Goal: Task Accomplishment & Management: Complete application form

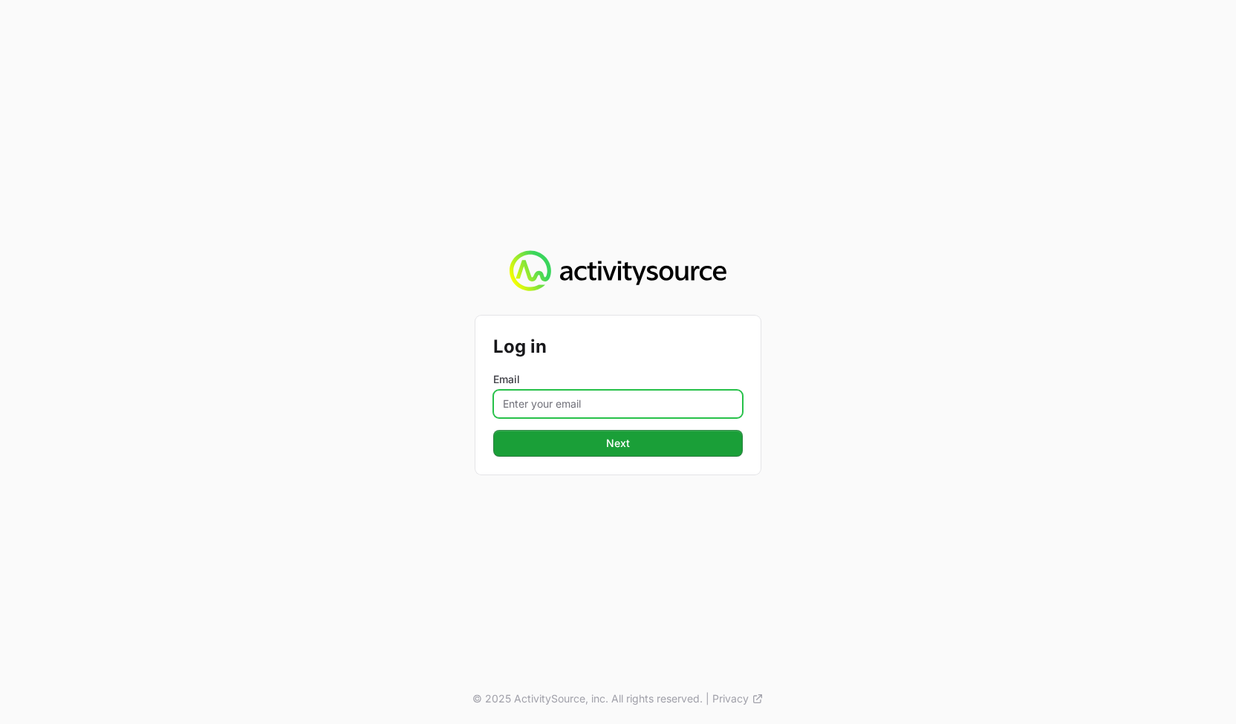
click at [663, 394] on input "Email" at bounding box center [617, 404] width 249 height 28
type input "[PERSON_NAME][EMAIL_ADDRESS][DOMAIN_NAME]"
click at [980, 463] on div "Log in Email [PERSON_NAME][EMAIL_ADDRESS][DOMAIN_NAME] Next © 2025 ActivitySour…" at bounding box center [618, 362] width 1236 height 724
click at [714, 459] on div "Log in Email [PERSON_NAME][EMAIL_ADDRESS][DOMAIN_NAME] Next" at bounding box center [617, 395] width 285 height 159
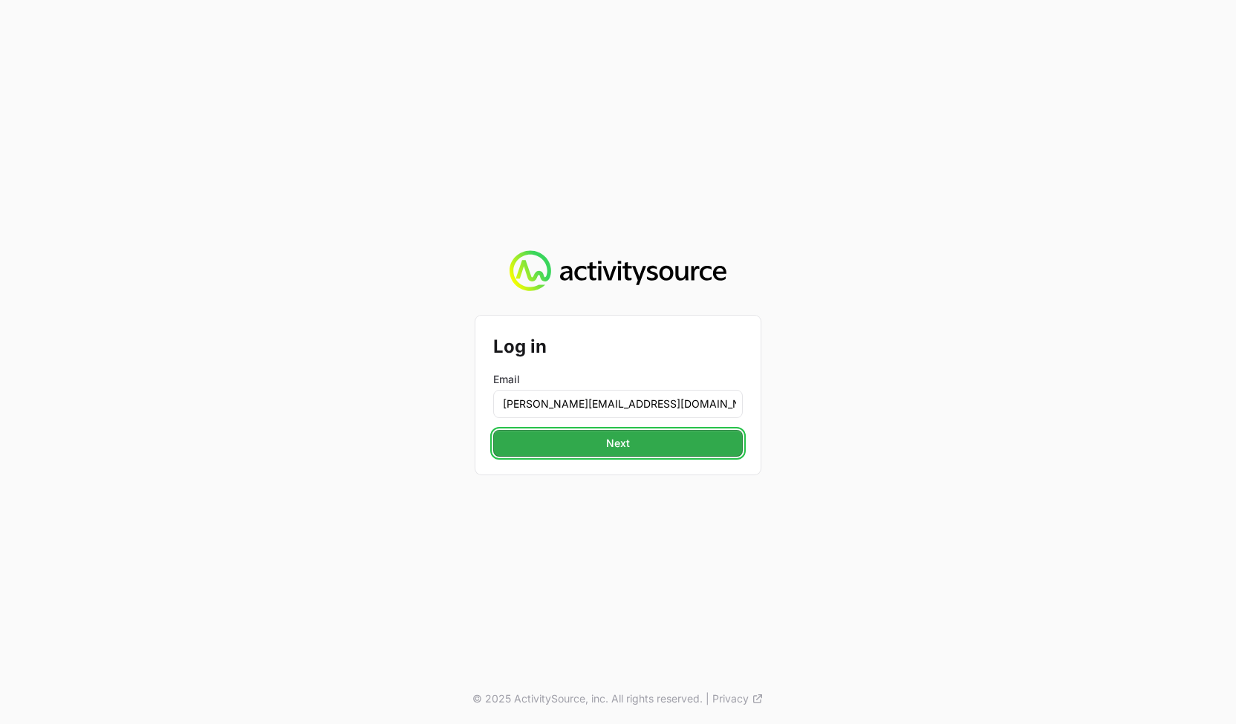
click at [706, 449] on button "Next" at bounding box center [617, 443] width 249 height 27
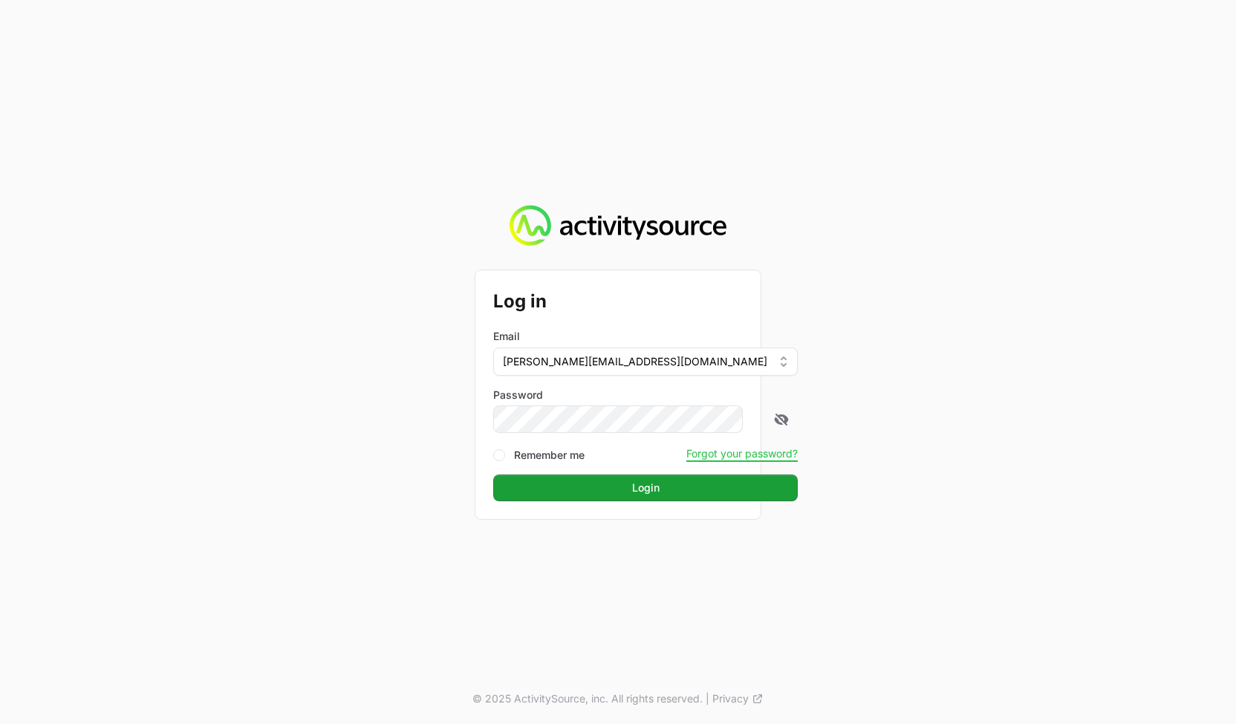
click at [1089, 405] on div "Log in Email [PERSON_NAME][EMAIL_ADDRESS][DOMAIN_NAME] Password Remember me For…" at bounding box center [618, 362] width 1236 height 724
click at [589, 485] on button "Login" at bounding box center [645, 487] width 304 height 27
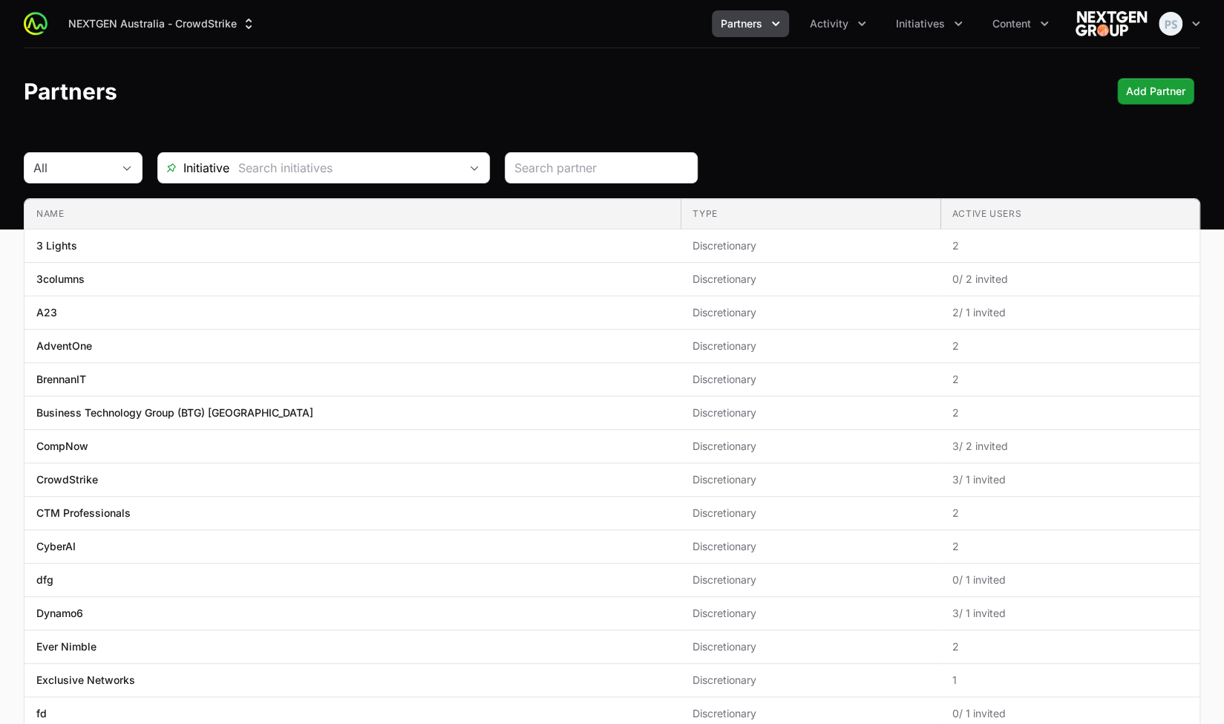
click at [836, 109] on header "Partners Add Partner" at bounding box center [612, 91] width 1224 height 86
click at [807, 25] on button "Activity" at bounding box center [838, 23] width 74 height 27
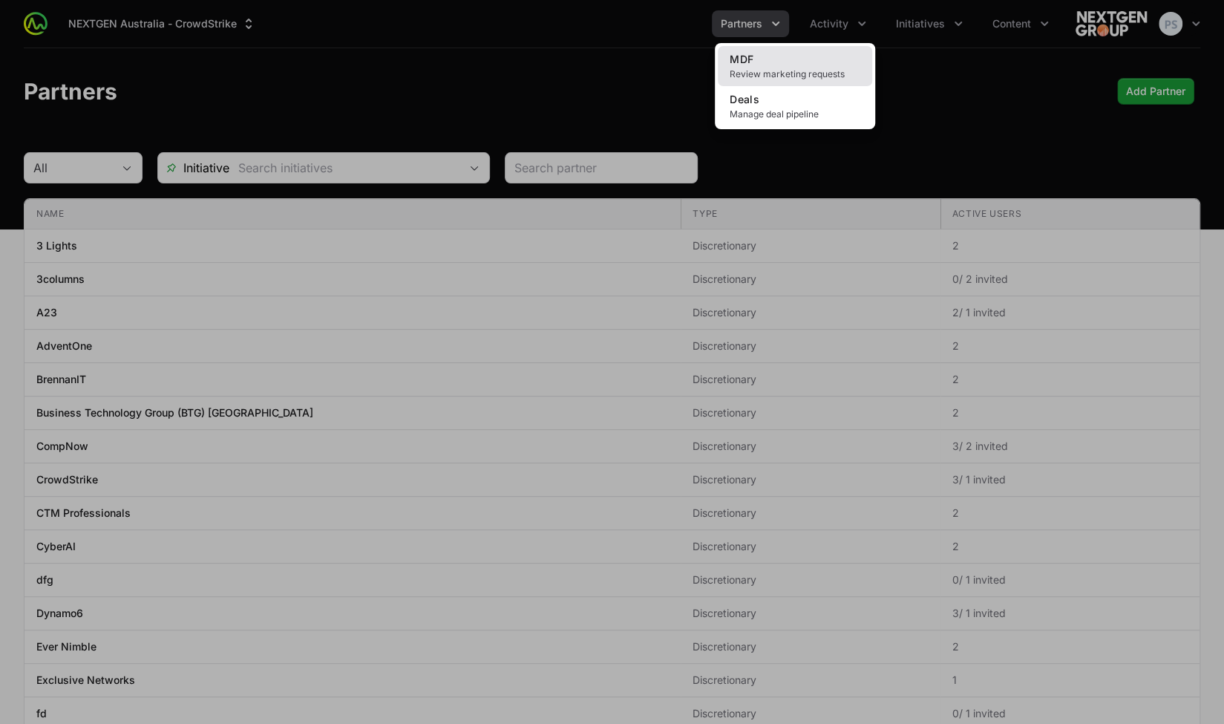
drag, startPoint x: 598, startPoint y: 56, endPoint x: 763, endPoint y: 50, distance: 164.9
click at [609, 55] on div "Activity menu" at bounding box center [612, 362] width 1224 height 724
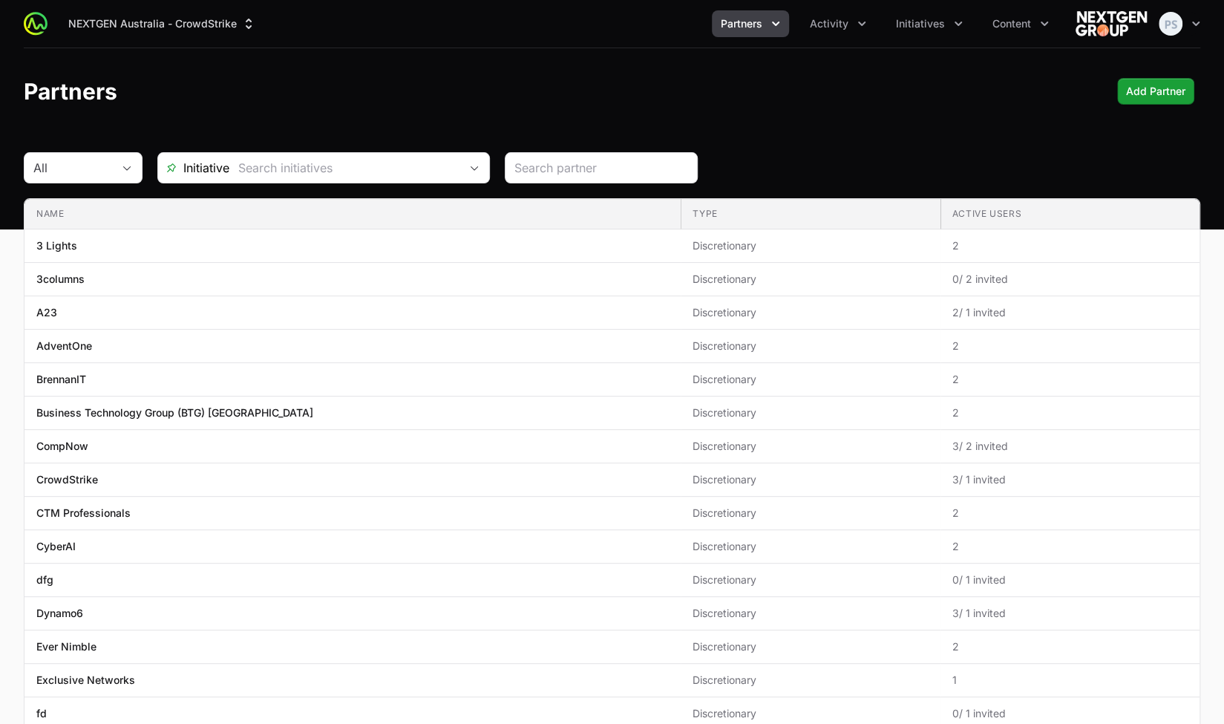
click at [753, 40] on div "NEXTGEN Australia - CrowdStrike Partners Activity Initiatives Content Open user…" at bounding box center [612, 24] width 1177 height 48
click at [750, 30] on span "Partners" at bounding box center [742, 23] width 42 height 15
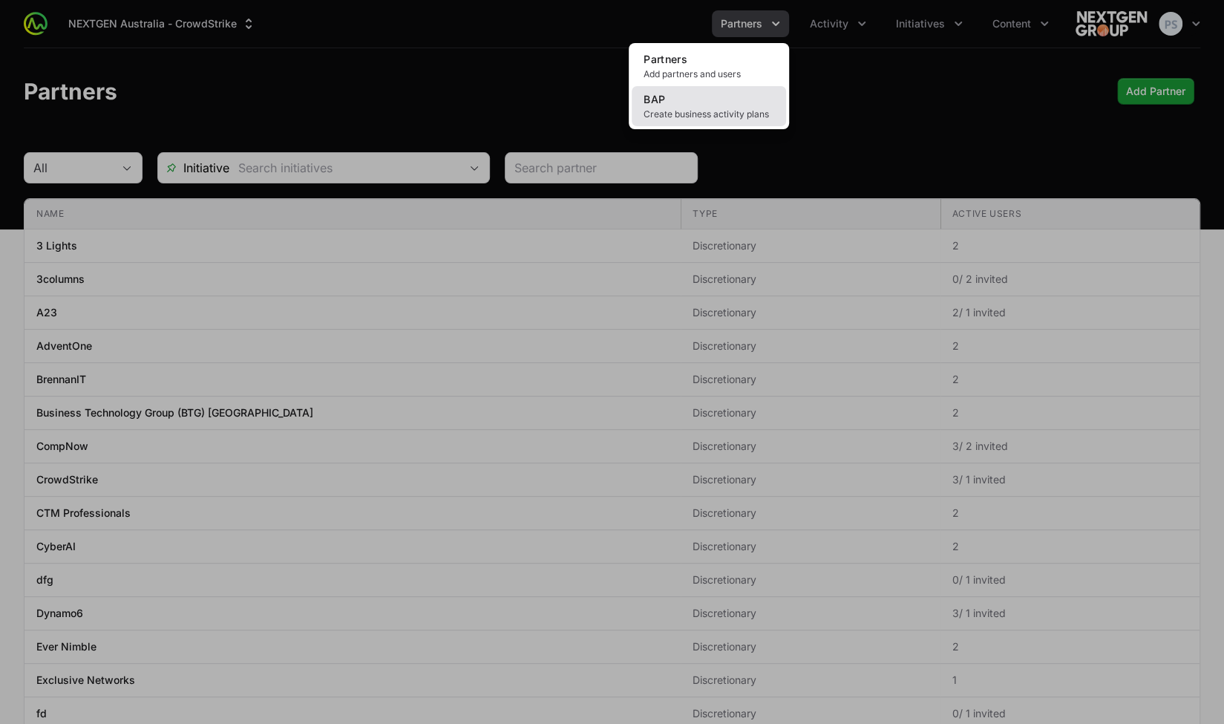
click at [718, 99] on link "BAP Create business activity plans" at bounding box center [709, 106] width 154 height 40
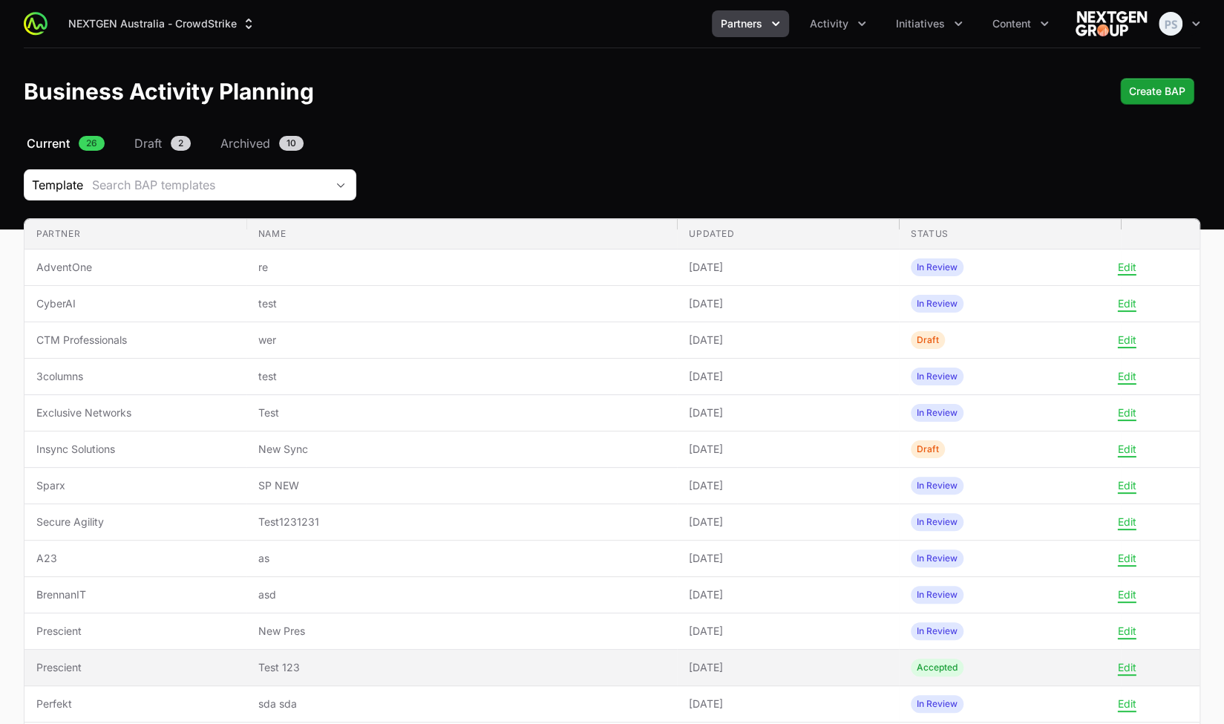
click at [753, 669] on span "[DATE]" at bounding box center [788, 667] width 198 height 15
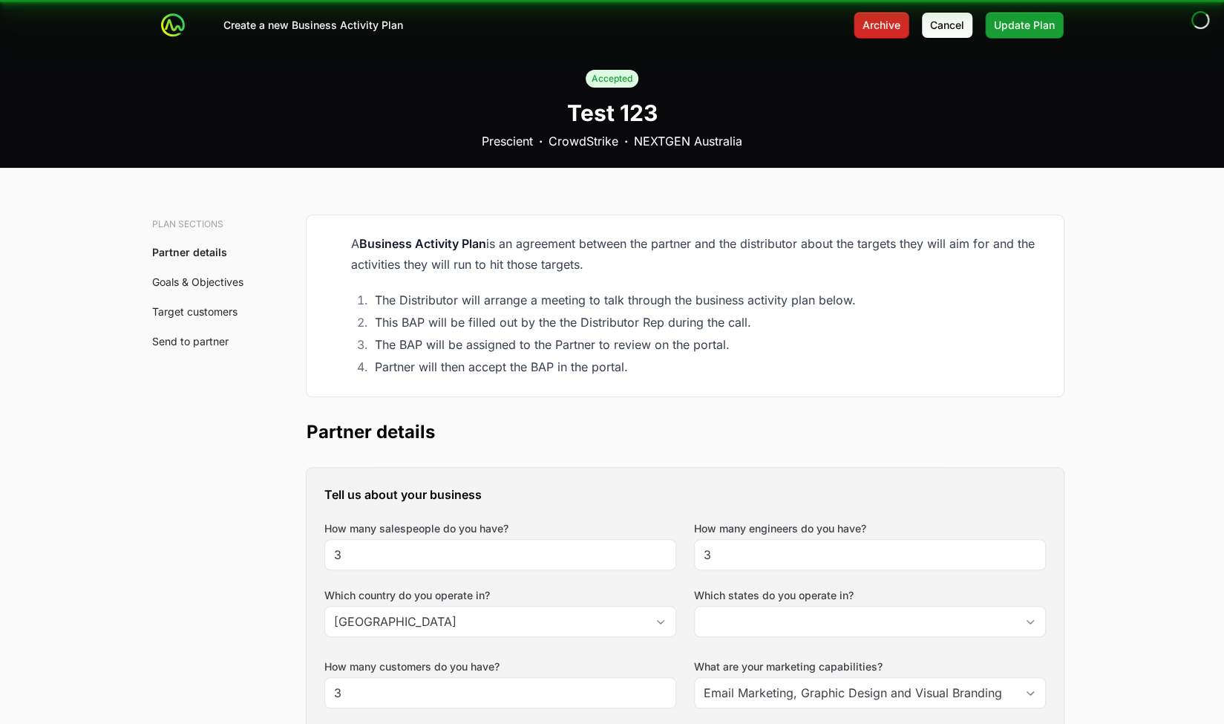
type input "[GEOGRAPHIC_DATA], [GEOGRAPHIC_DATA]"
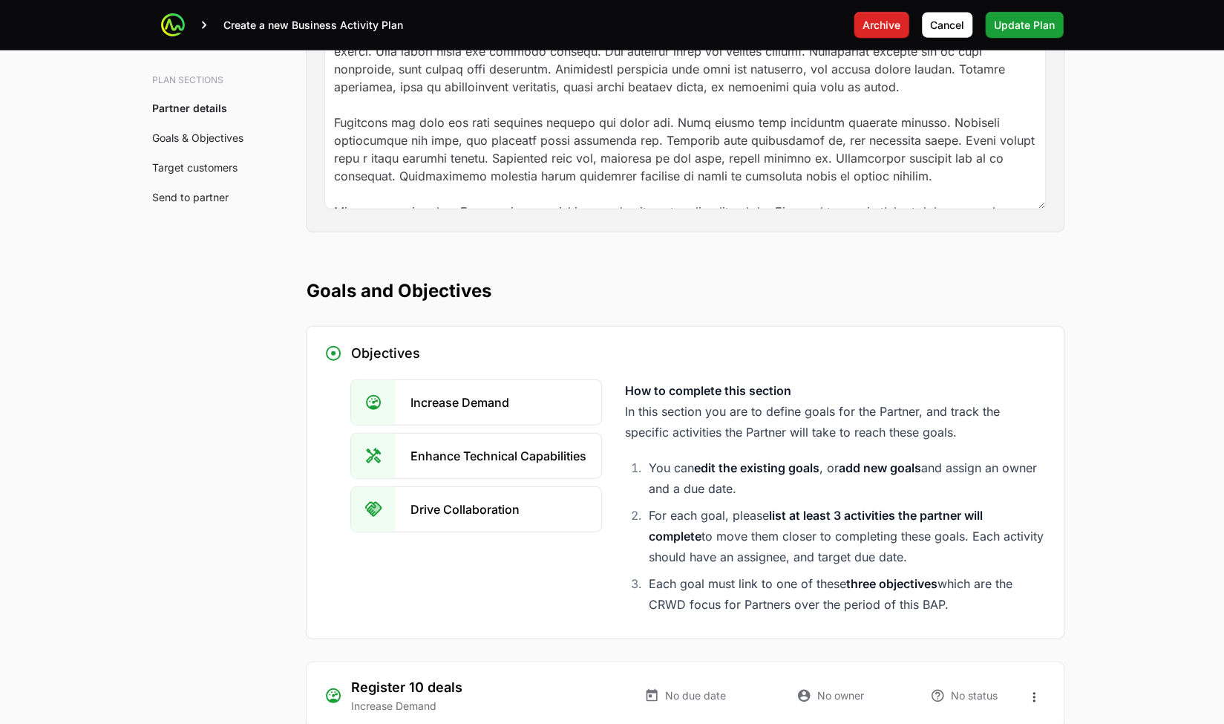
scroll to position [3119, 0]
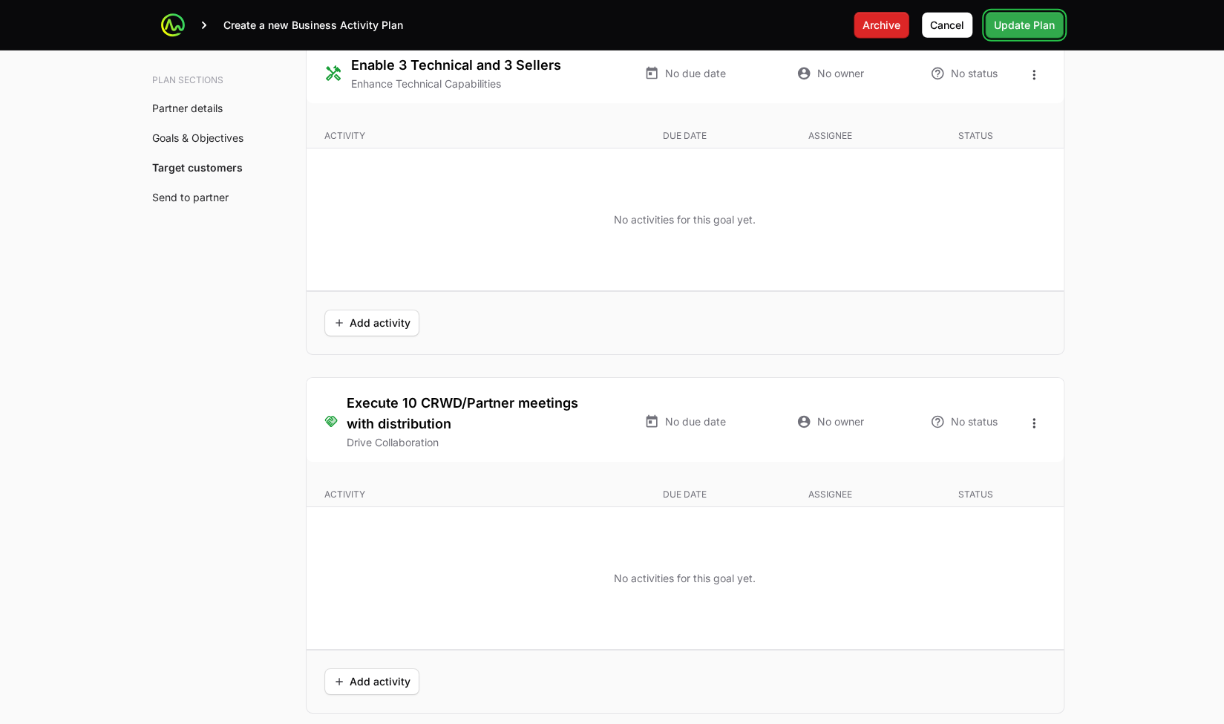
click at [1025, 25] on span "Update Plan" at bounding box center [1024, 25] width 61 height 18
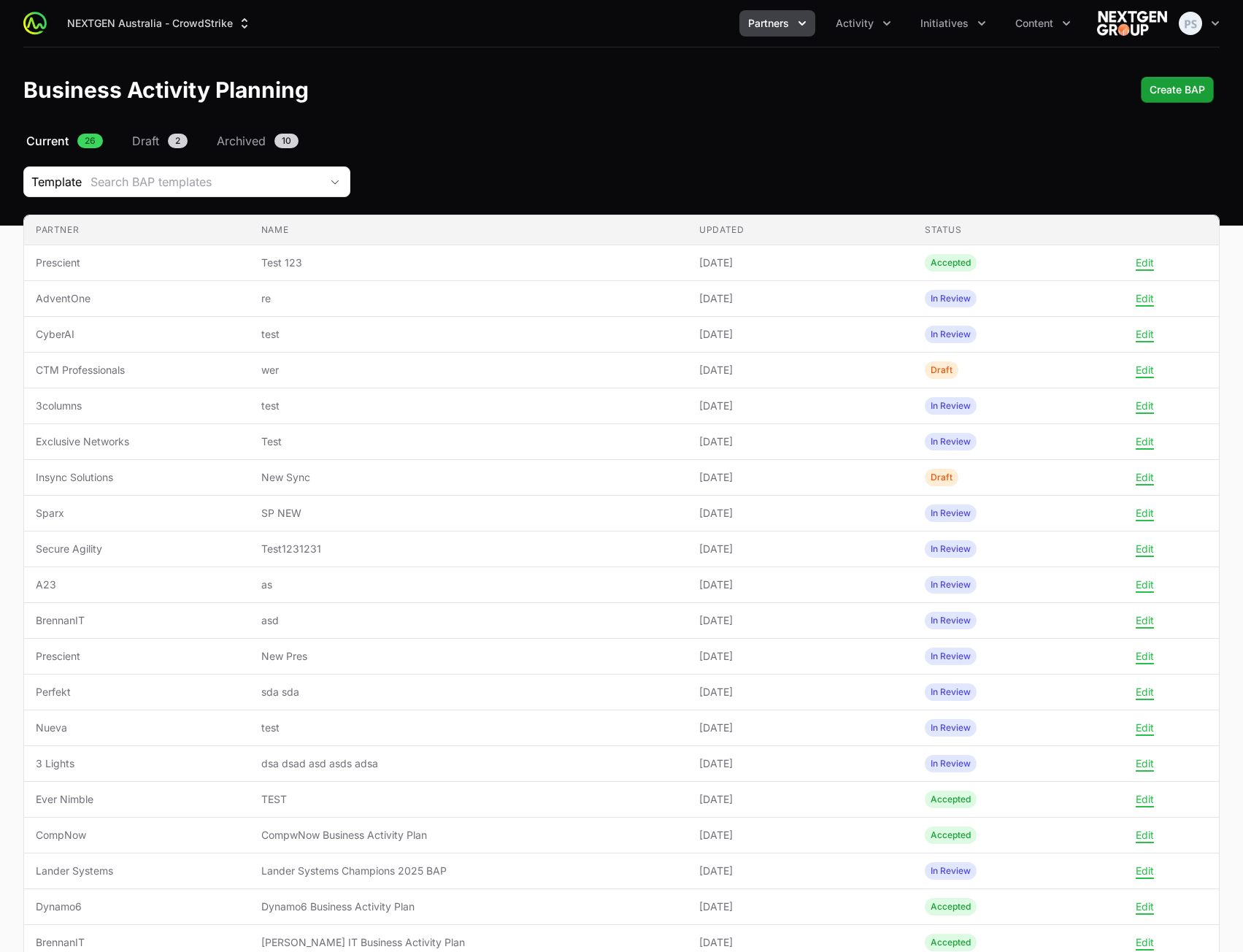
drag, startPoint x: 707, startPoint y: 128, endPoint x: 717, endPoint y: 132, distance: 10.8
click at [707, 128] on header "Business Activity Planning Create BAP" at bounding box center [622, 89] width 1243 height 85
click at [1178, 91] on span "Create BAP" at bounding box center [1177, 89] width 55 height 18
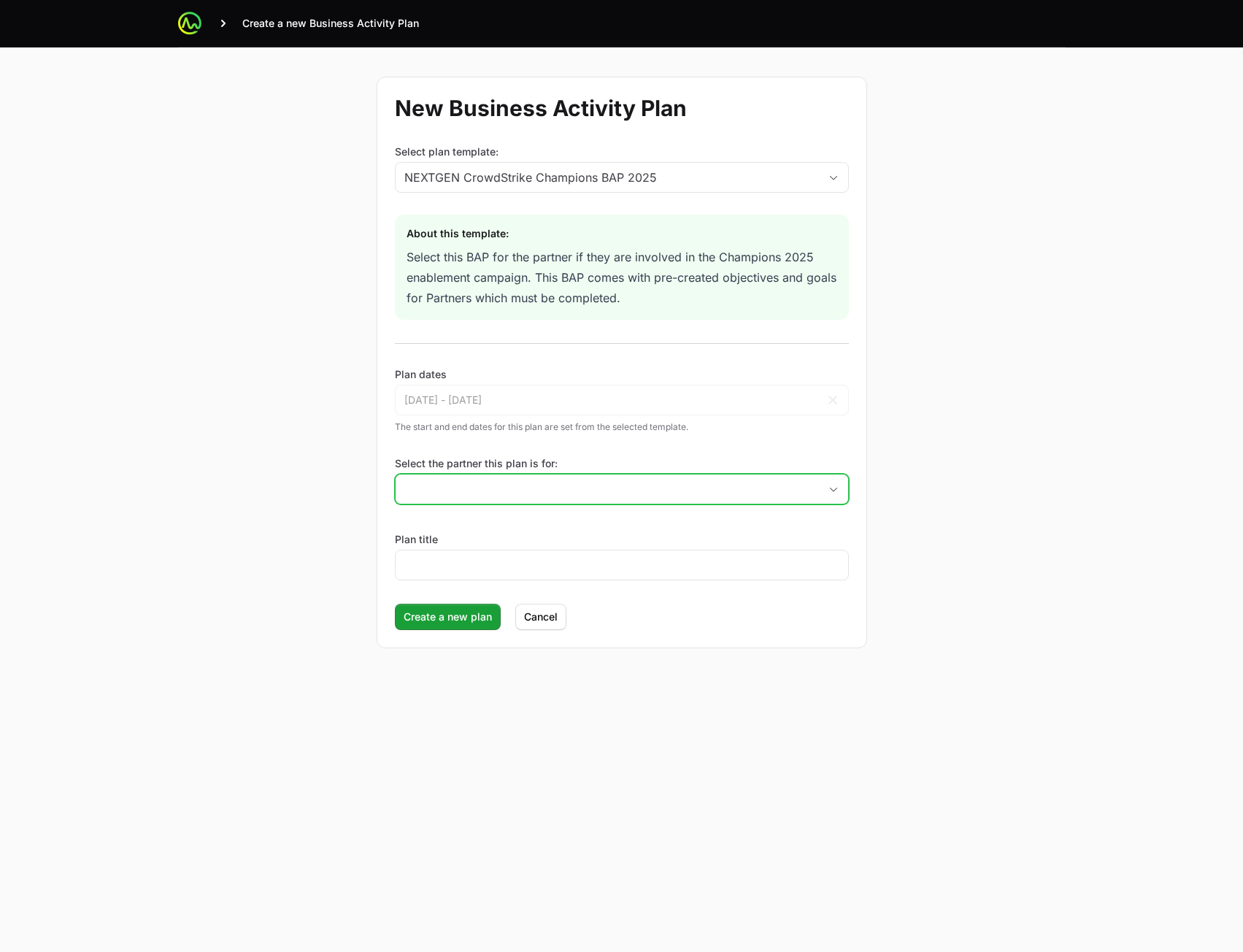
click at [505, 497] on input "Select the partner this plan is for:" at bounding box center [607, 490] width 424 height 30
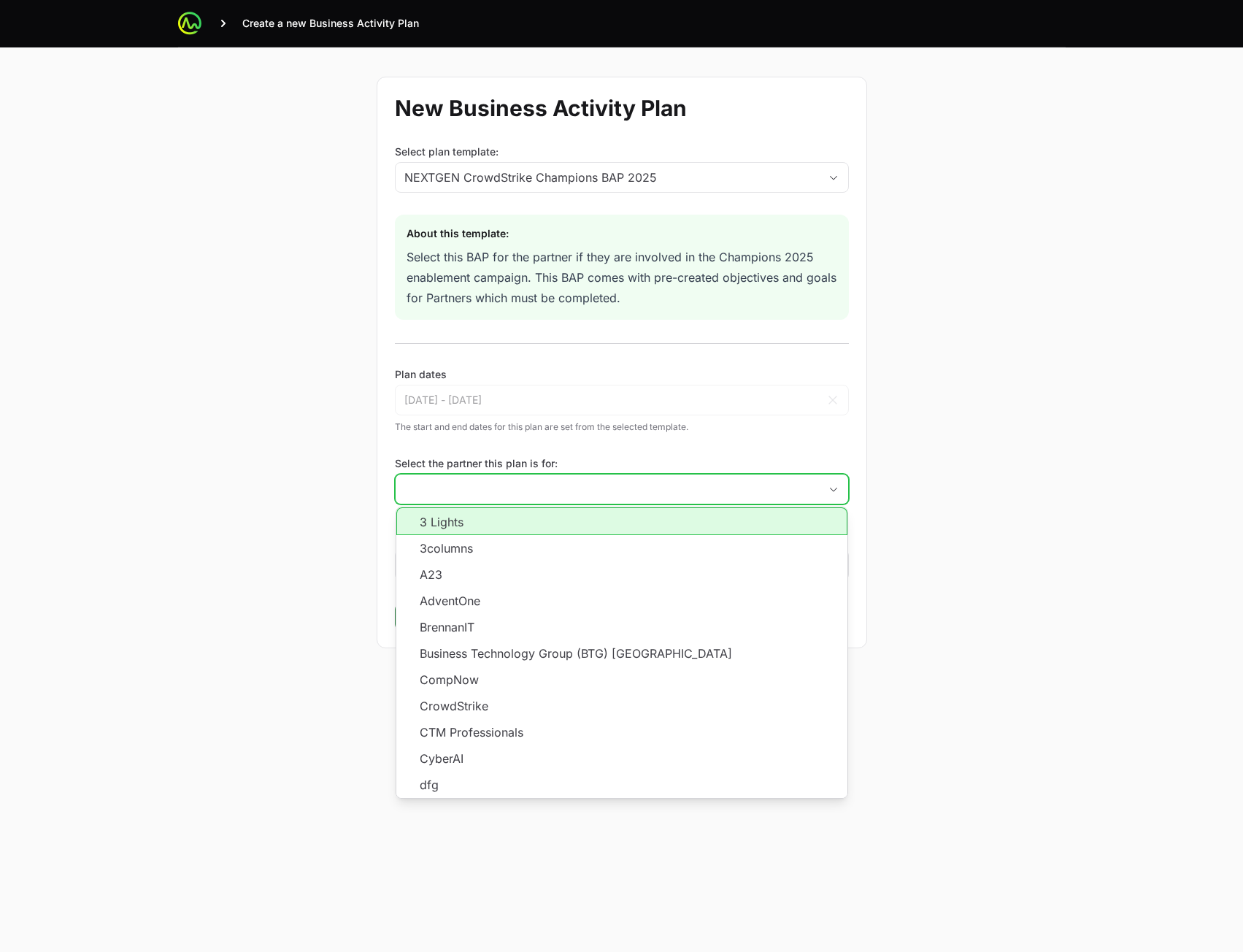
click at [506, 528] on li "3 Lights" at bounding box center [622, 521] width 451 height 28
type input "3 Lights"
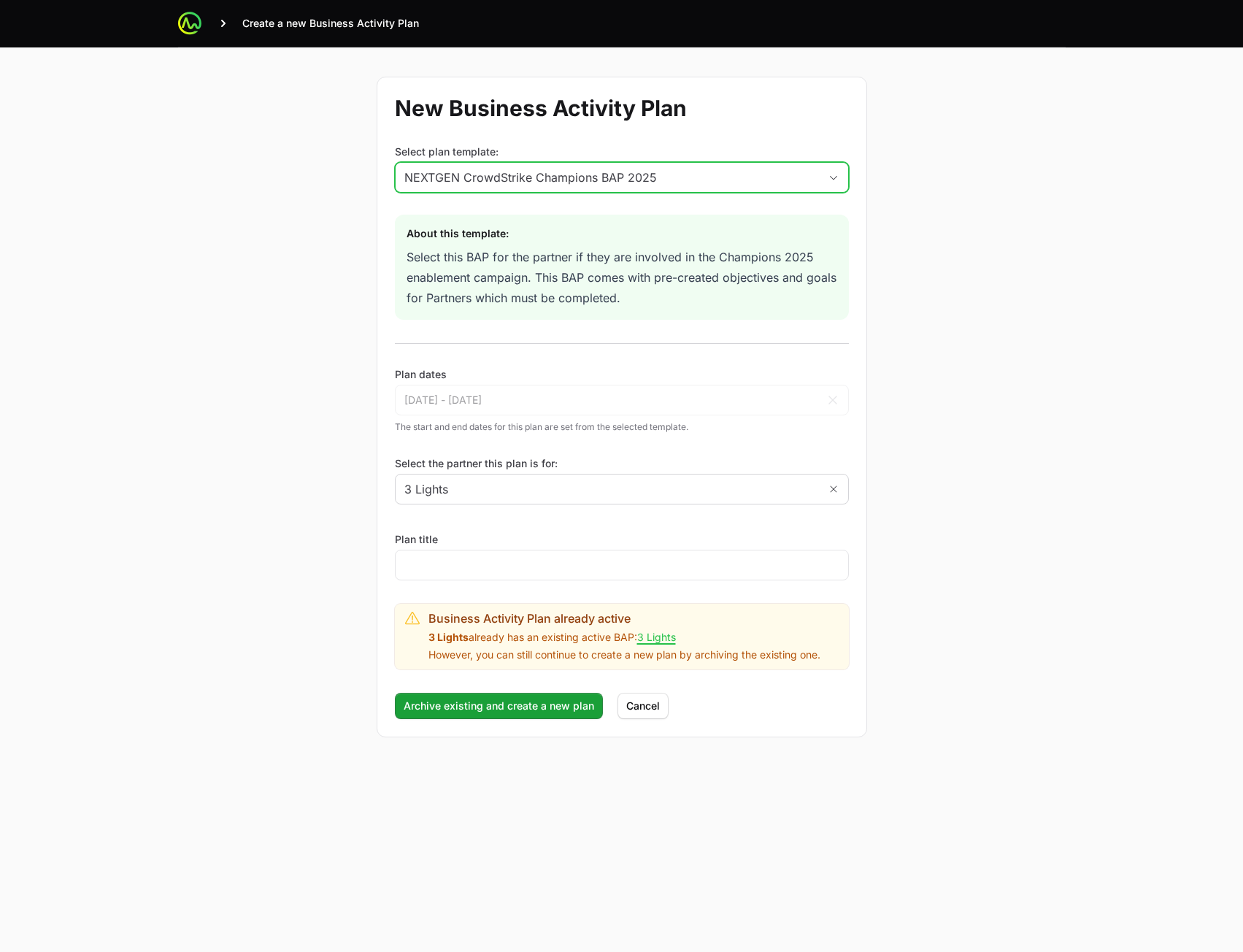
click at [725, 177] on div "NEXTGEN CrowdStrike Champions BAP 2025" at bounding box center [612, 178] width 415 height 18
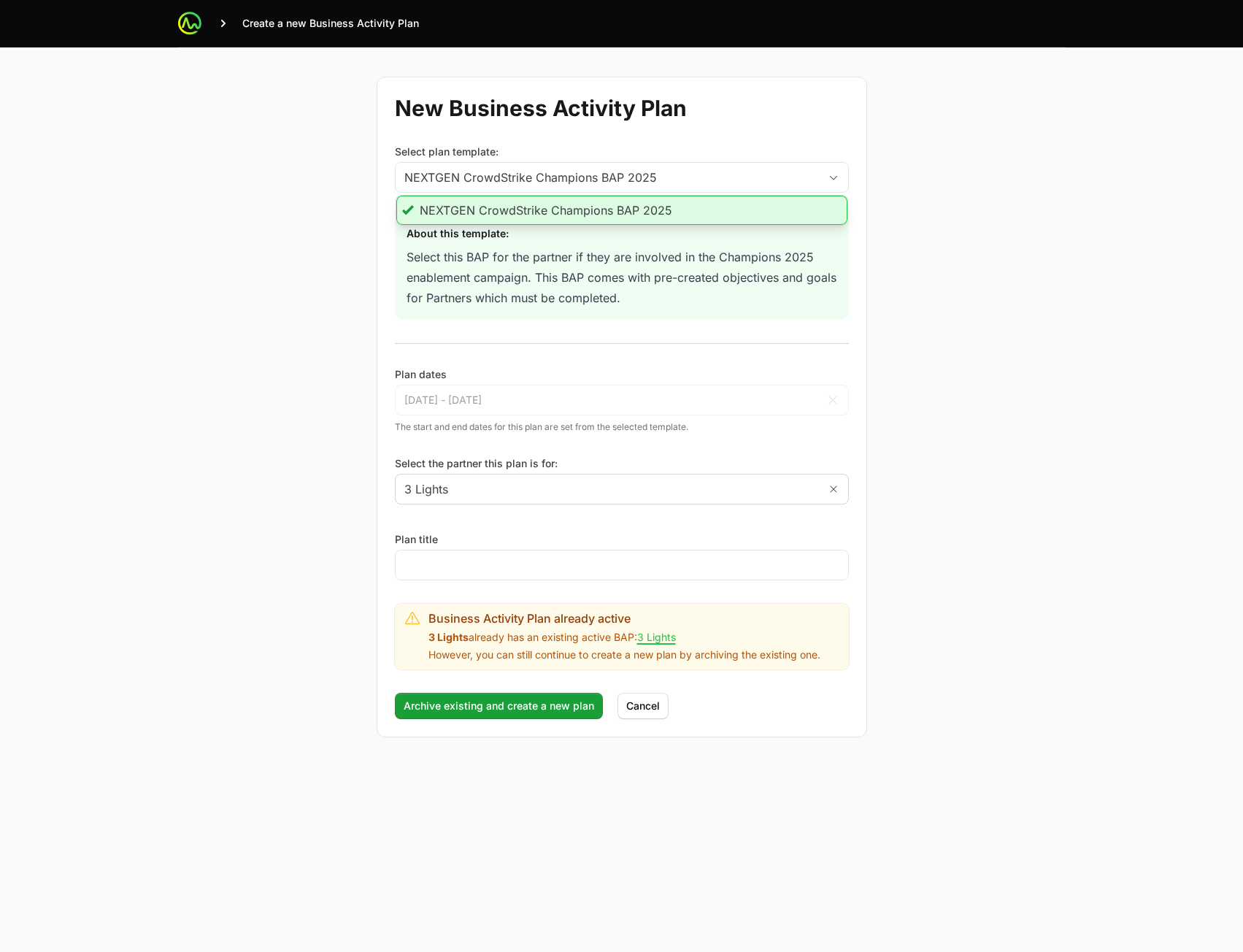
click at [764, 129] on form "New Business Activity Plan Select plan template: NEXTGEN CrowdStrike Champions …" at bounding box center [622, 407] width 491 height 661
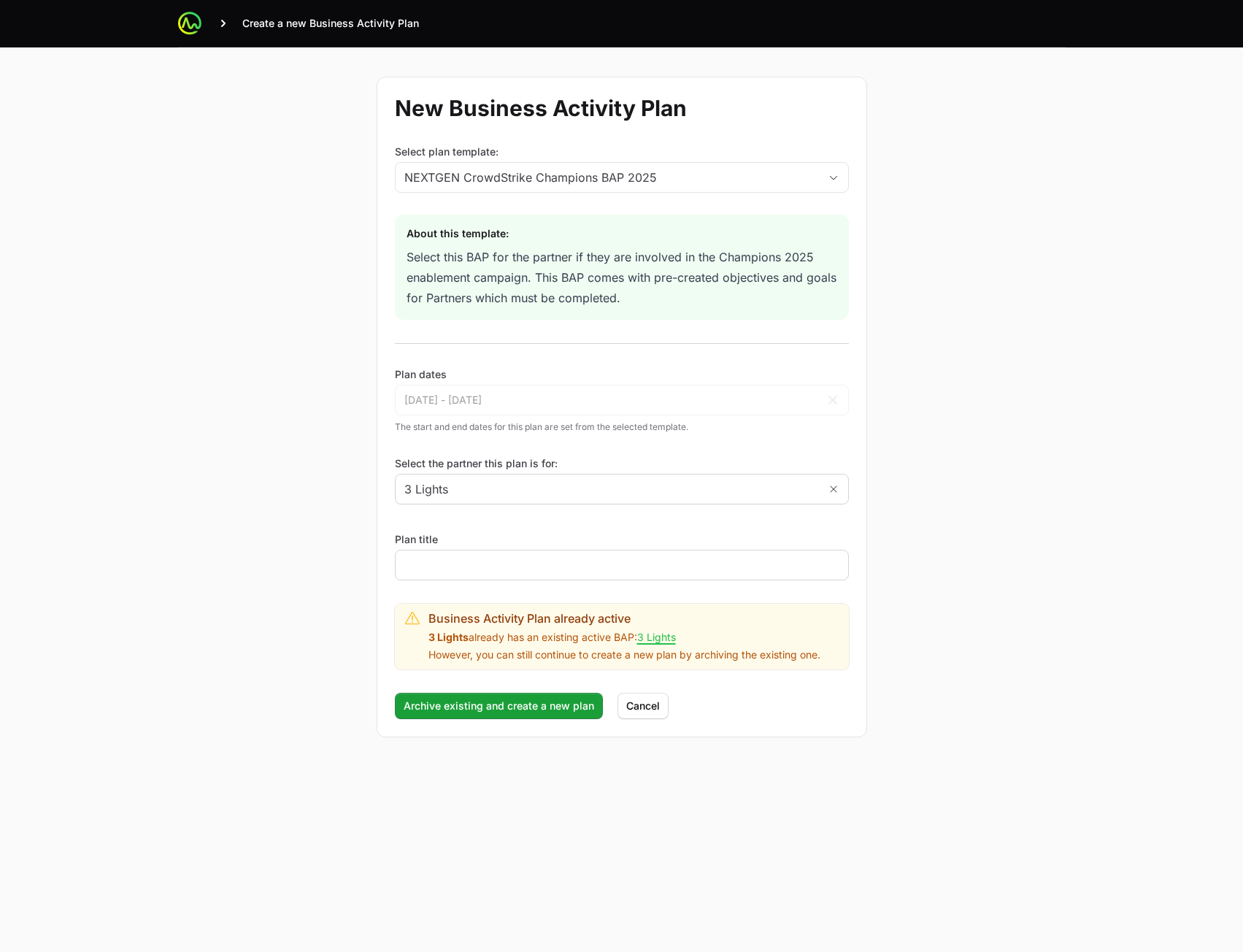
click at [618, 573] on div at bounding box center [622, 565] width 454 height 30
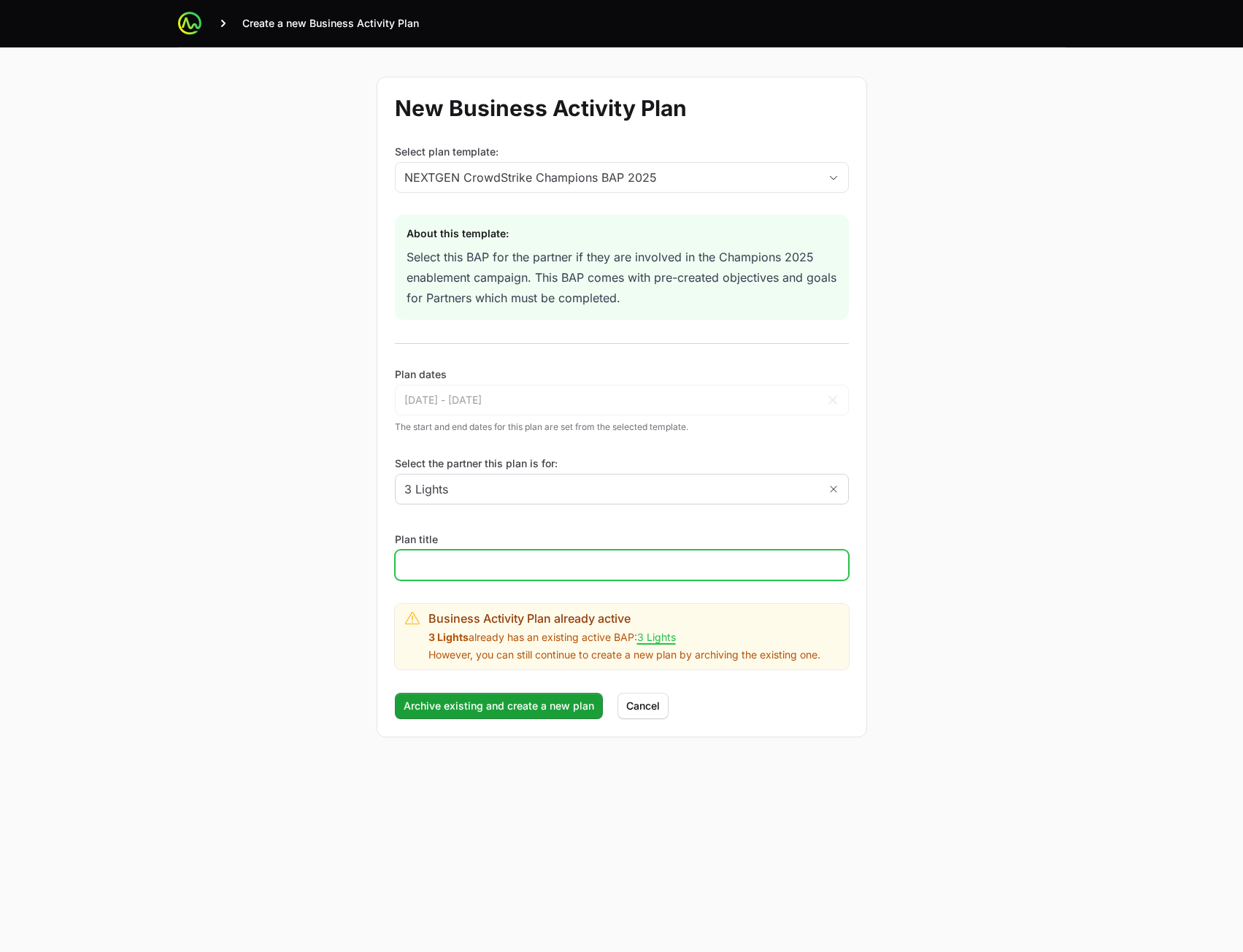
click at [614, 563] on input "Plan title" at bounding box center [622, 565] width 436 height 18
type input "rt"
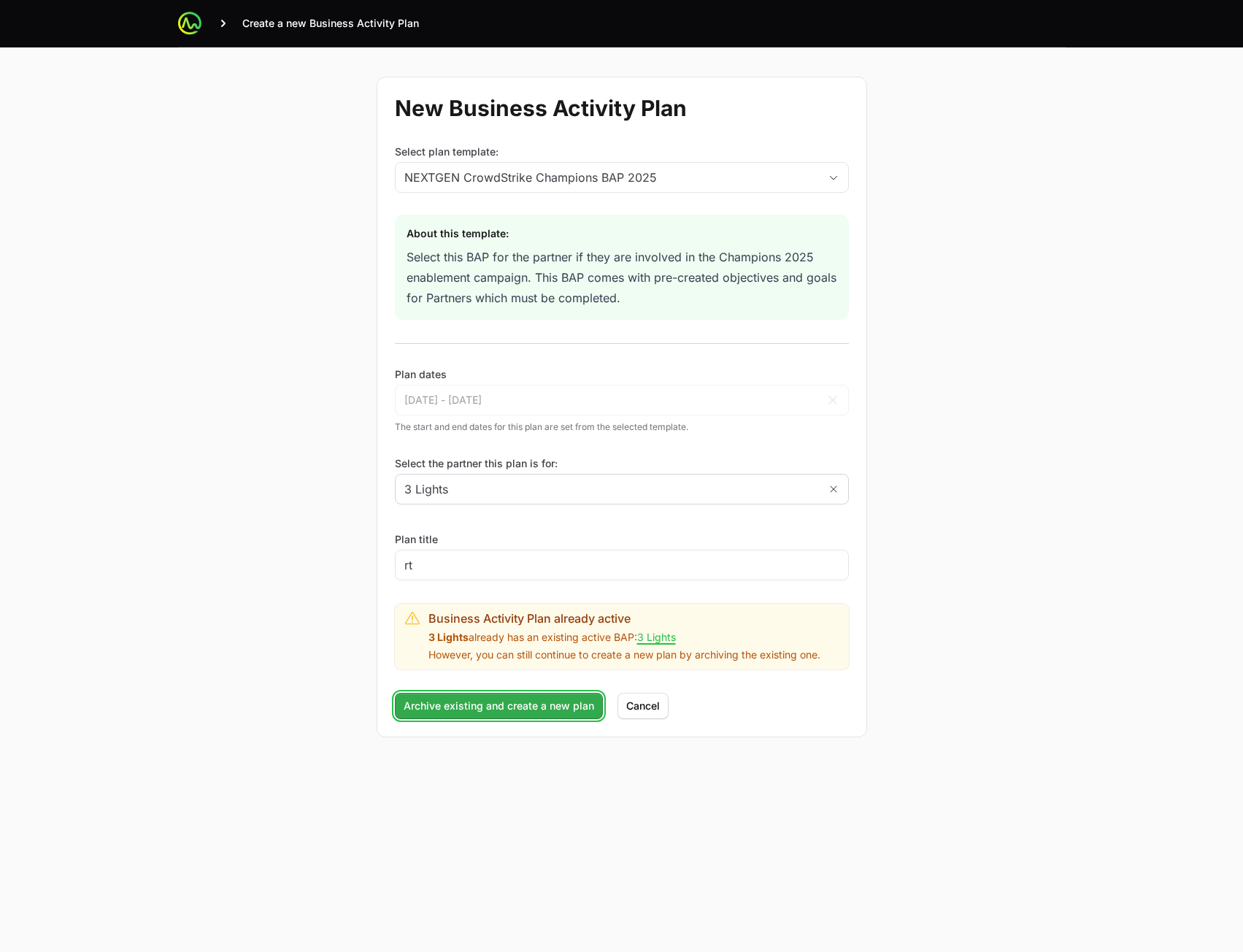
click at [412, 709] on span "Archive existing and create a new plan" at bounding box center [500, 706] width 191 height 18
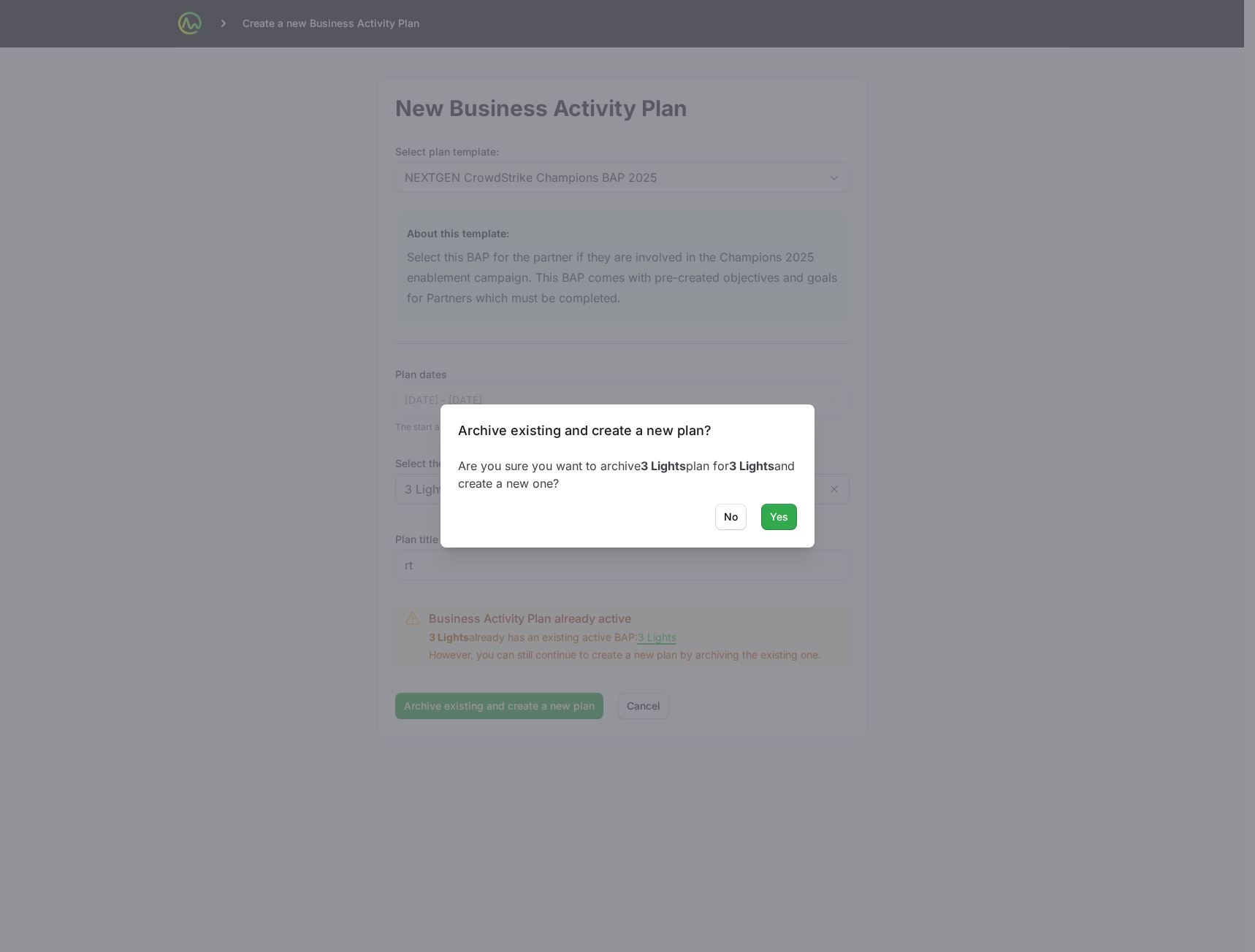
click at [792, 506] on button "Yes" at bounding box center [779, 516] width 35 height 27
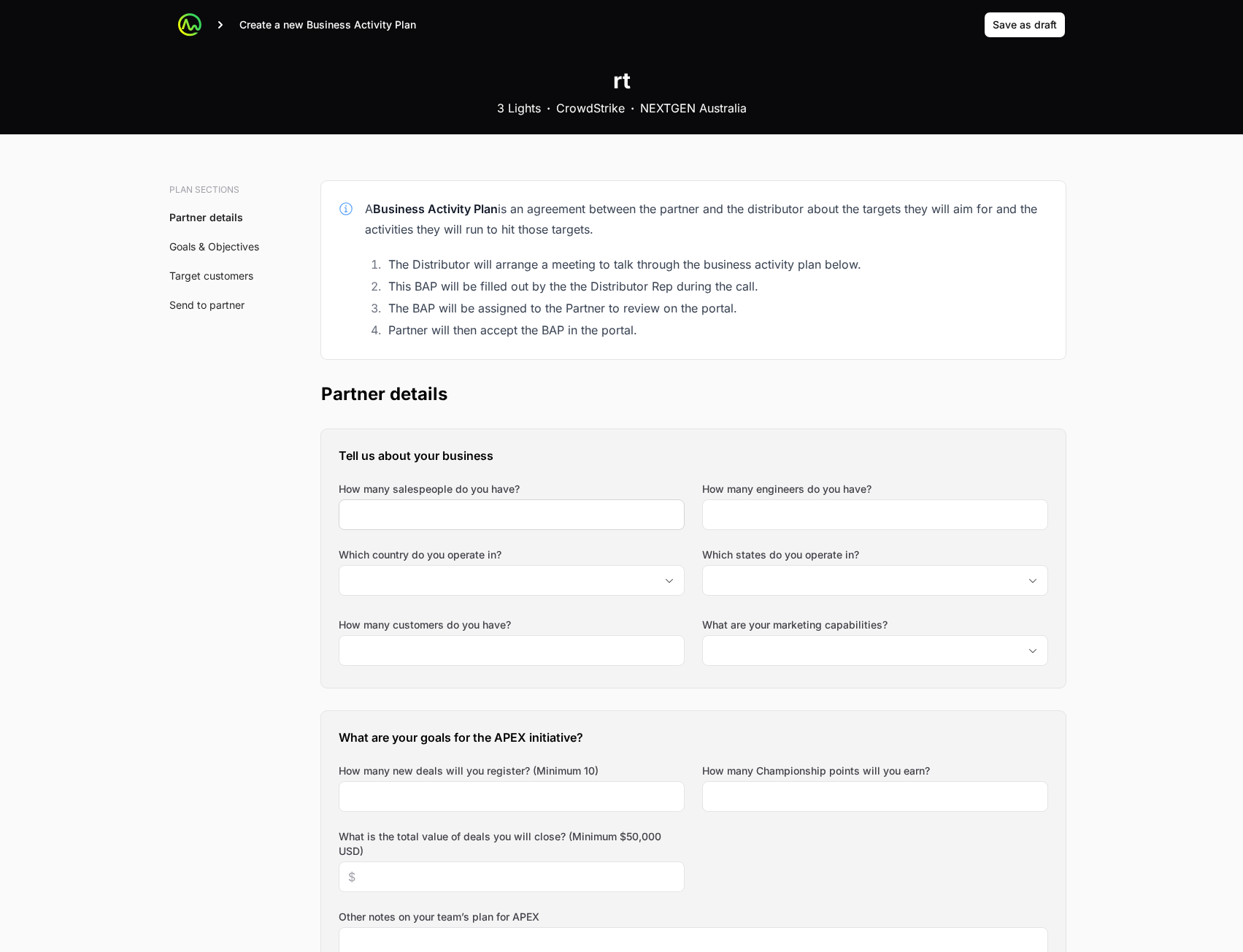
click at [618, 526] on div at bounding box center [512, 514] width 346 height 30
click at [621, 521] on input "How many salespeople do you have?" at bounding box center [511, 515] width 327 height 18
type input "234"
click at [865, 522] on input "How many engineers do you have?" at bounding box center [875, 515] width 327 height 18
type input "234"
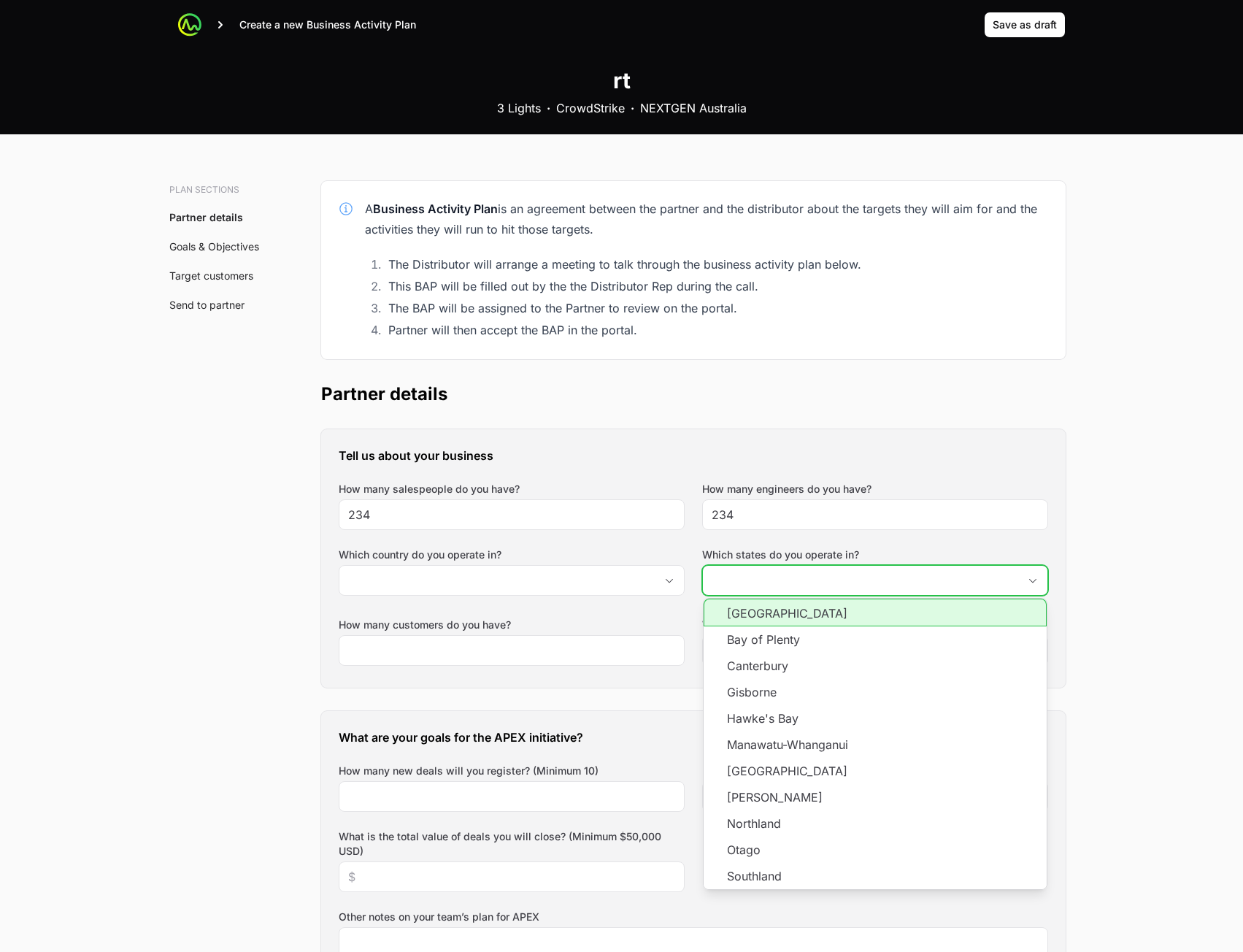
drag, startPoint x: 754, startPoint y: 580, endPoint x: 746, endPoint y: 585, distance: 9.4
click at [753, 580] on input "Which states do you operate in?" at bounding box center [860, 580] width 316 height 30
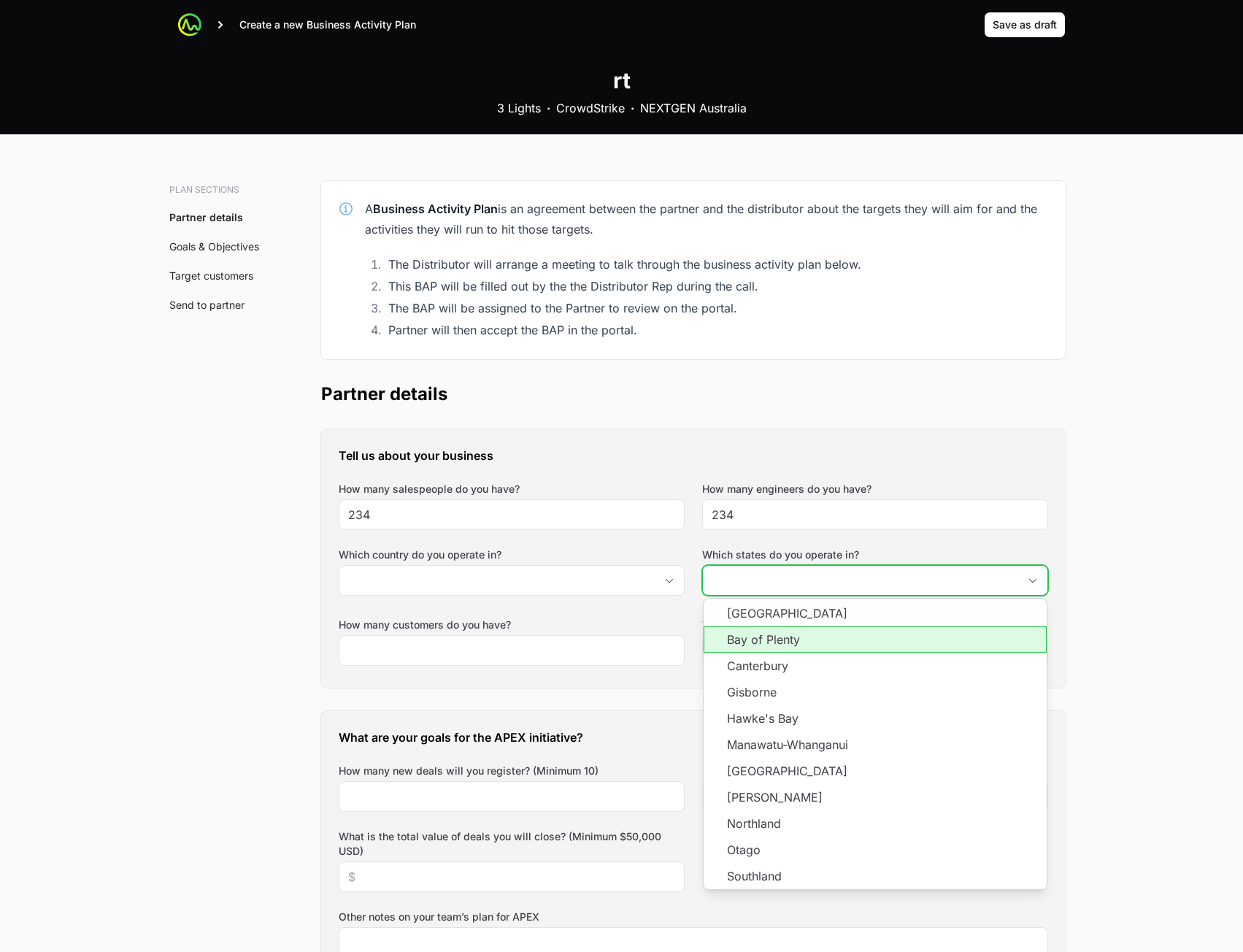
click at [762, 642] on li "Bay of Plenty" at bounding box center [875, 639] width 343 height 27
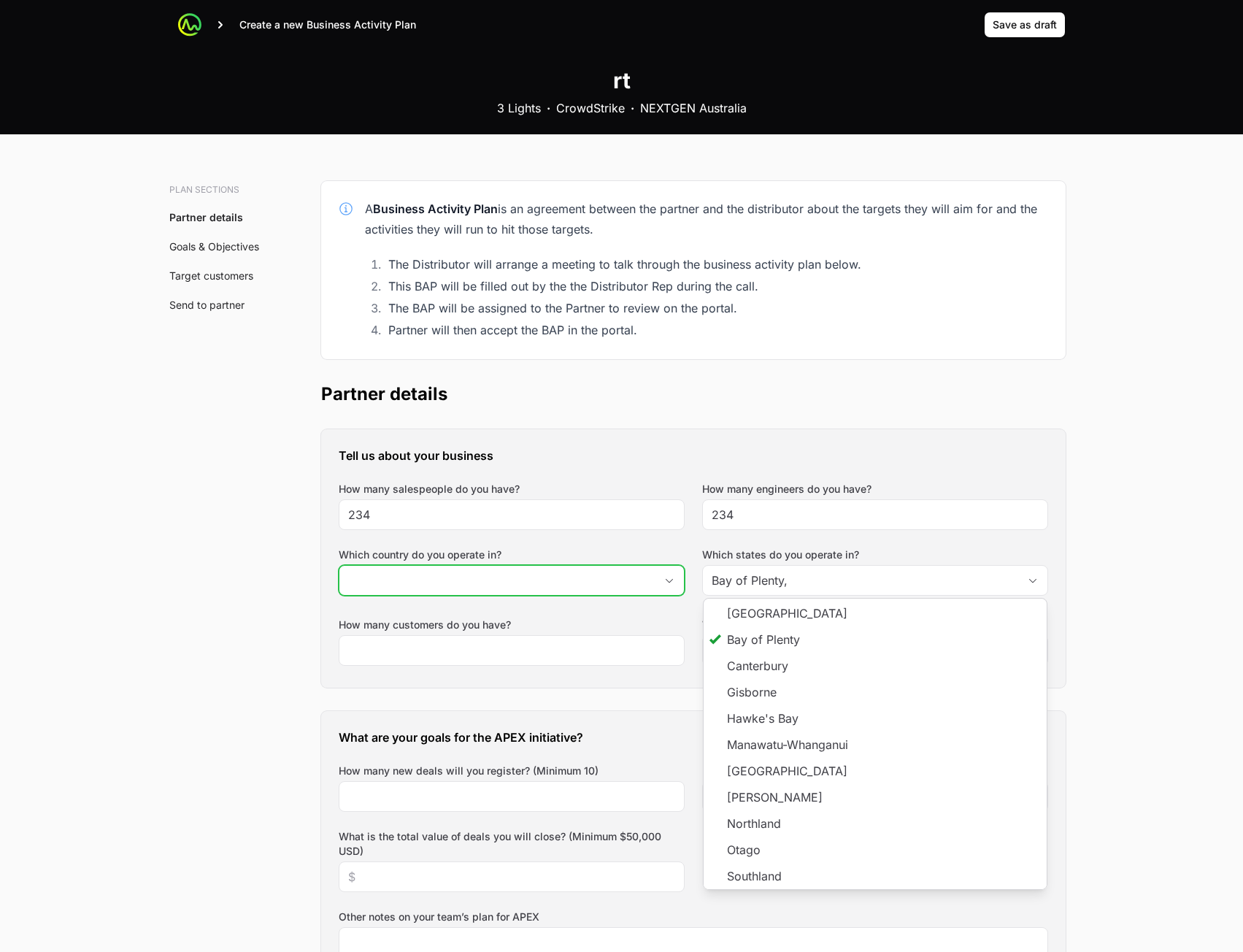
type input "Bay of Plenty"
click at [574, 592] on input "Which country do you operate in?" at bounding box center [497, 580] width 316 height 30
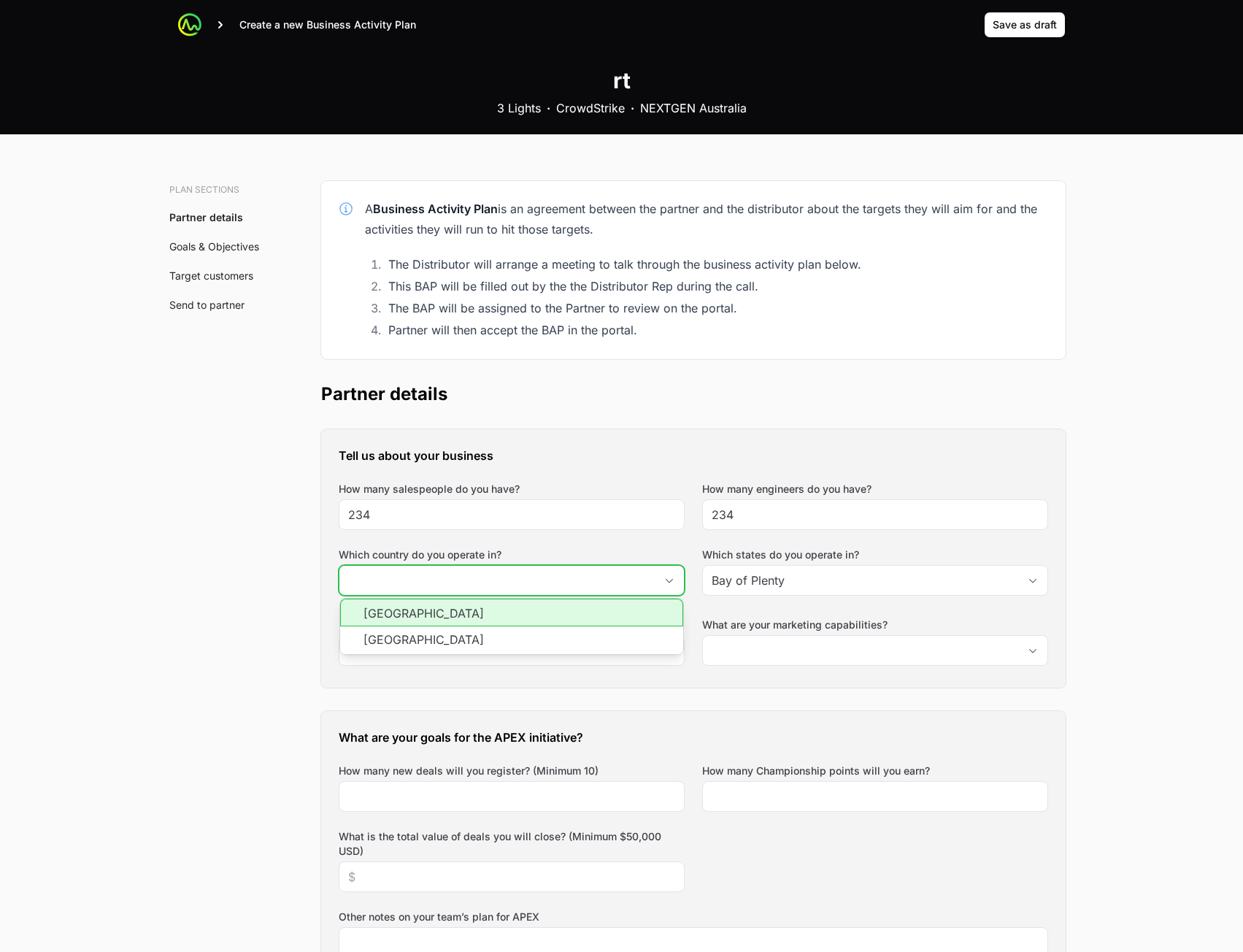
click at [546, 623] on li "[GEOGRAPHIC_DATA]" at bounding box center [511, 613] width 343 height 28
type input "[GEOGRAPHIC_DATA]"
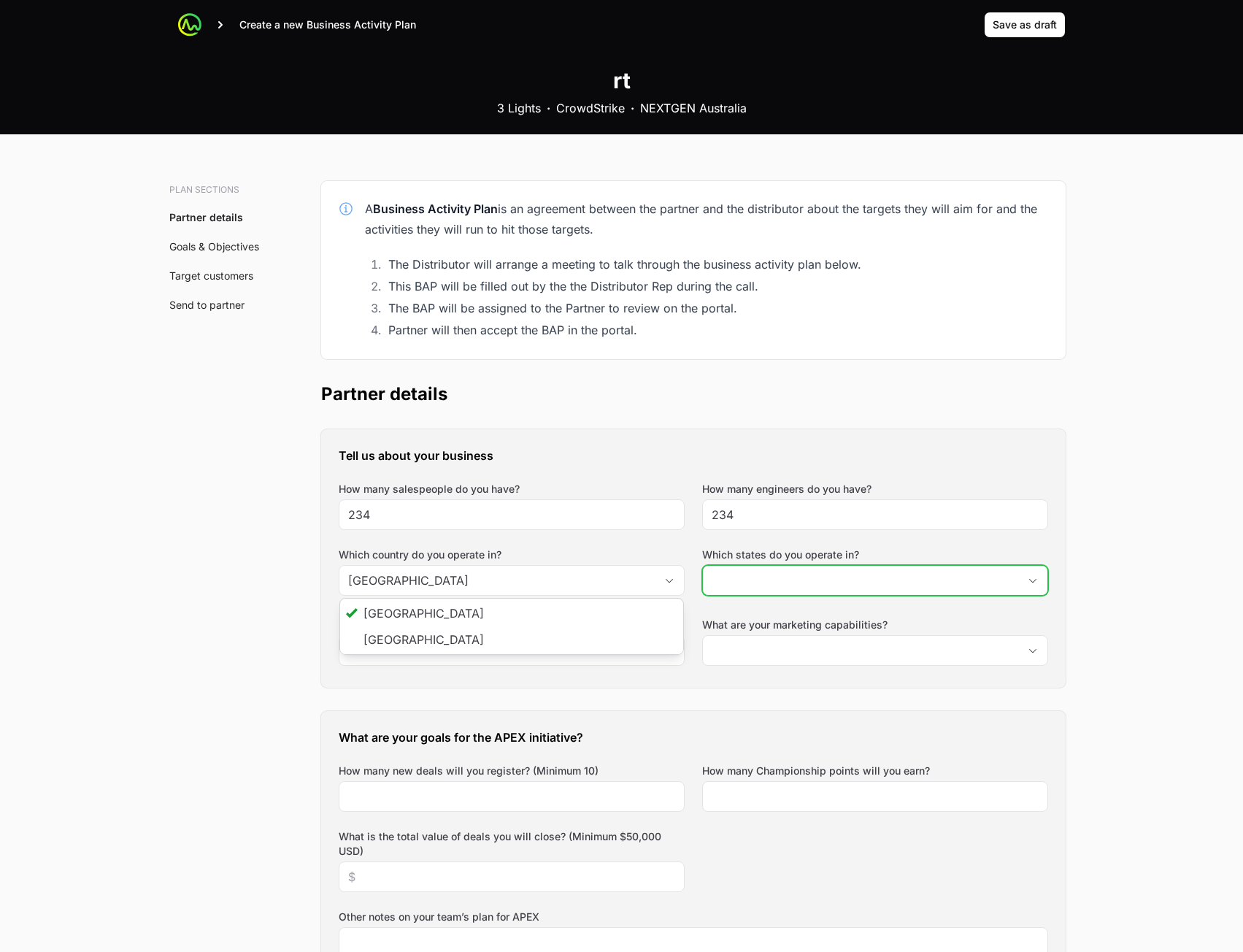
click at [797, 574] on input "Which states do you operate in?" at bounding box center [860, 580] width 316 height 30
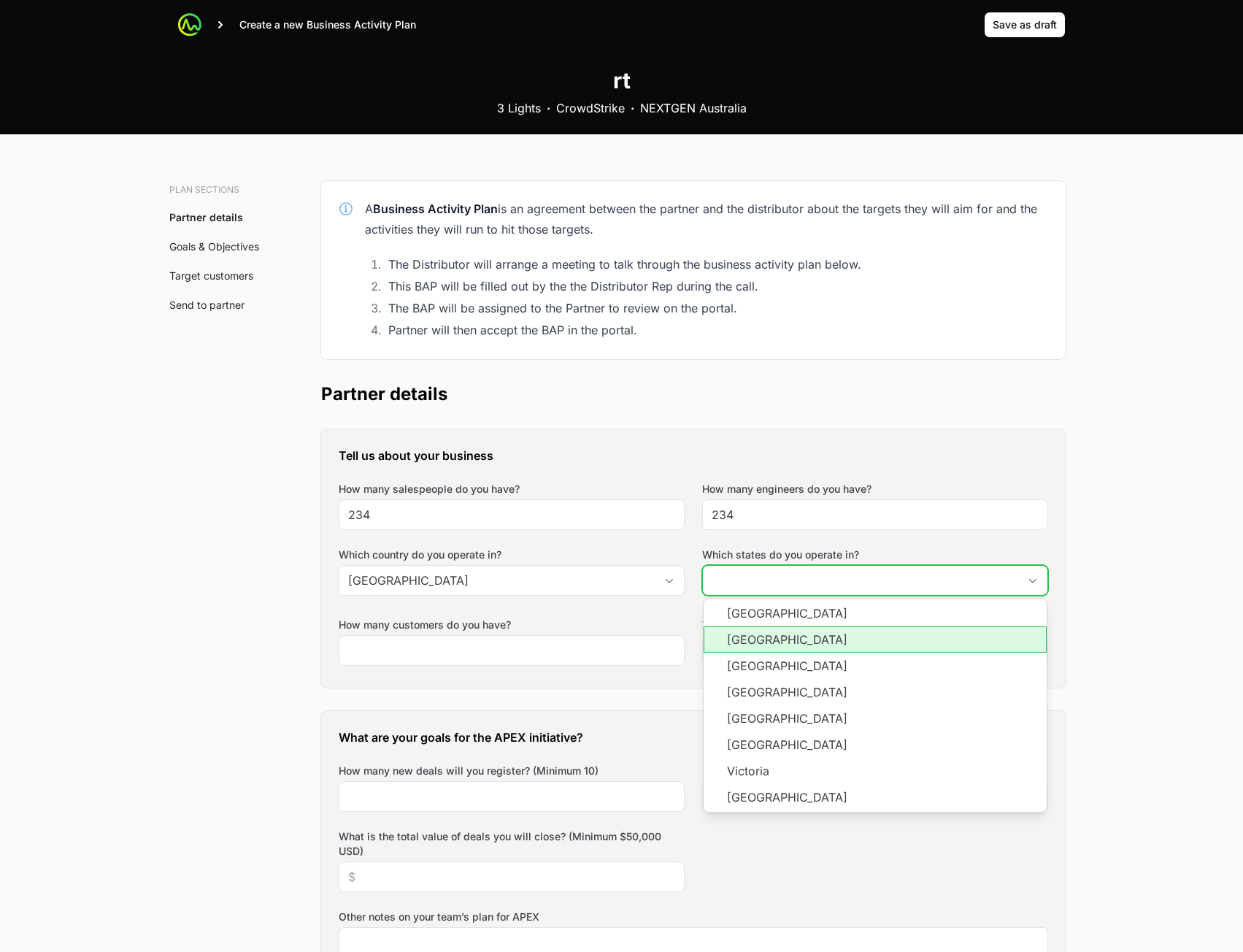
drag, startPoint x: 771, startPoint y: 643, endPoint x: 763, endPoint y: 643, distance: 8.0
click at [770, 645] on li "[GEOGRAPHIC_DATA]" at bounding box center [875, 639] width 343 height 27
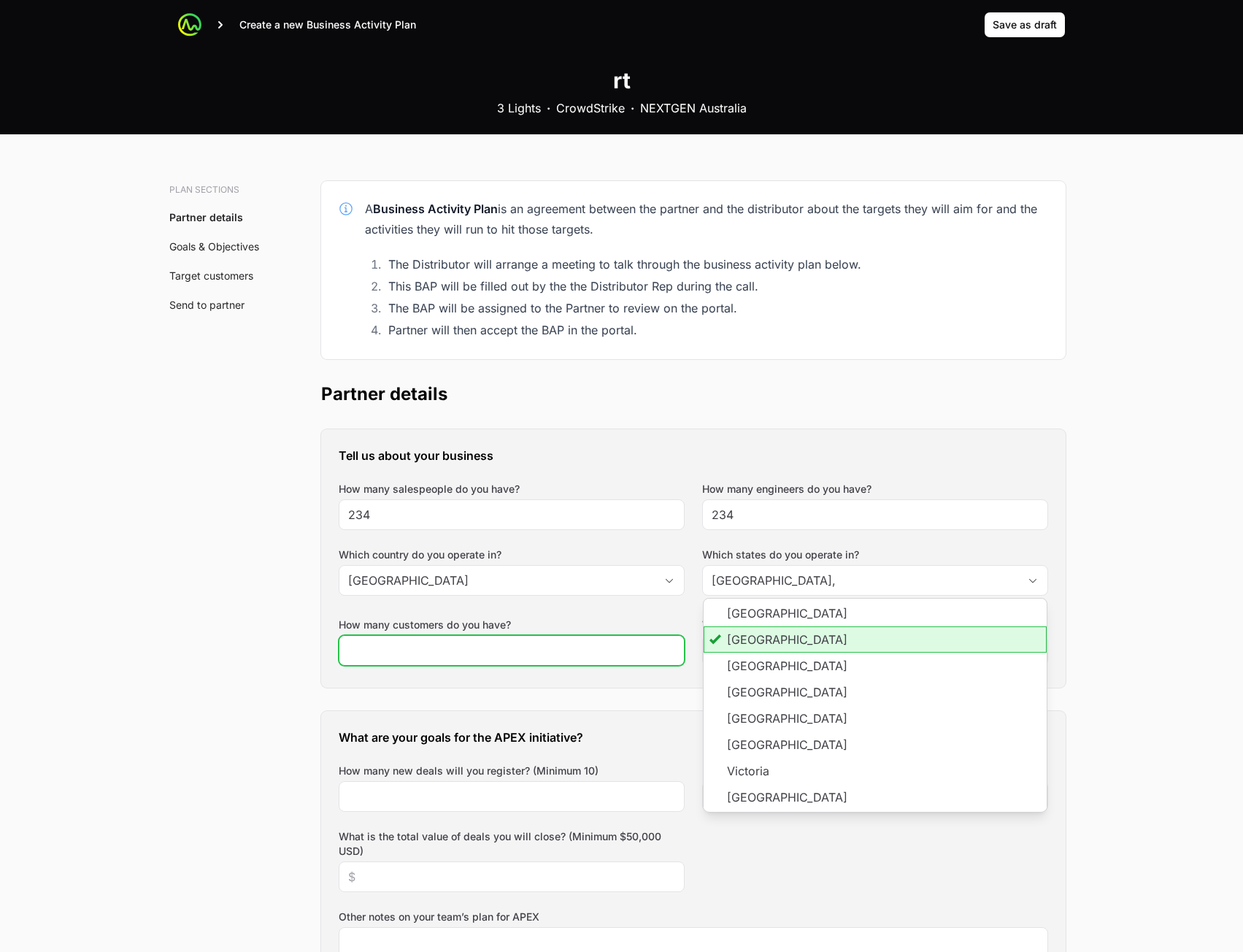
type input "[GEOGRAPHIC_DATA]"
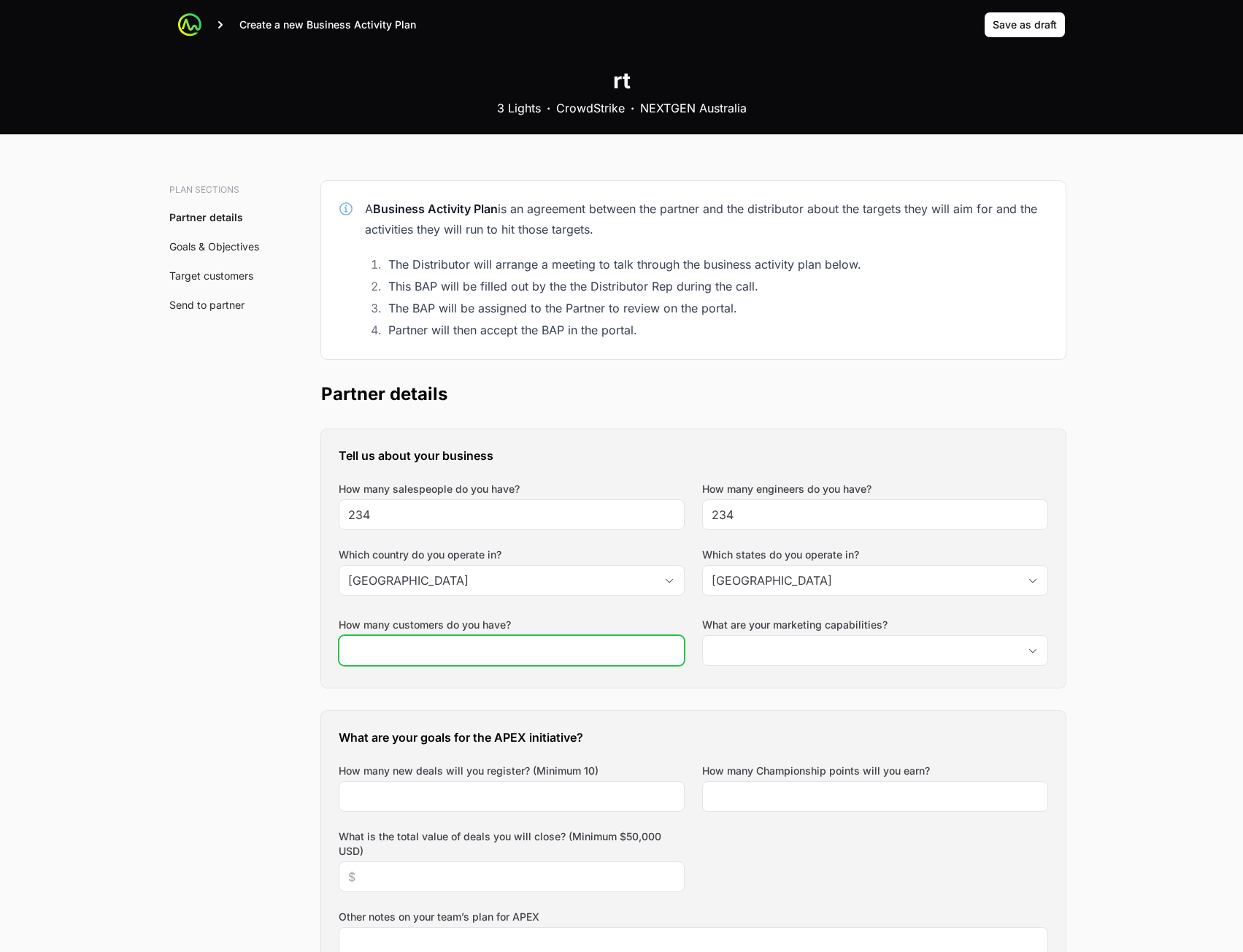
click at [545, 647] on input "How many customers do you have?" at bounding box center [511, 651] width 327 height 18
type input "243"
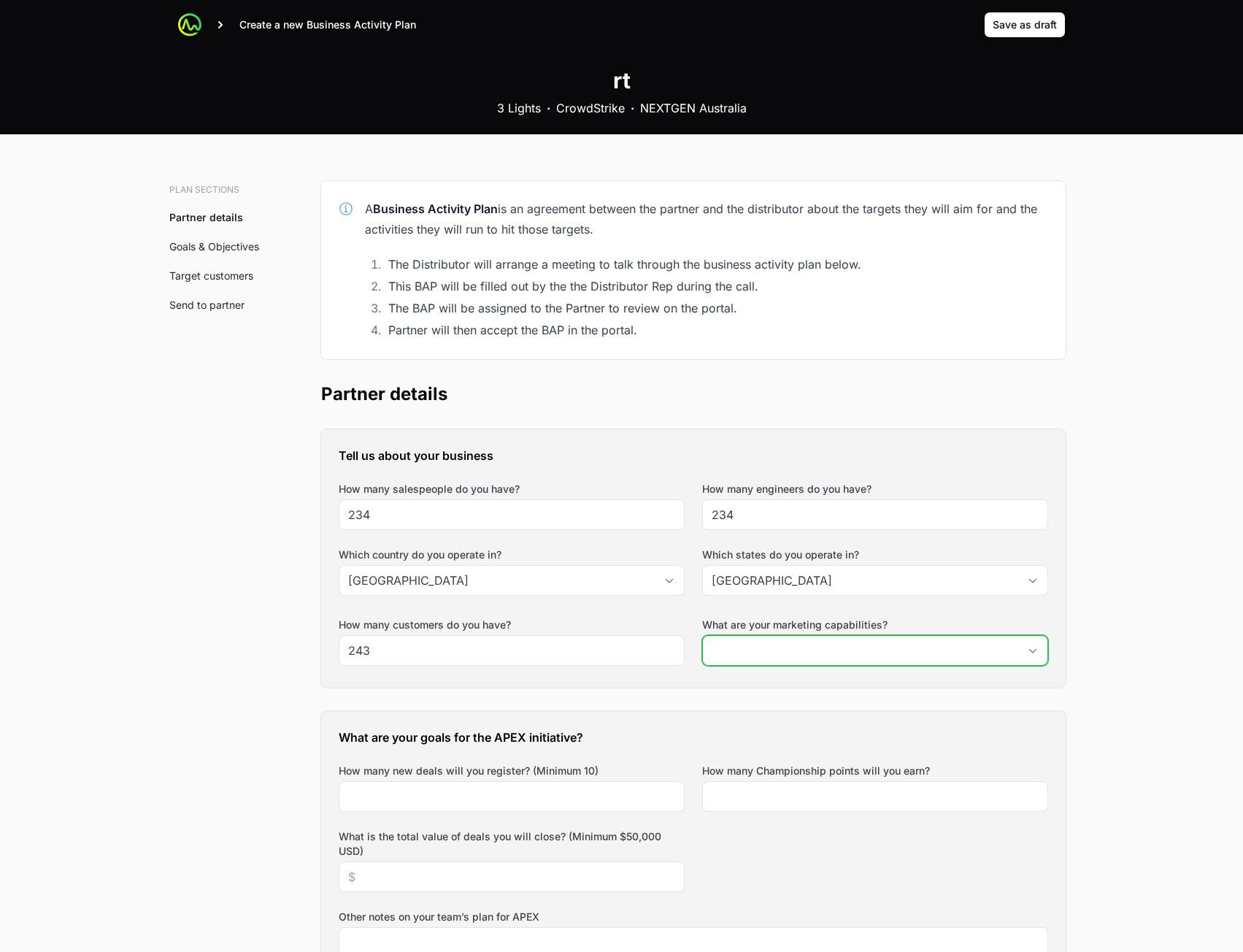
click at [803, 656] on input "What are your marketing capabilities?" at bounding box center [860, 651] width 316 height 30
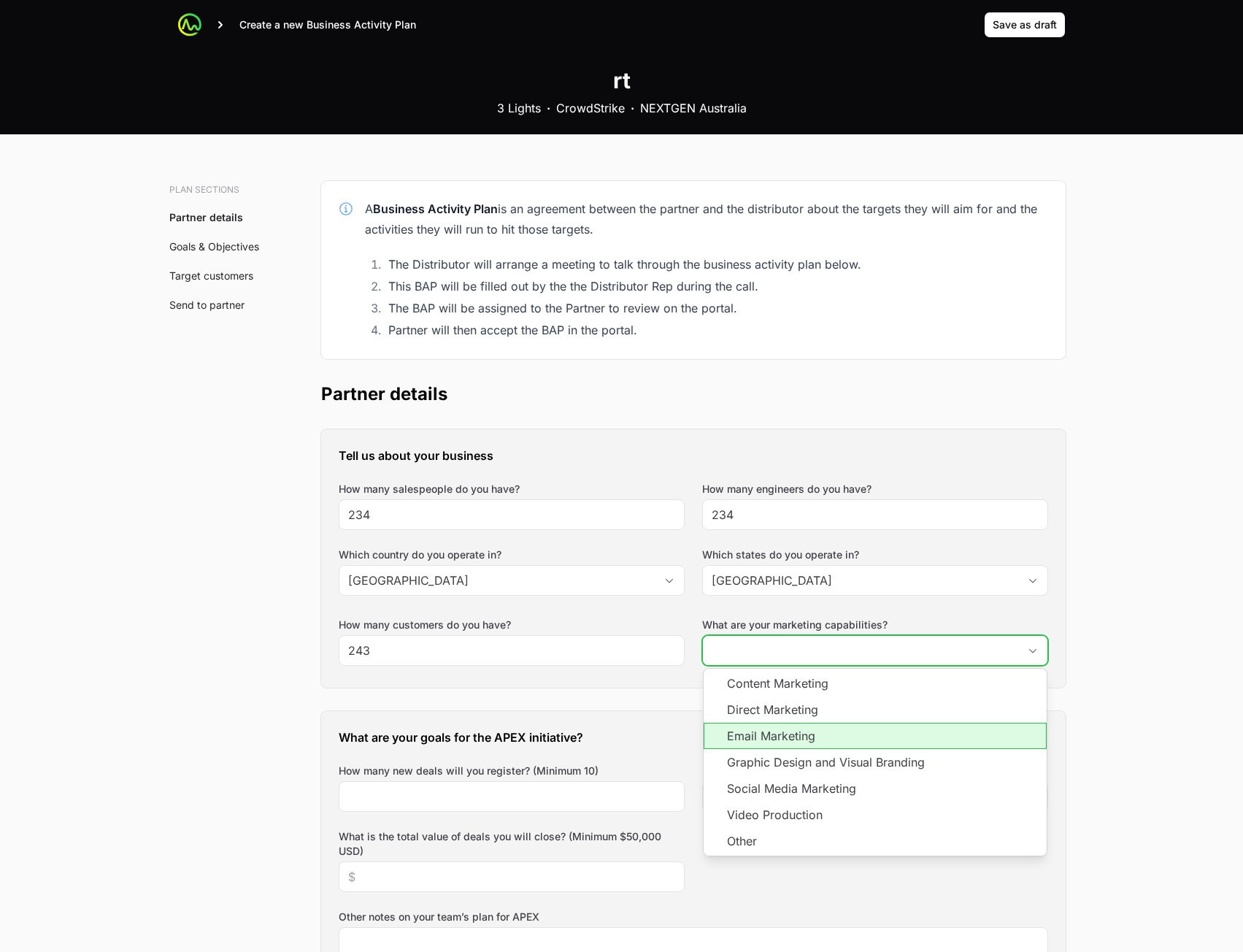
click at [750, 711] on li "Email Marketing" at bounding box center [875, 736] width 343 height 27
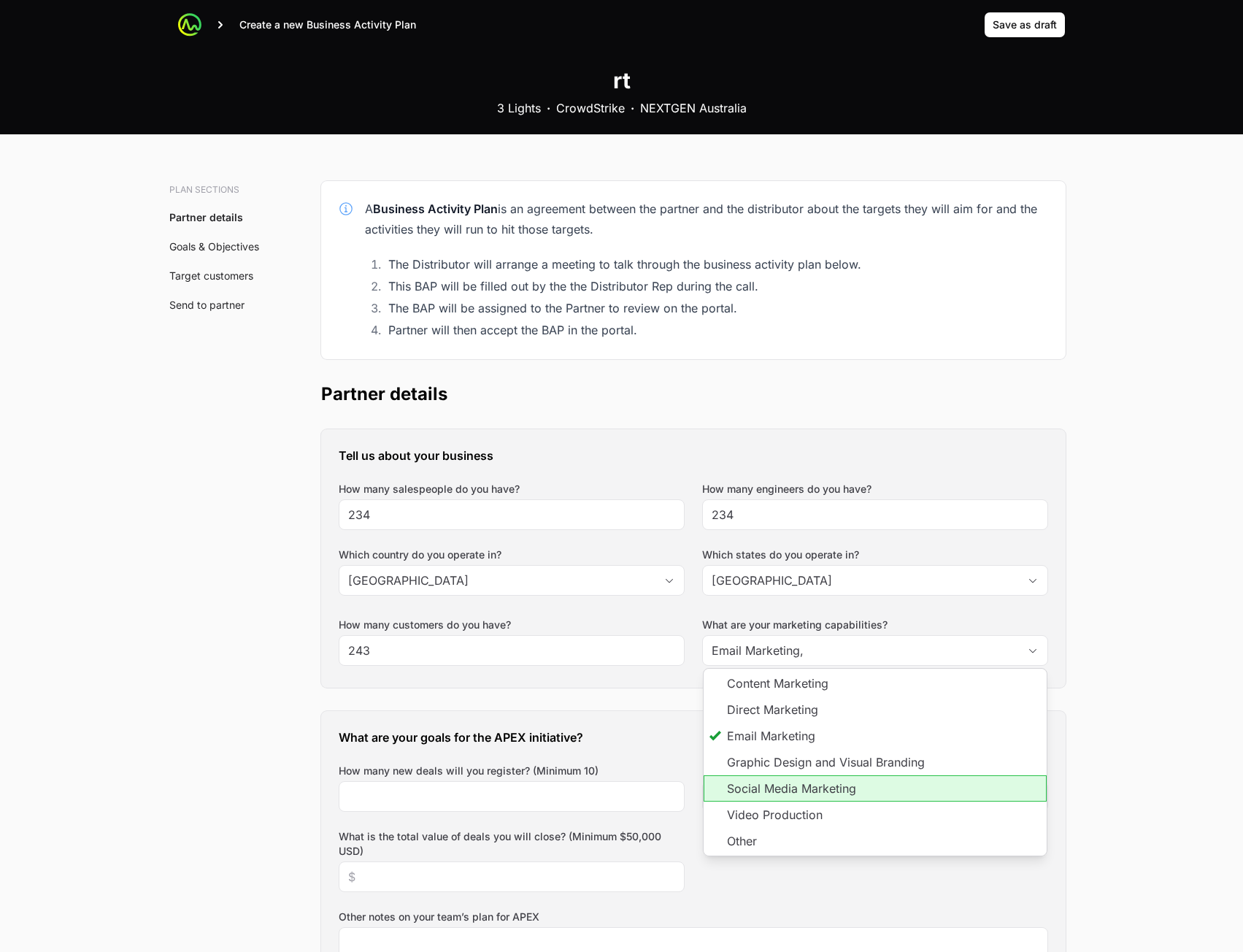
type input "Email Marketing"
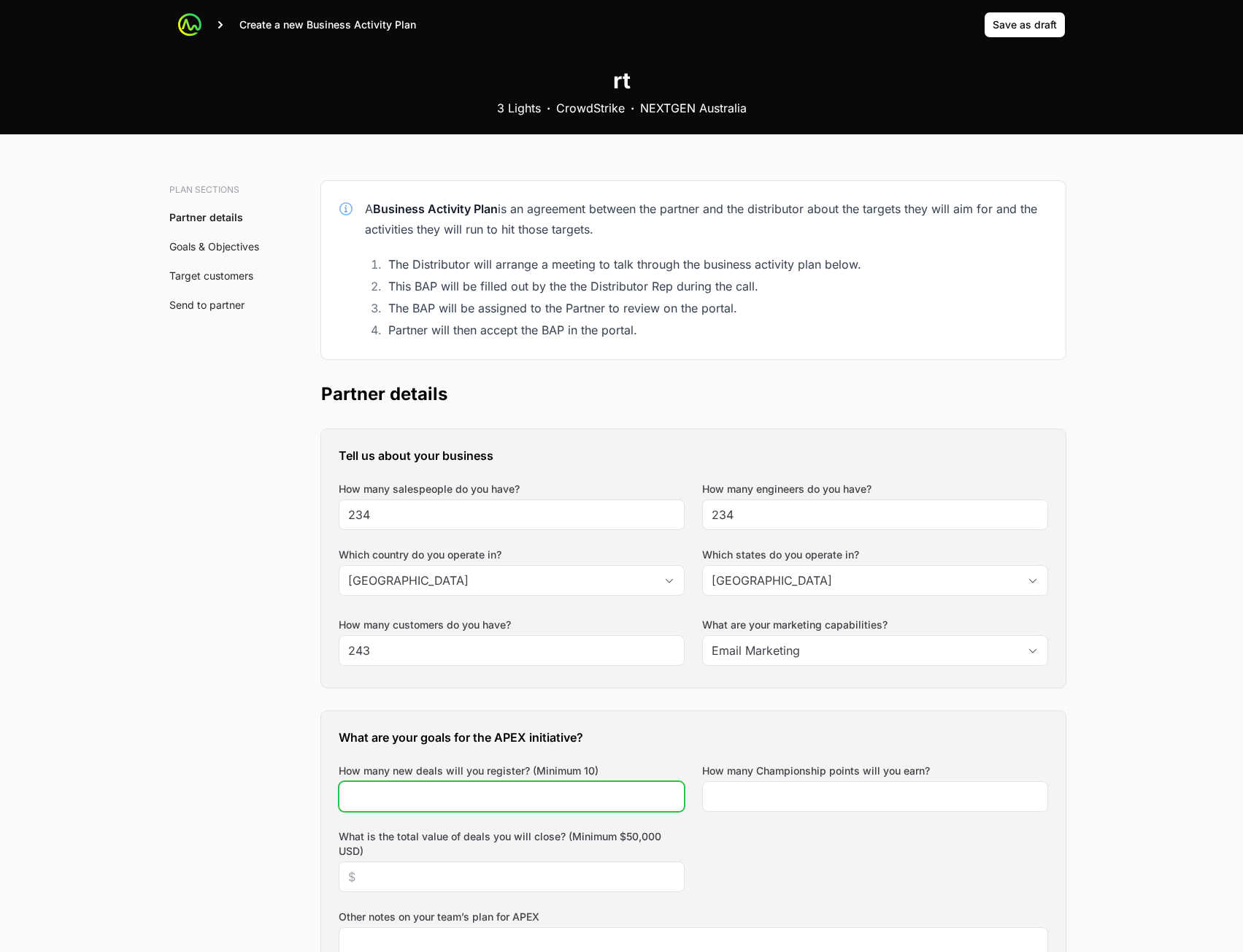
click at [594, 711] on div "What are your goals for the APEX initiative? How many new deals will you regist…" at bounding box center [693, 907] width 744 height 391
click at [595, 711] on input "How many new deals will you register? (Minimum 10)" at bounding box center [511, 797] width 327 height 18
type input "23"
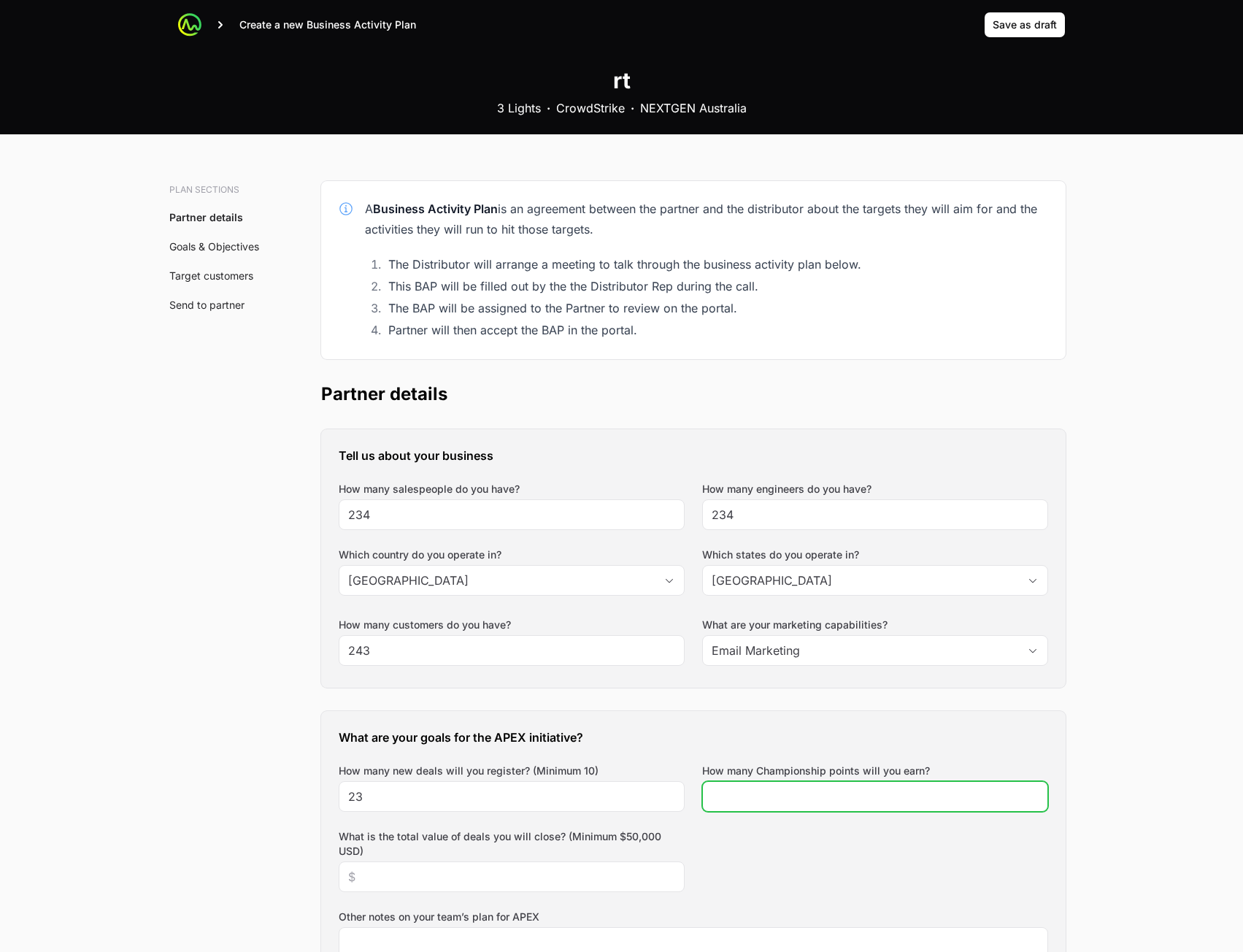
click at [779, 711] on input "How many Championship points will you earn?" at bounding box center [875, 797] width 327 height 18
type input "234"
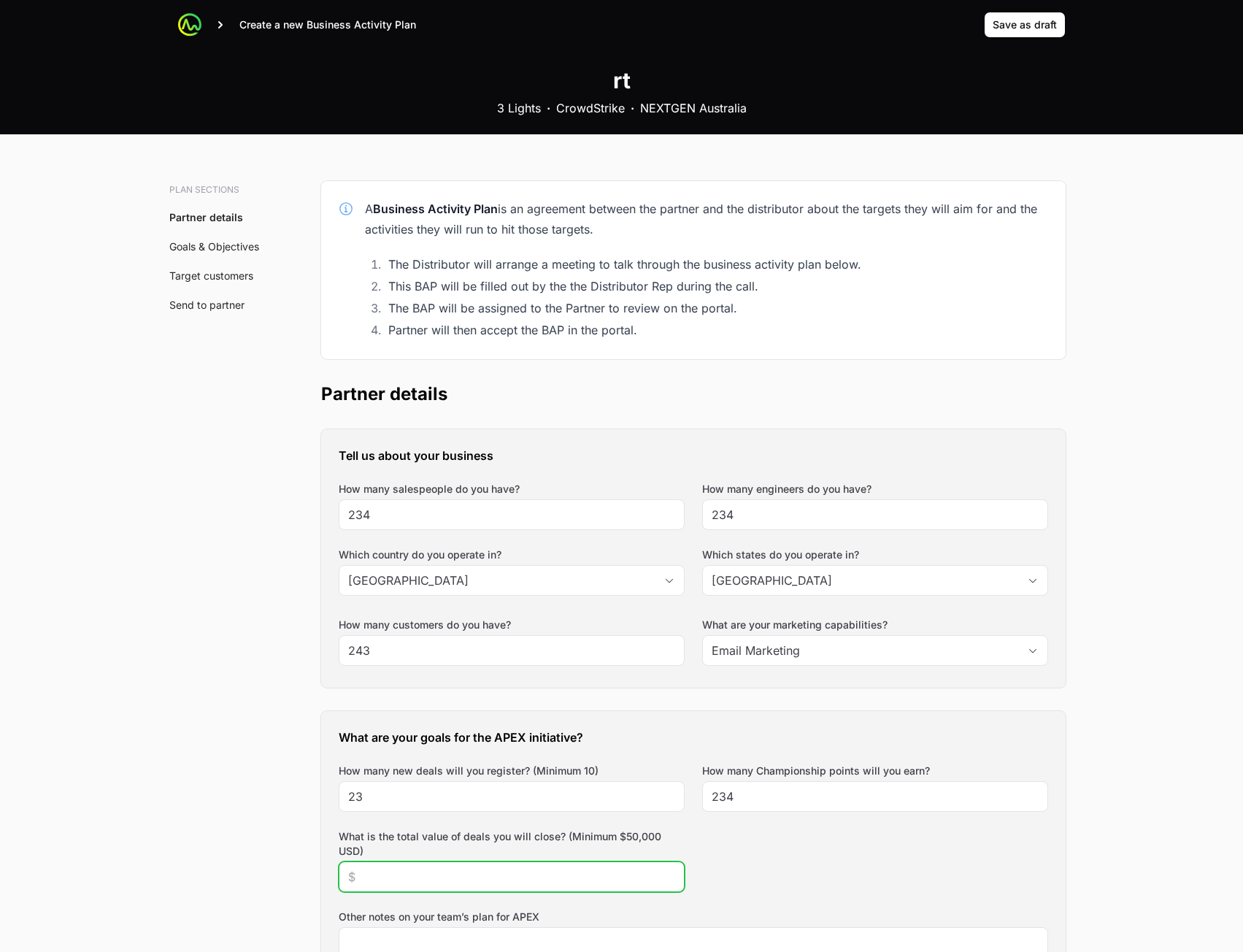
click at [535, 711] on input "What is the total value of deals you will close? (Minimum $50,000 USD)" at bounding box center [511, 877] width 327 height 18
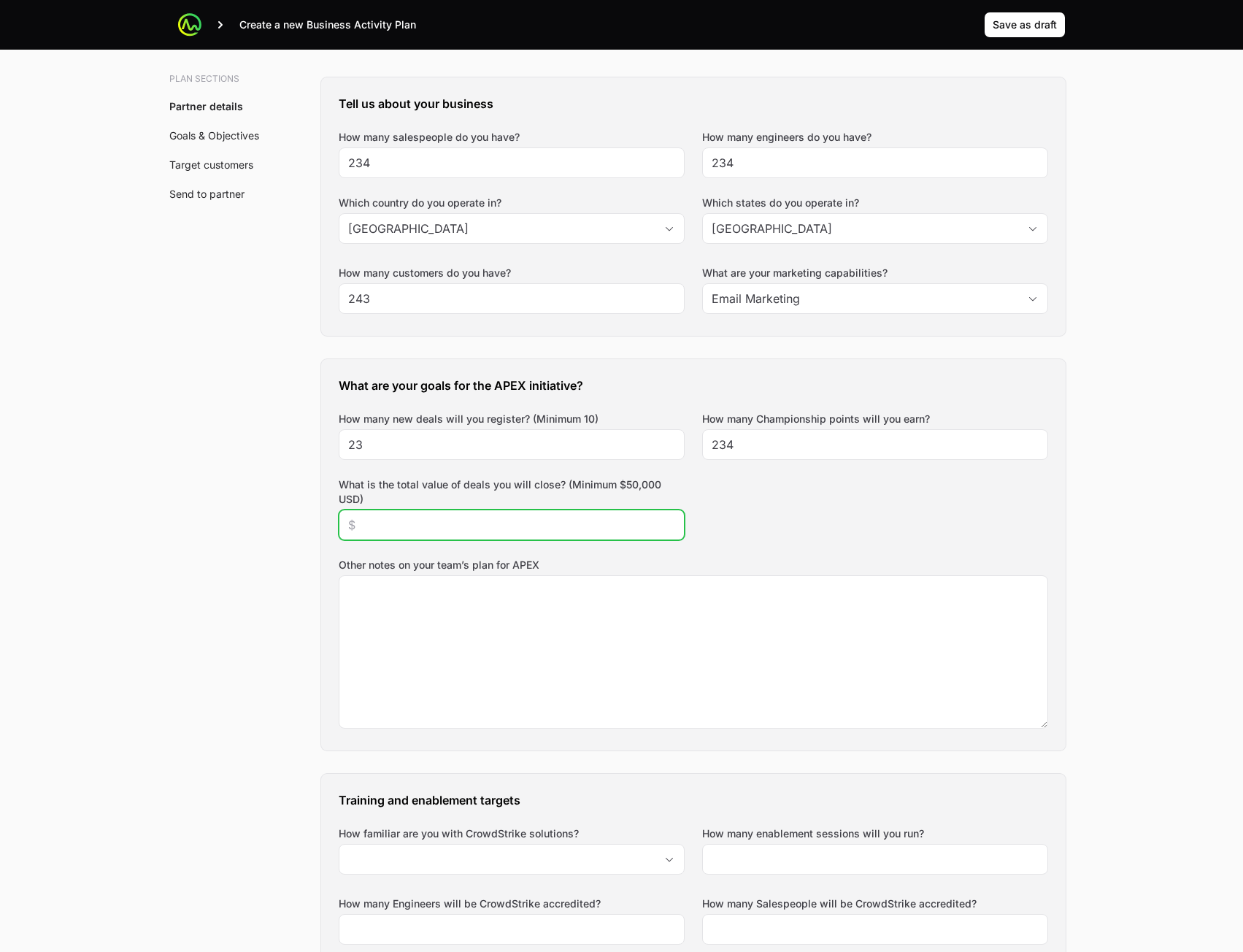
scroll to position [365, 0]
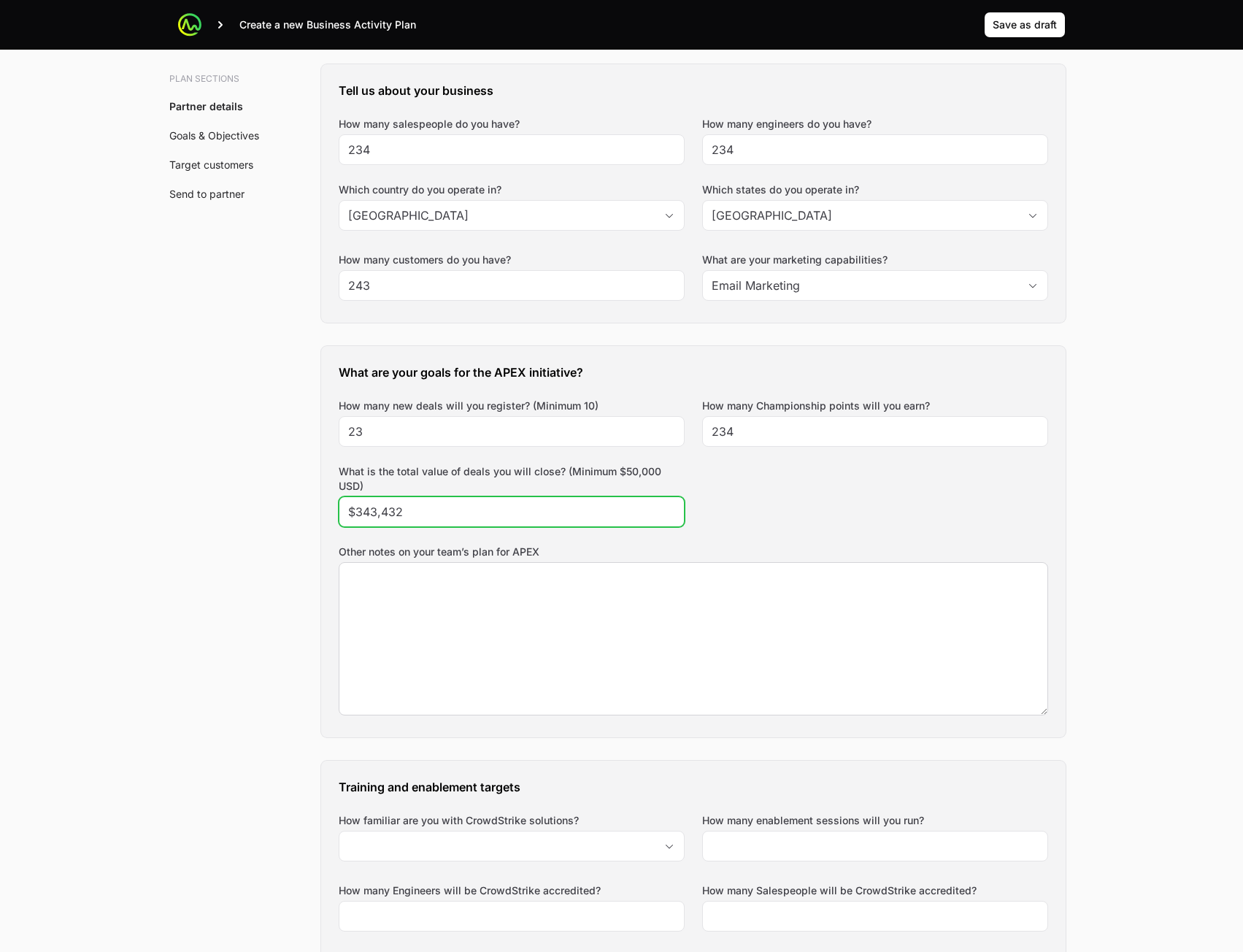
type input "$343,432"
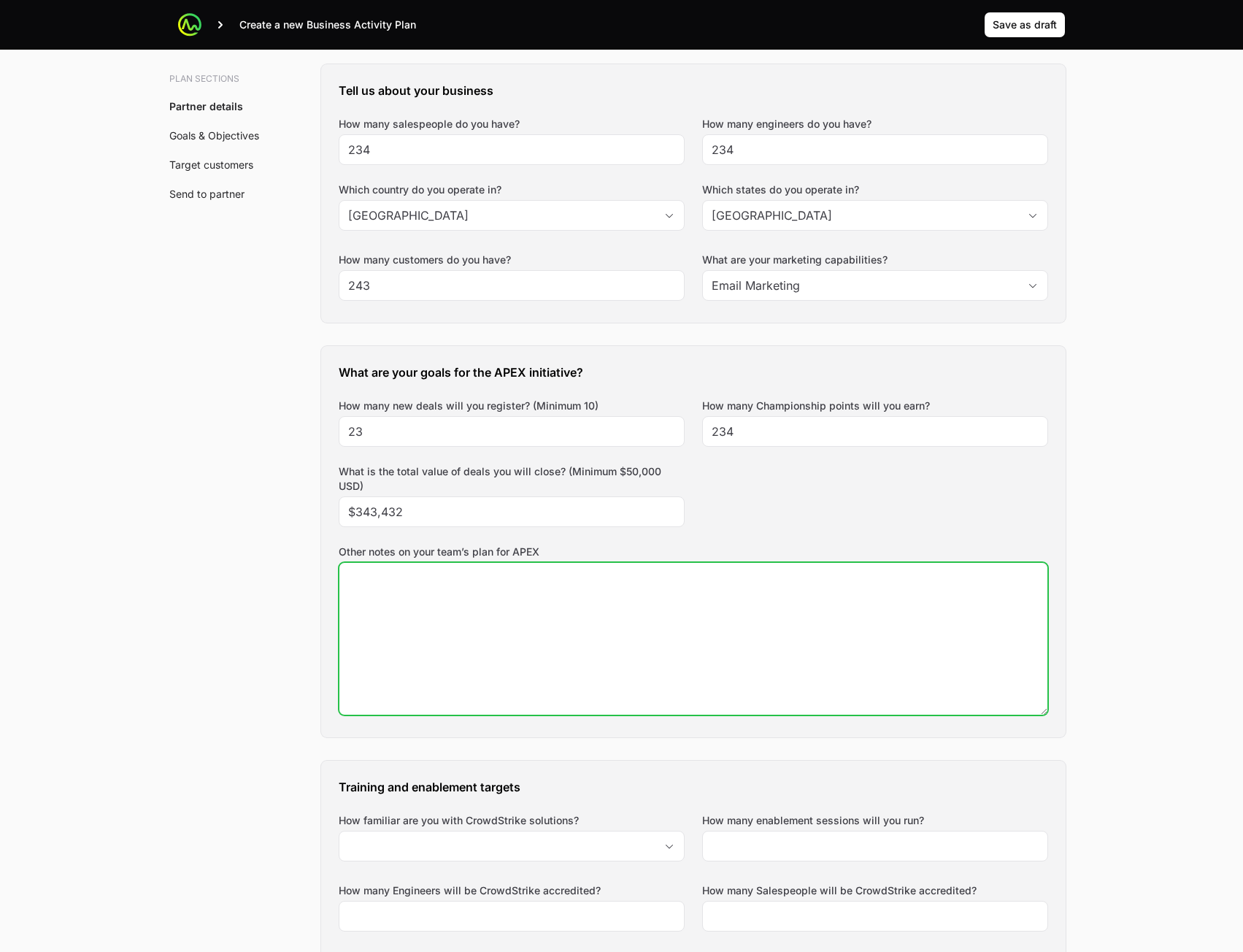
click at [628, 648] on textarea "Other notes on your team’s plan for APEX" at bounding box center [693, 638] width 708 height 151
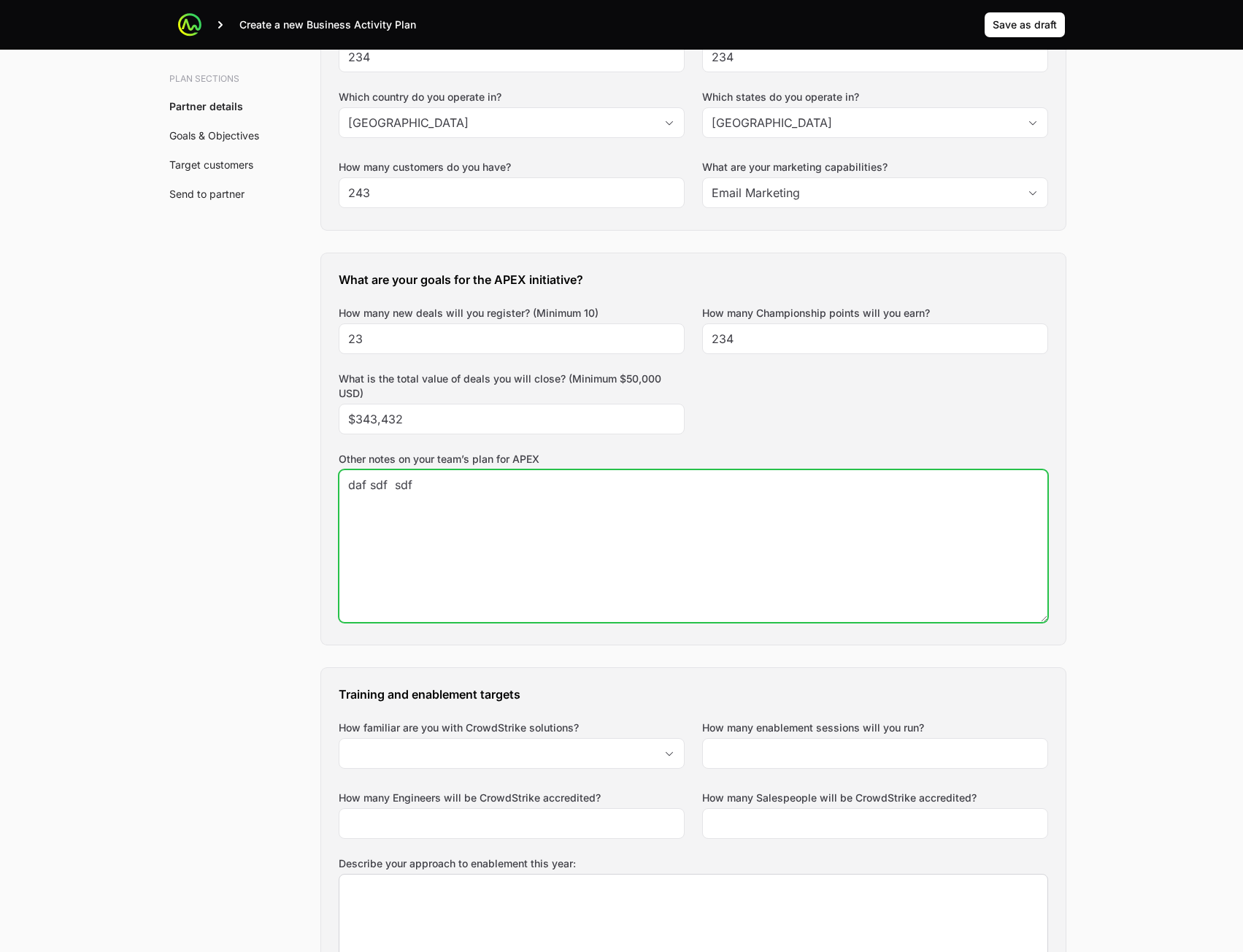
scroll to position [731, 0]
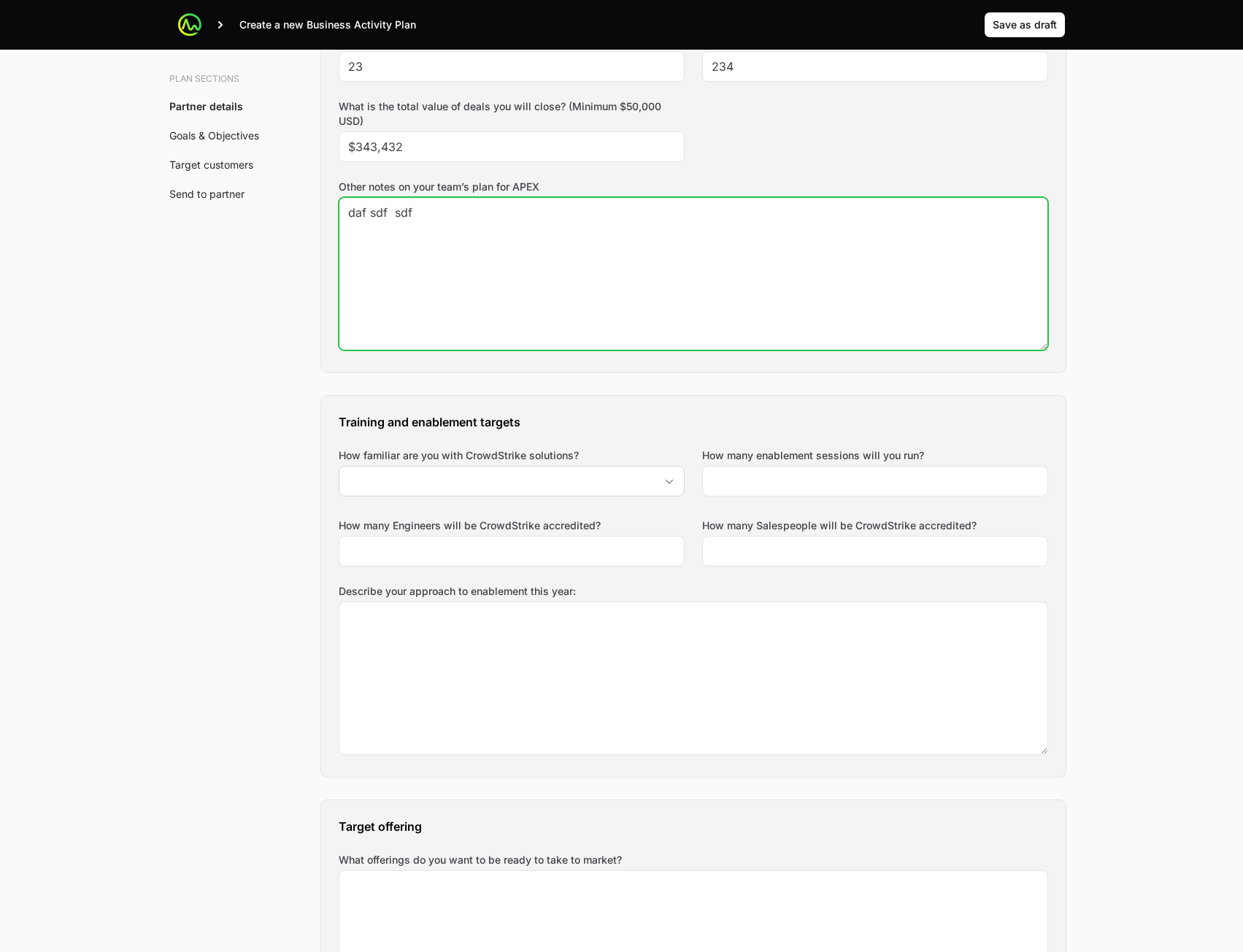
type textarea "daf sdf sdf"
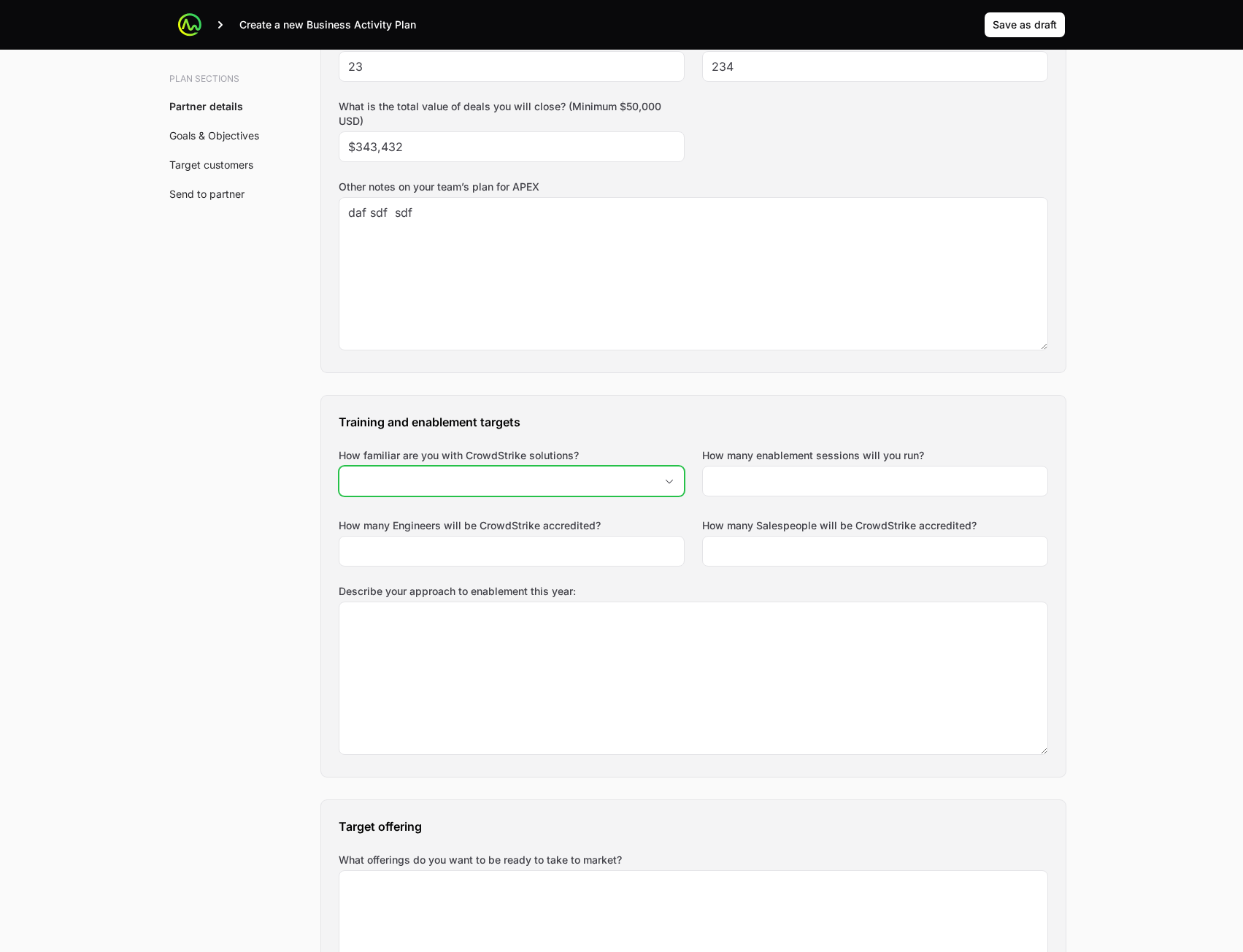
click at [592, 487] on input "How familiar are you with CrowdStrike solutions?" at bounding box center [497, 481] width 316 height 30
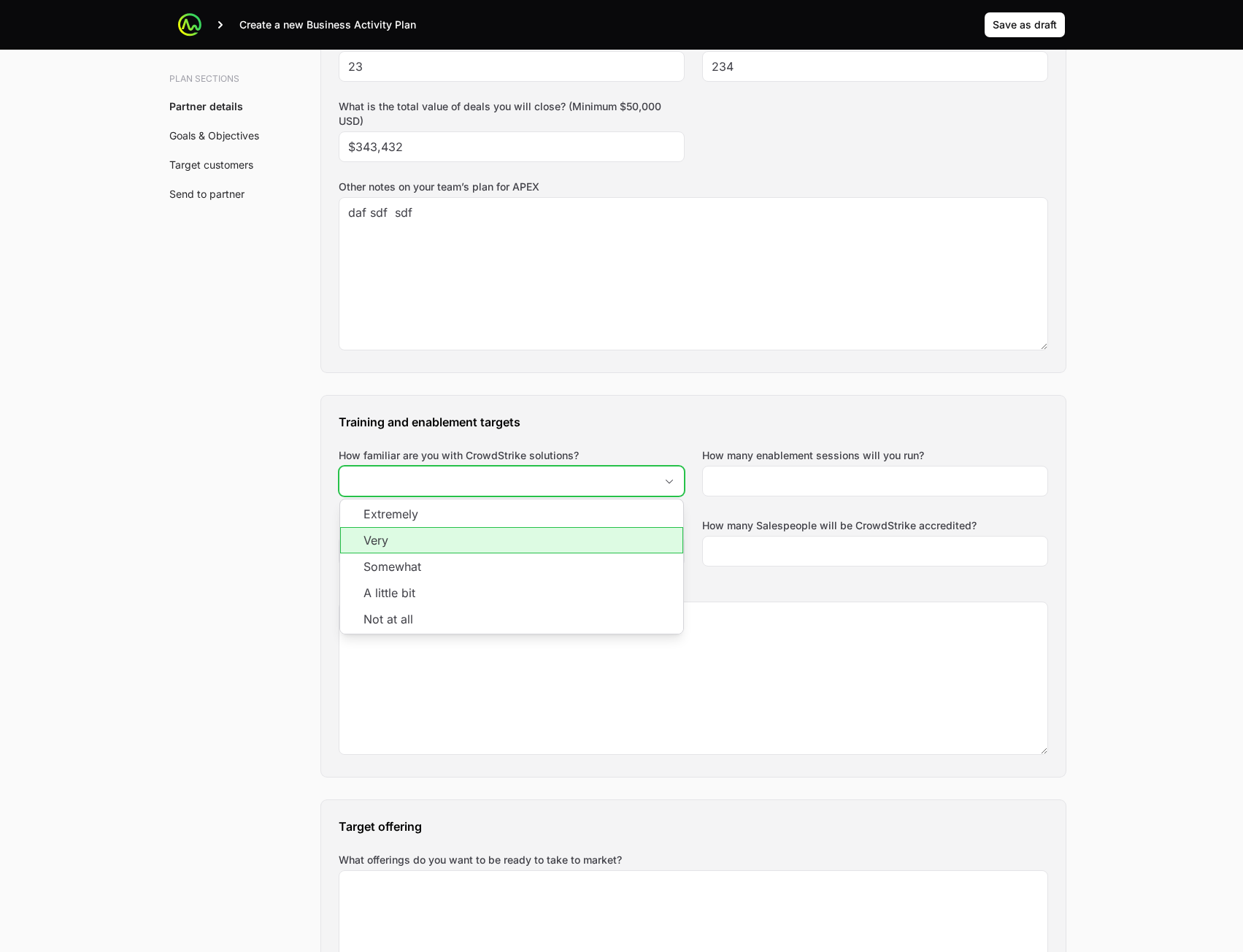
click at [583, 550] on li "Very" at bounding box center [511, 540] width 343 height 27
type input "Very"
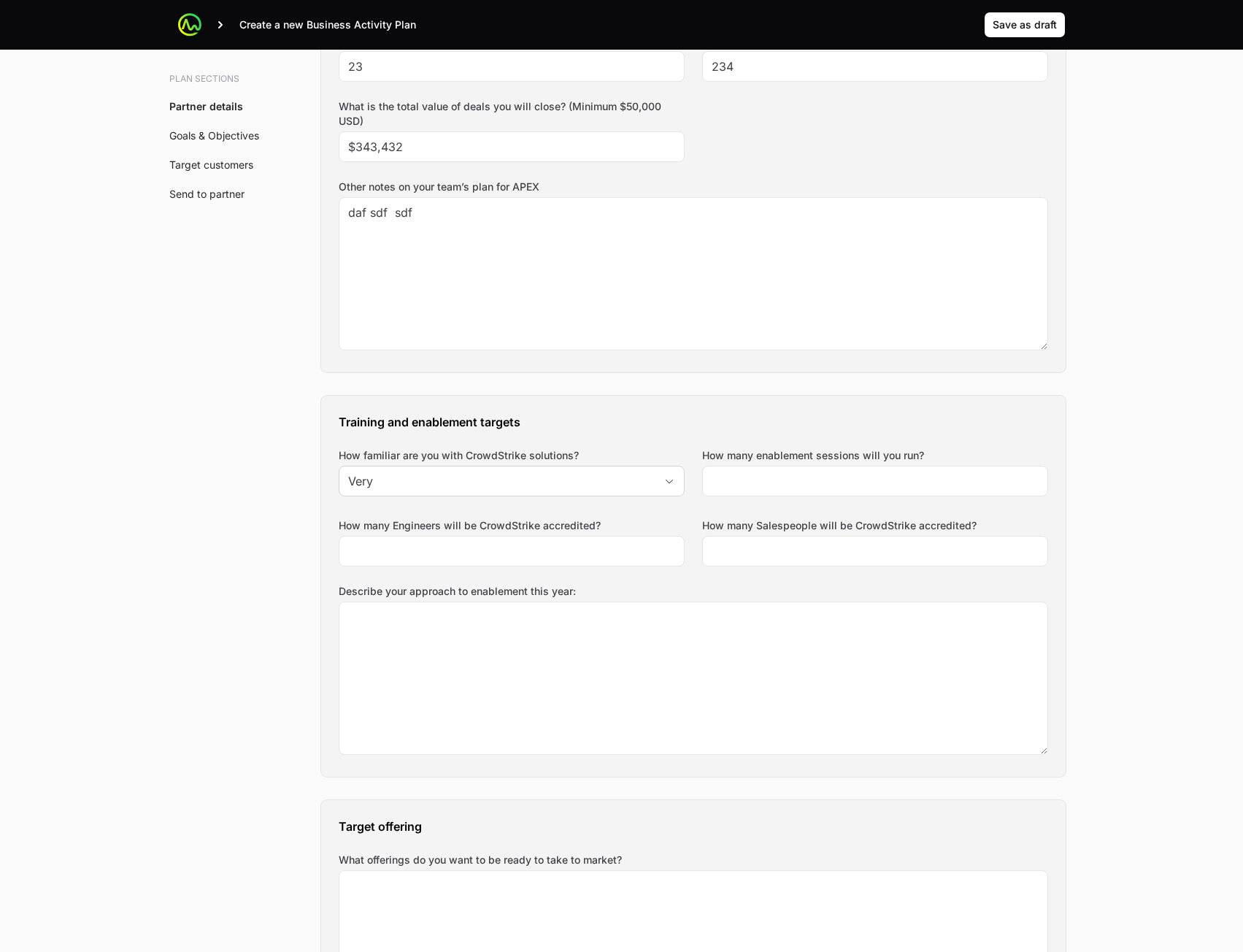
click at [811, 504] on div "Training and enablement targets How familiar are you with CrowdStrike solutions…" at bounding box center [693, 586] width 744 height 382
click at [796, 481] on input "How many enablement sessions will you run?" at bounding box center [875, 481] width 327 height 18
type input "23"
drag, startPoint x: 747, startPoint y: 559, endPoint x: 562, endPoint y: 573, distance: 185.5
click at [745, 559] on input "How many Salespeople will be CrowdStrike accredited?" at bounding box center [875, 552] width 327 height 18
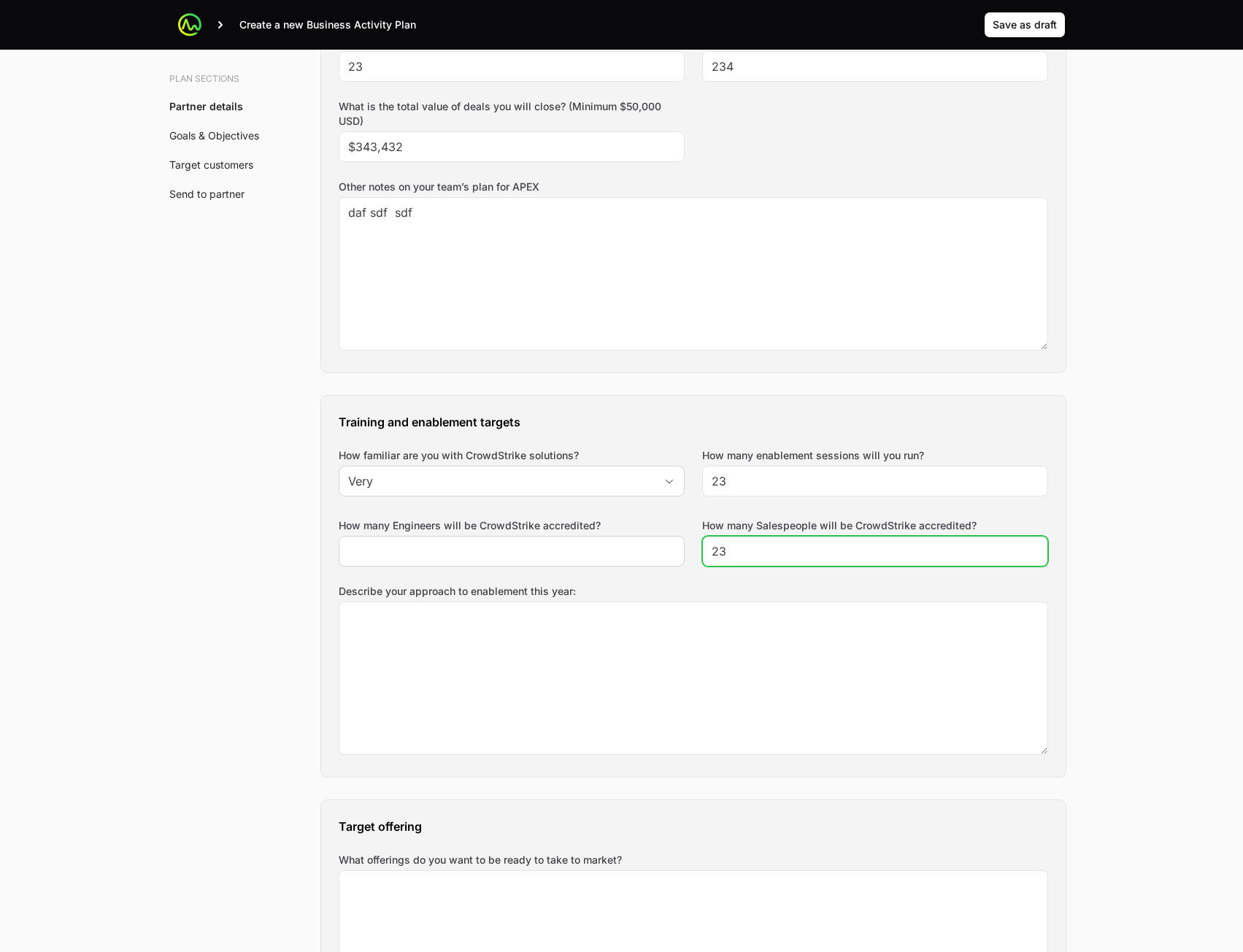
type input "23"
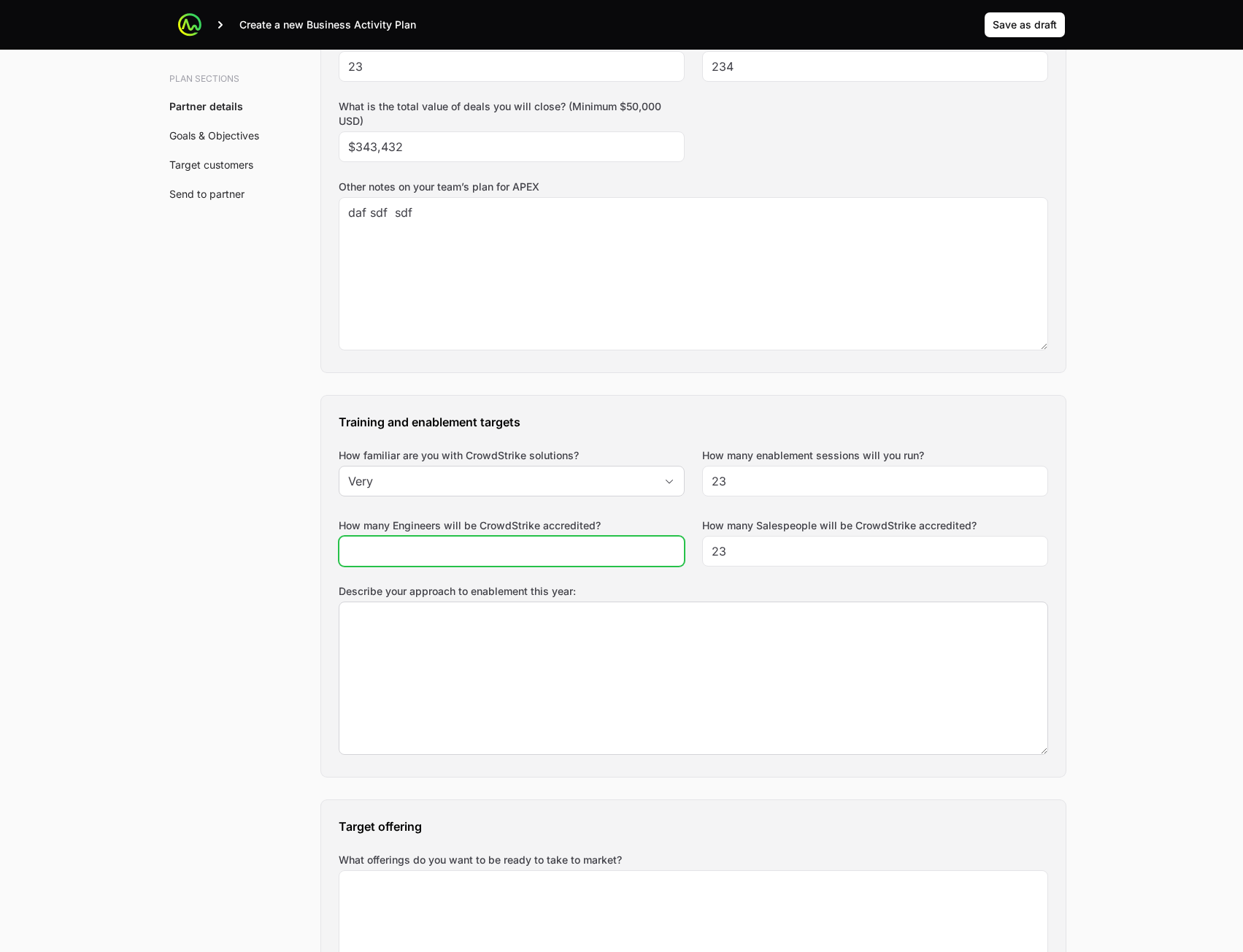
drag, startPoint x: 508, startPoint y: 552, endPoint x: 568, endPoint y: 666, distance: 128.8
click at [510, 553] on input "How many Engineers will be CrowdStrike accredited?" at bounding box center [511, 552] width 327 height 18
type input "23"
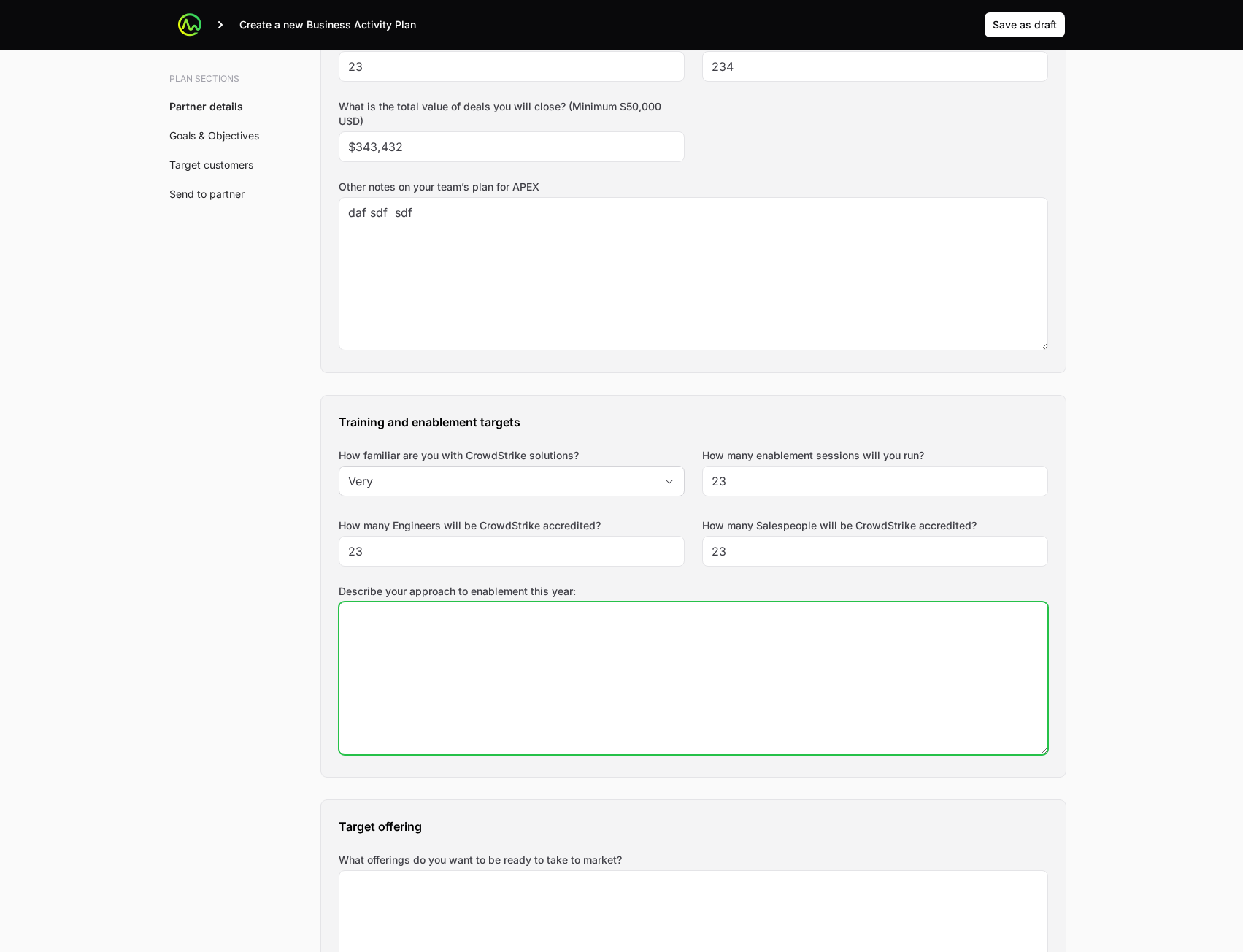
click at [568, 680] on textarea "Describe your approach to enablement this year:" at bounding box center [693, 679] width 708 height 151
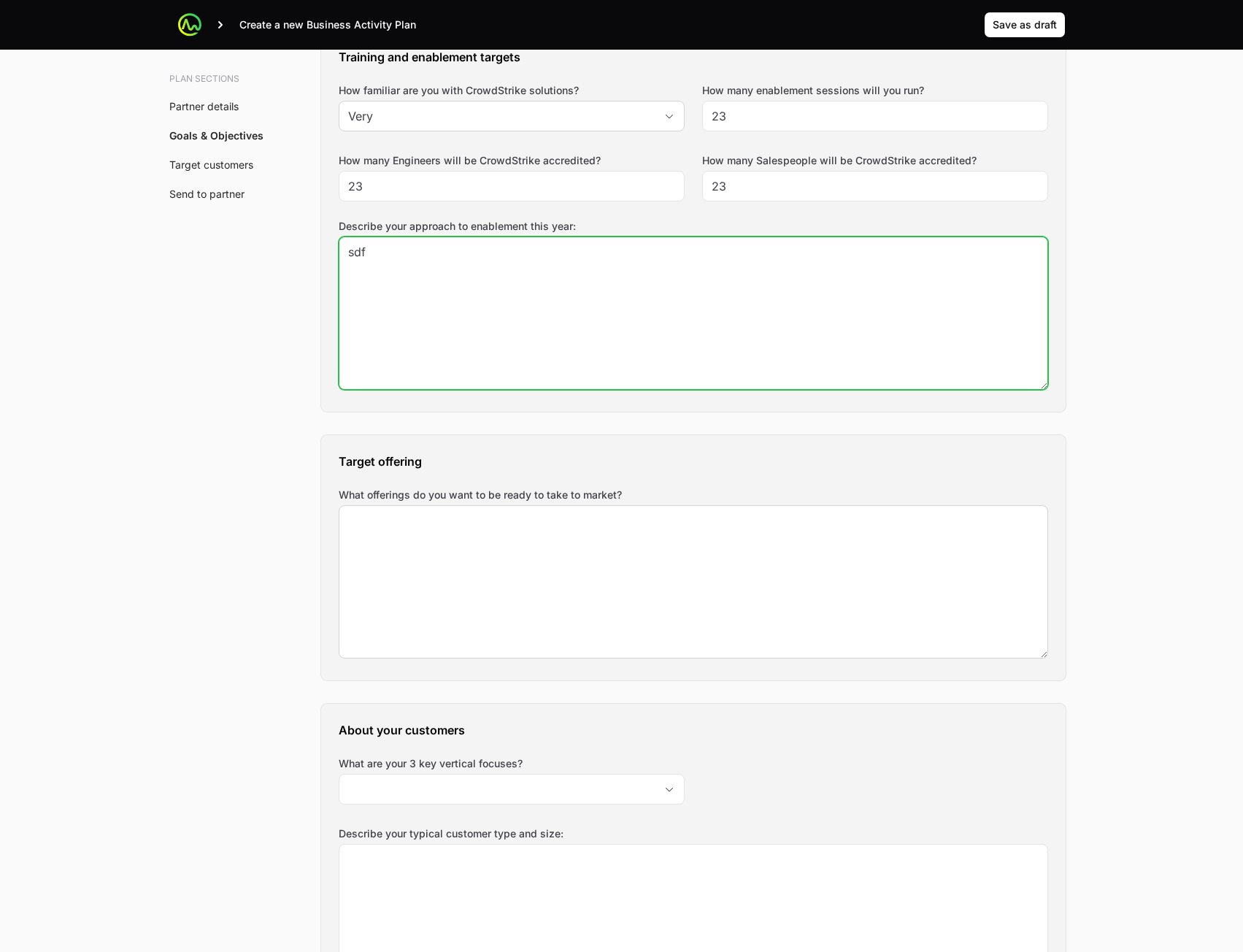
type textarea "sdf"
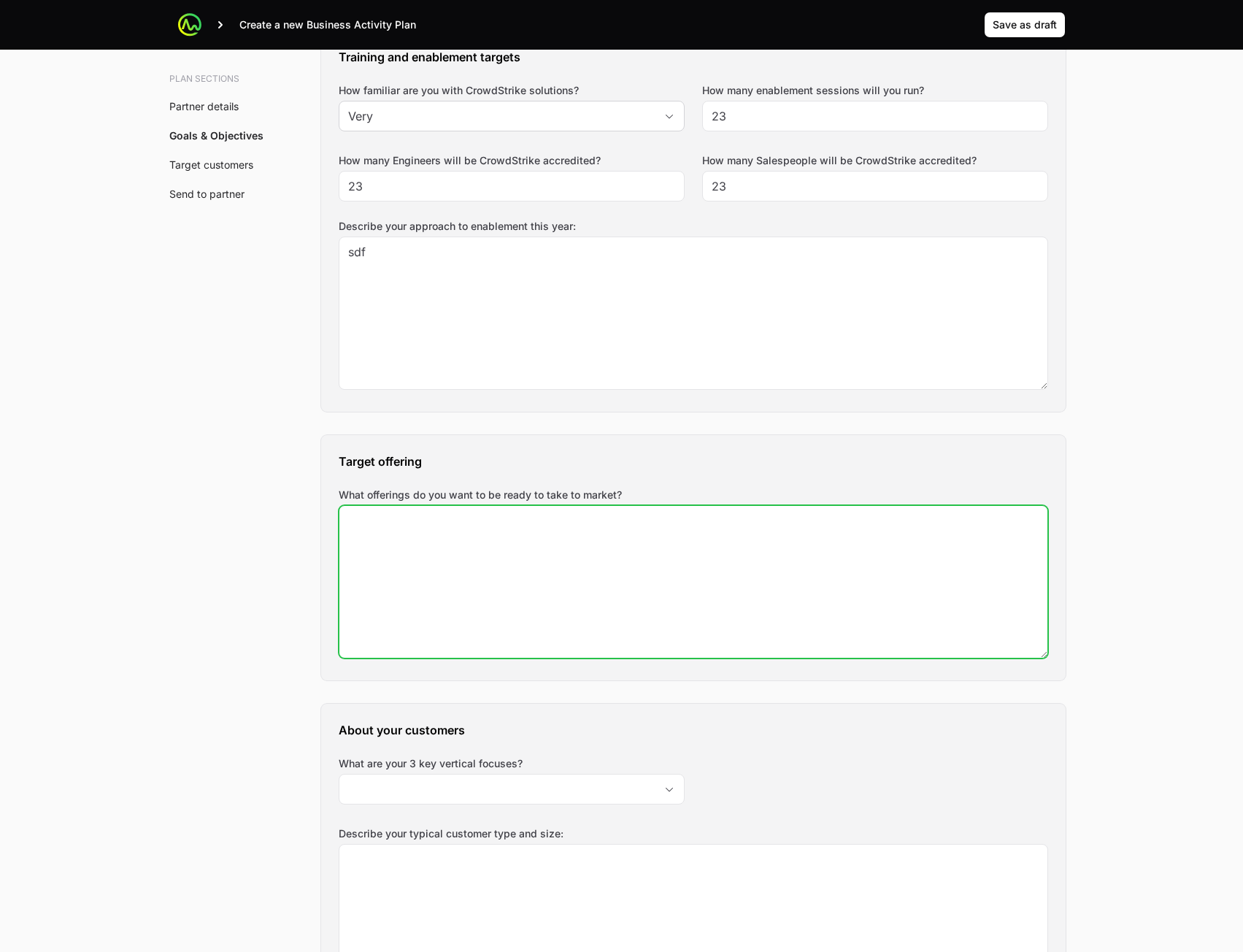
click at [546, 571] on textarea "What offerings do you want to be ready to take to market?" at bounding box center [693, 582] width 708 height 151
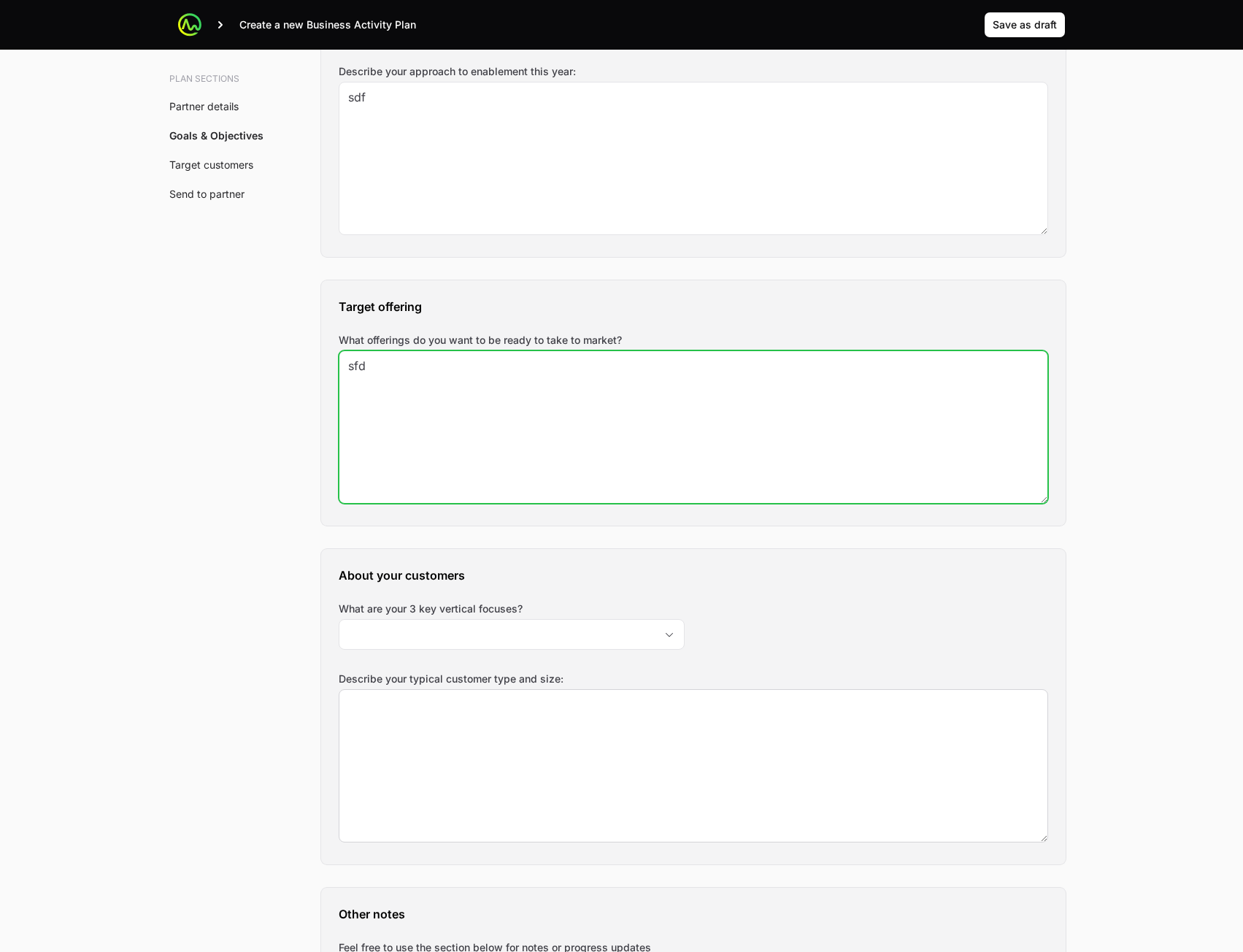
scroll to position [1388, 0]
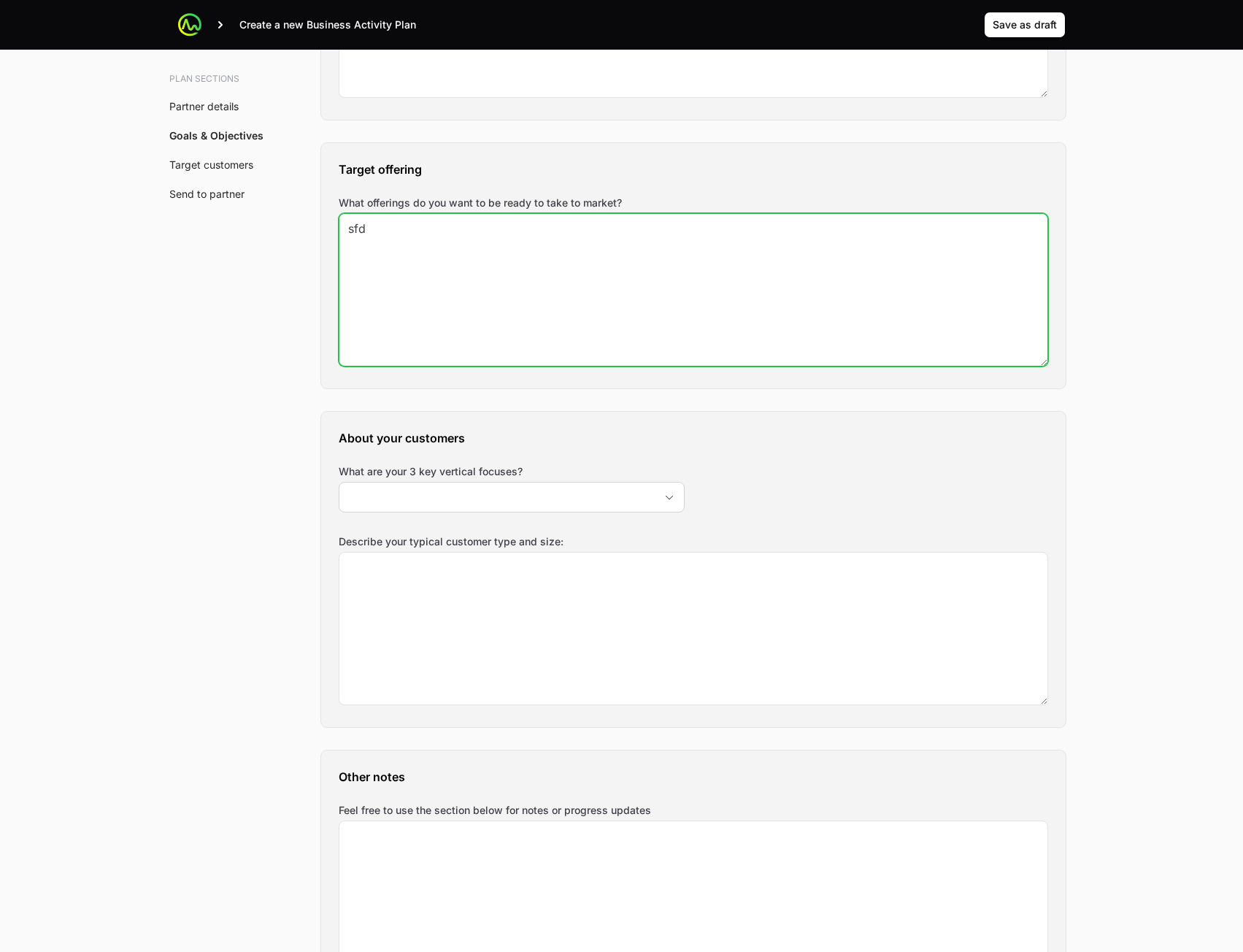
type textarea "sfd"
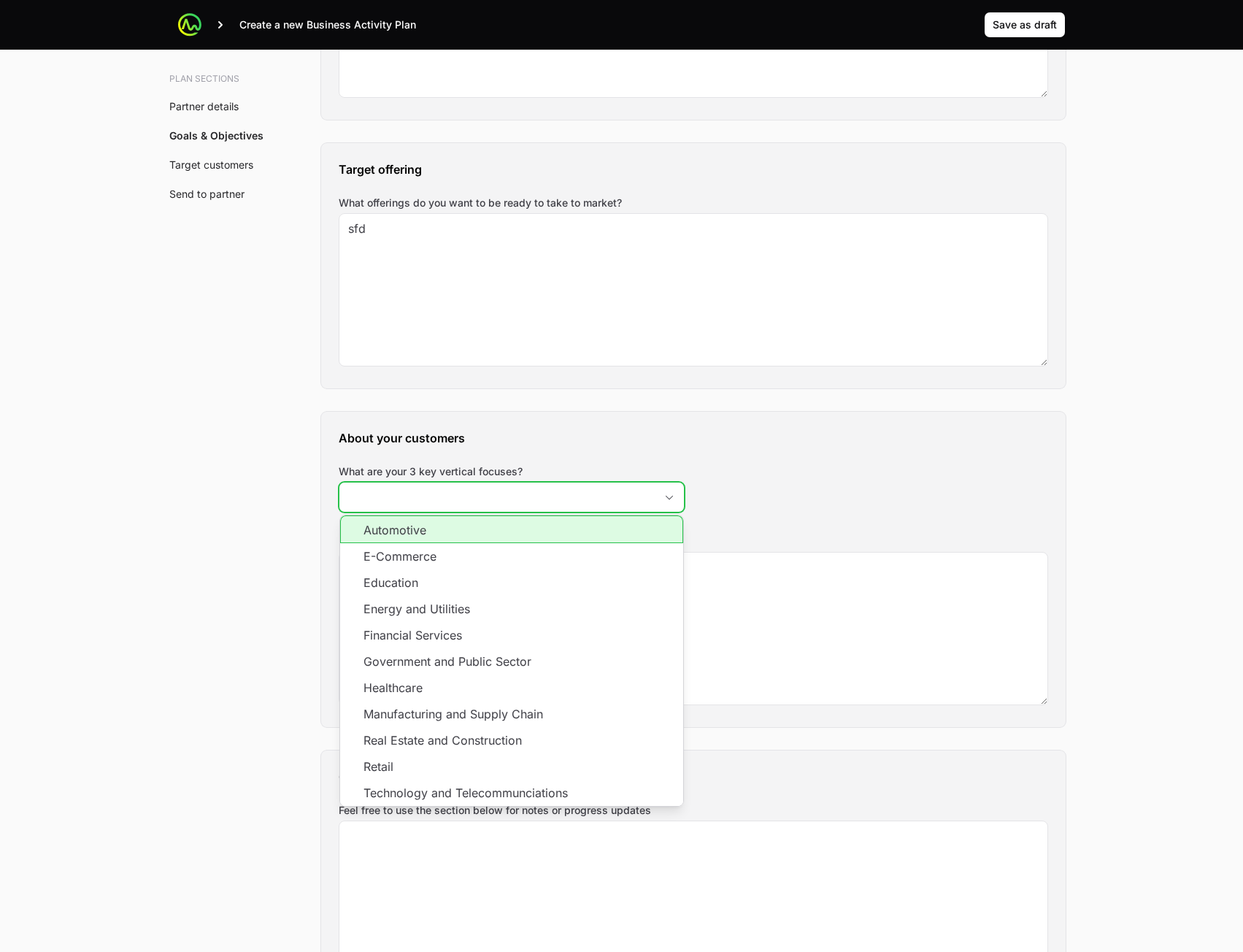
drag, startPoint x: 561, startPoint y: 498, endPoint x: 543, endPoint y: 544, distance: 49.4
click at [561, 498] on input "What are your 3 key vertical focuses?" at bounding box center [497, 498] width 316 height 30
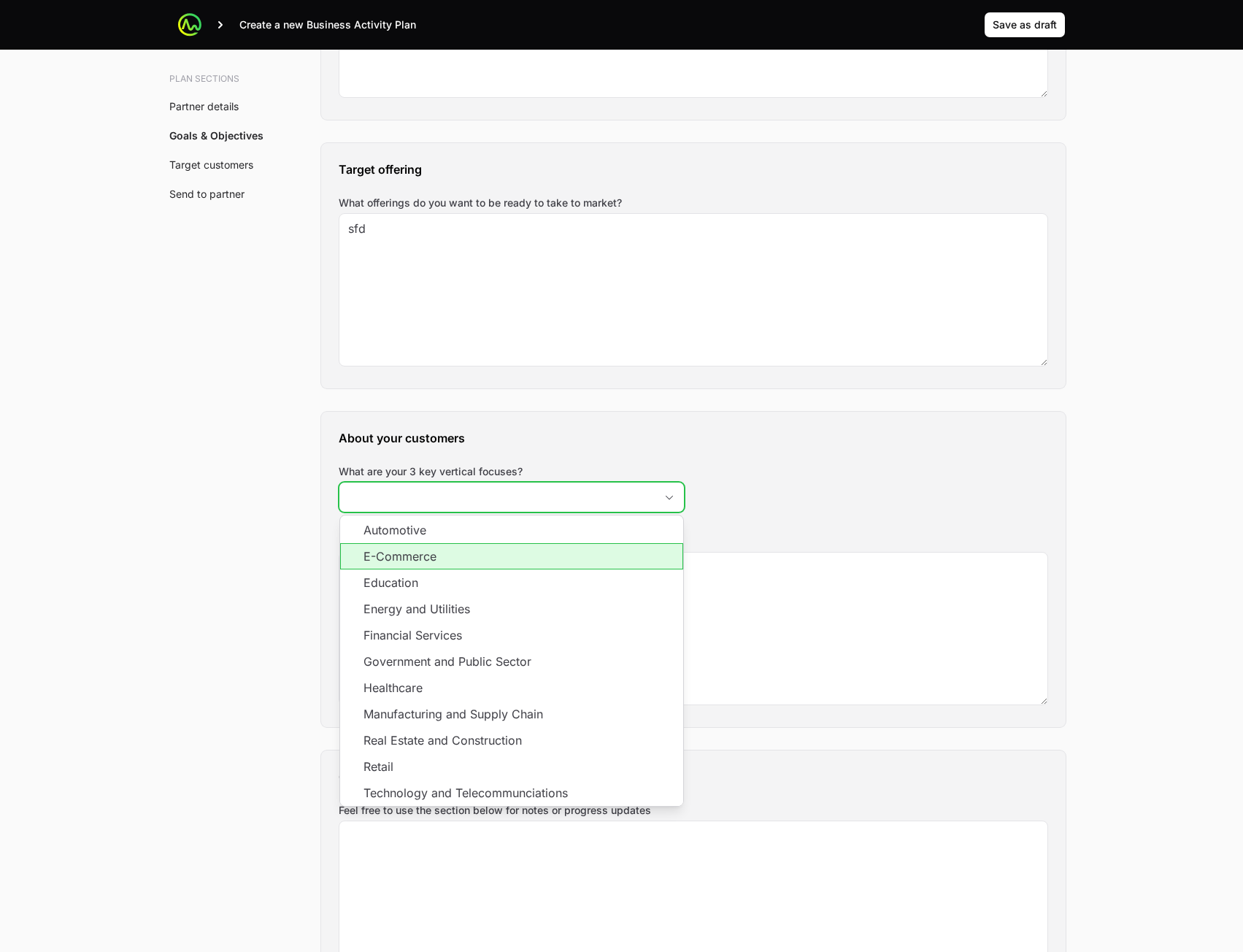
drag, startPoint x: 534, startPoint y: 559, endPoint x: 530, endPoint y: 571, distance: 12.6
click at [534, 561] on li "E-Commerce" at bounding box center [511, 556] width 343 height 27
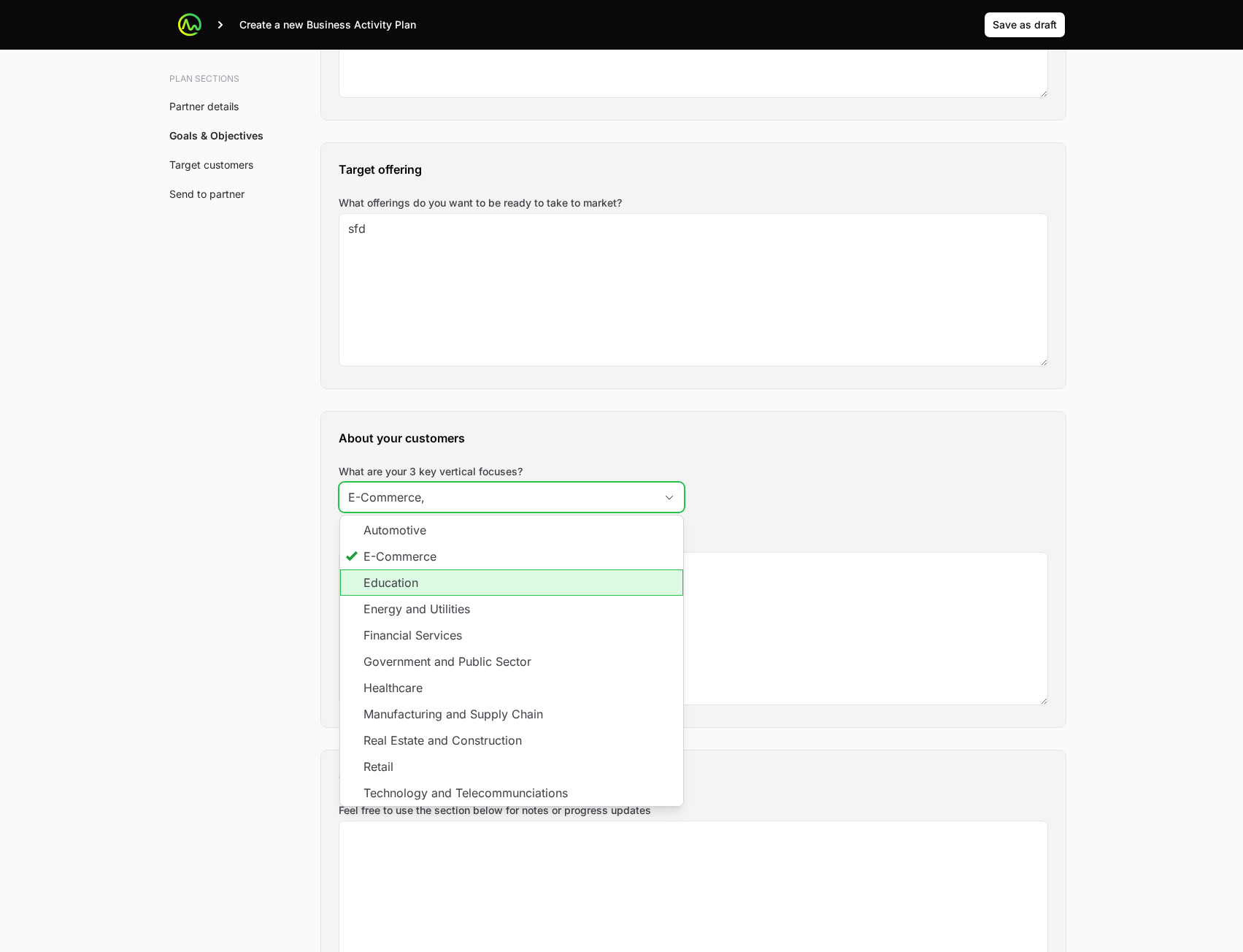
click at [523, 584] on li "Education" at bounding box center [511, 582] width 343 height 27
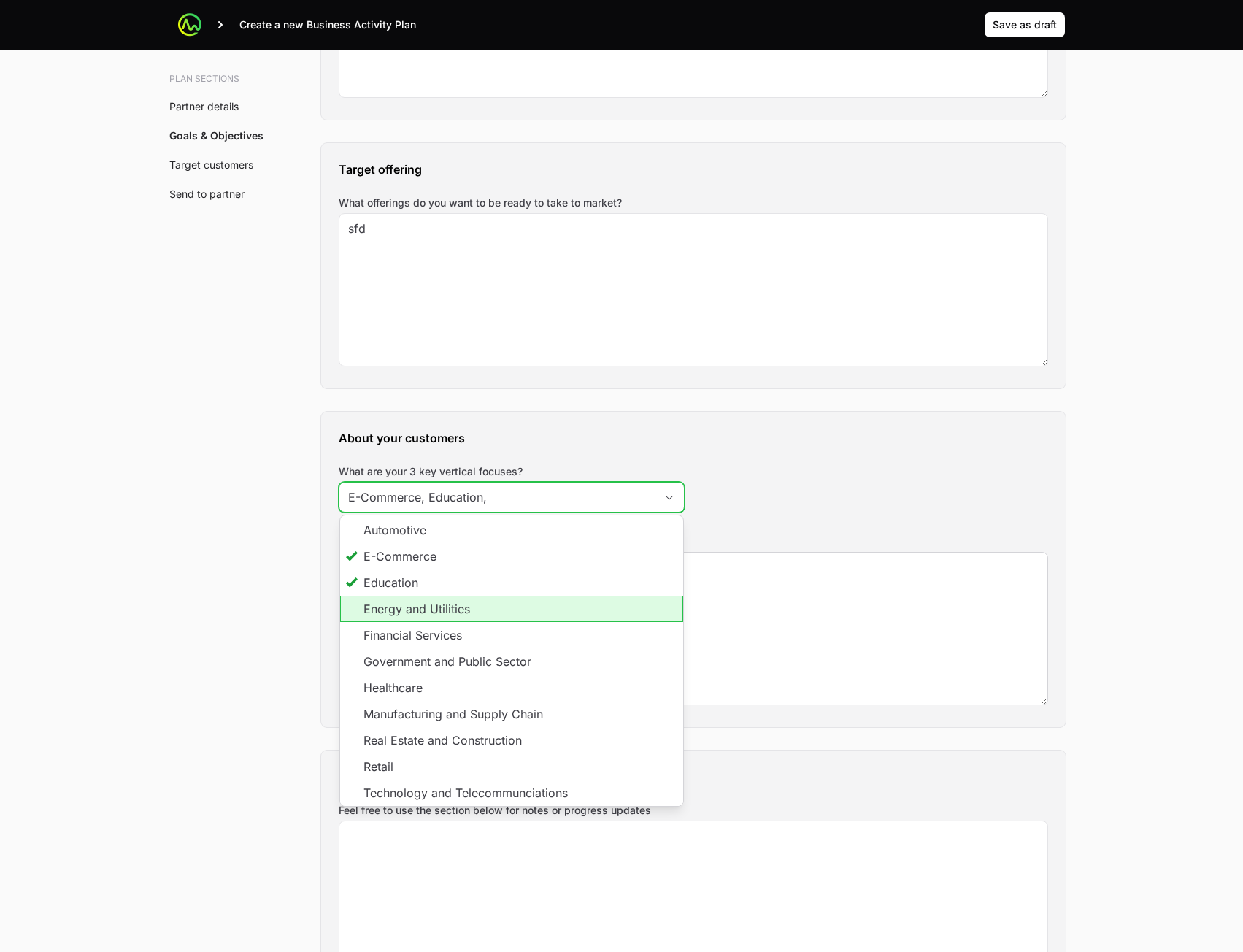
drag, startPoint x: 518, startPoint y: 604, endPoint x: 558, endPoint y: 609, distance: 40.3
click at [517, 609] on li "Energy and Utilities" at bounding box center [511, 609] width 343 height 27
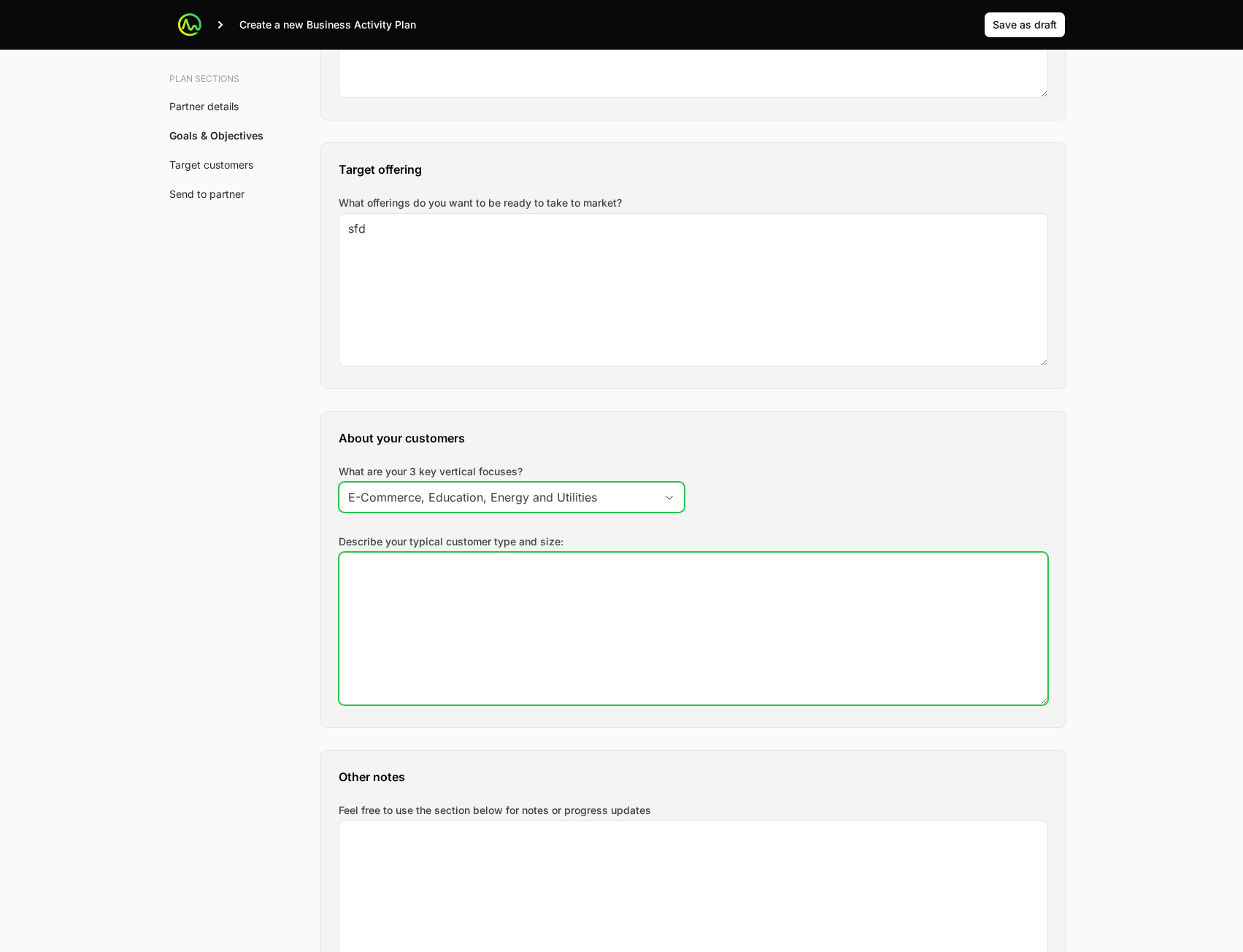
type input "E-Commerce, Education, Energy and Utilities"
drag, startPoint x: 793, startPoint y: 632, endPoint x: 590, endPoint y: 632, distance: 203.0
click at [791, 631] on textarea "Describe your typical customer type and size:" at bounding box center [693, 628] width 708 height 151
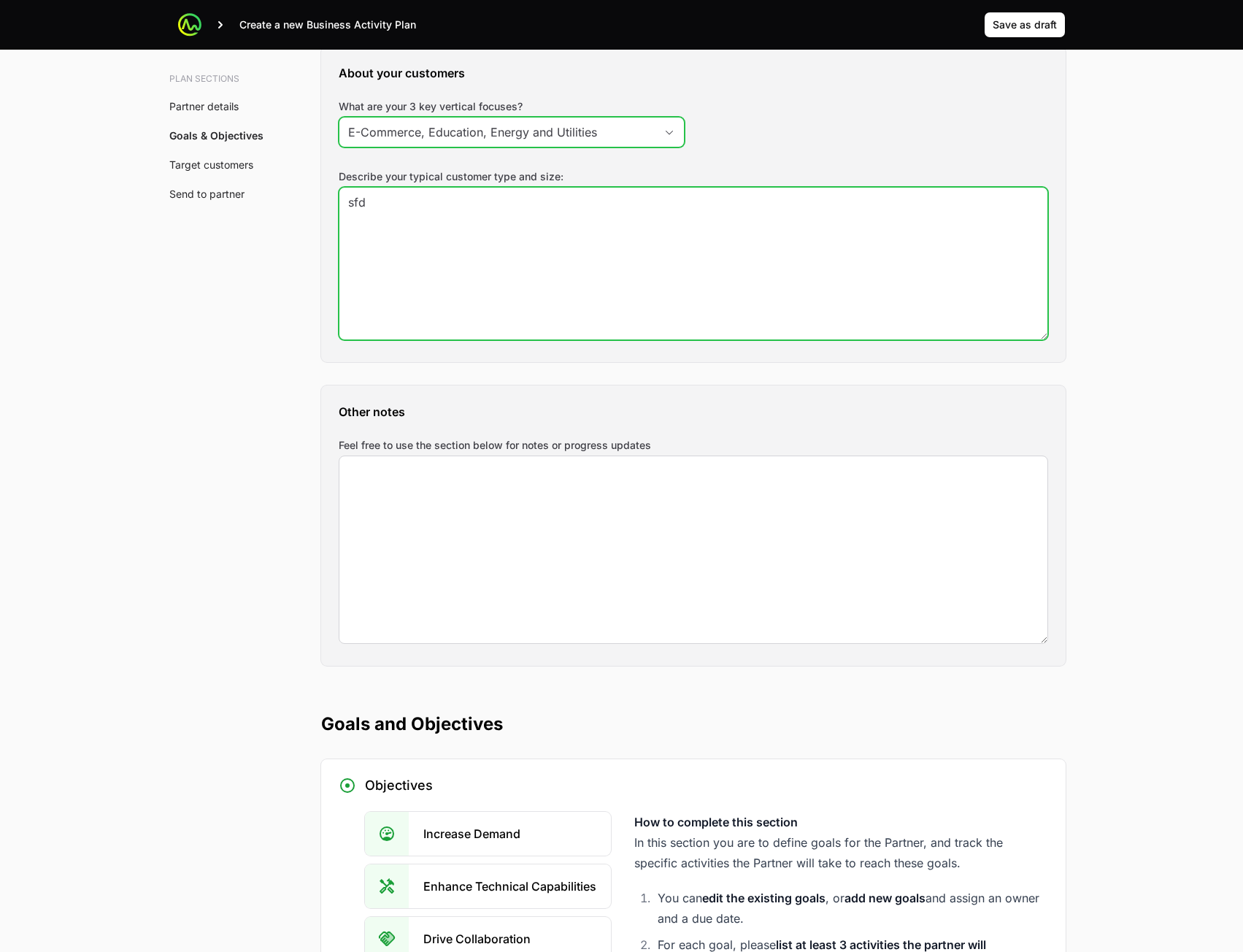
type textarea "sfd"
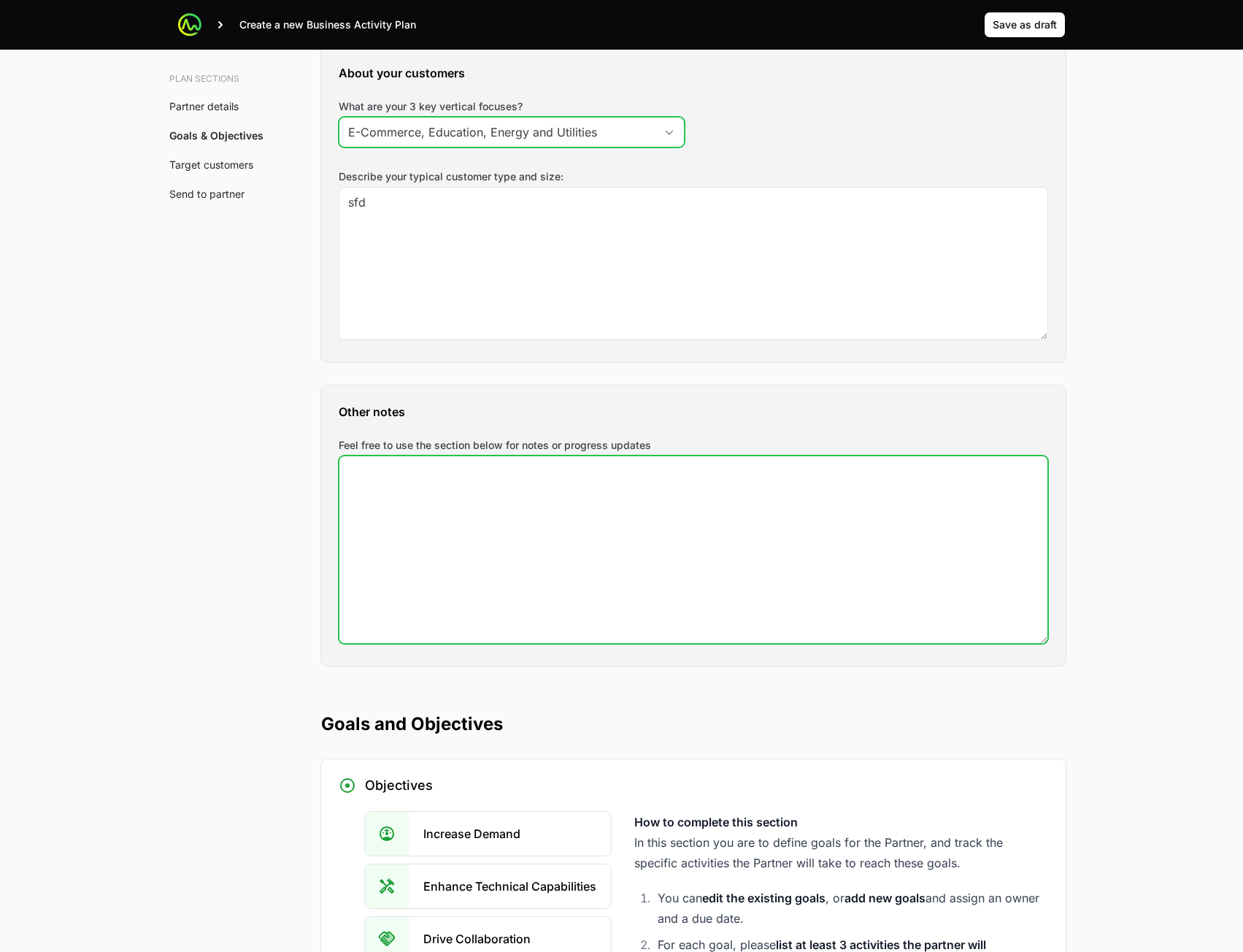
drag, startPoint x: 539, startPoint y: 475, endPoint x: 536, endPoint y: 482, distance: 7.6
click at [539, 475] on textarea "Feel free to use the section below for notes or progress updates" at bounding box center [693, 550] width 708 height 187
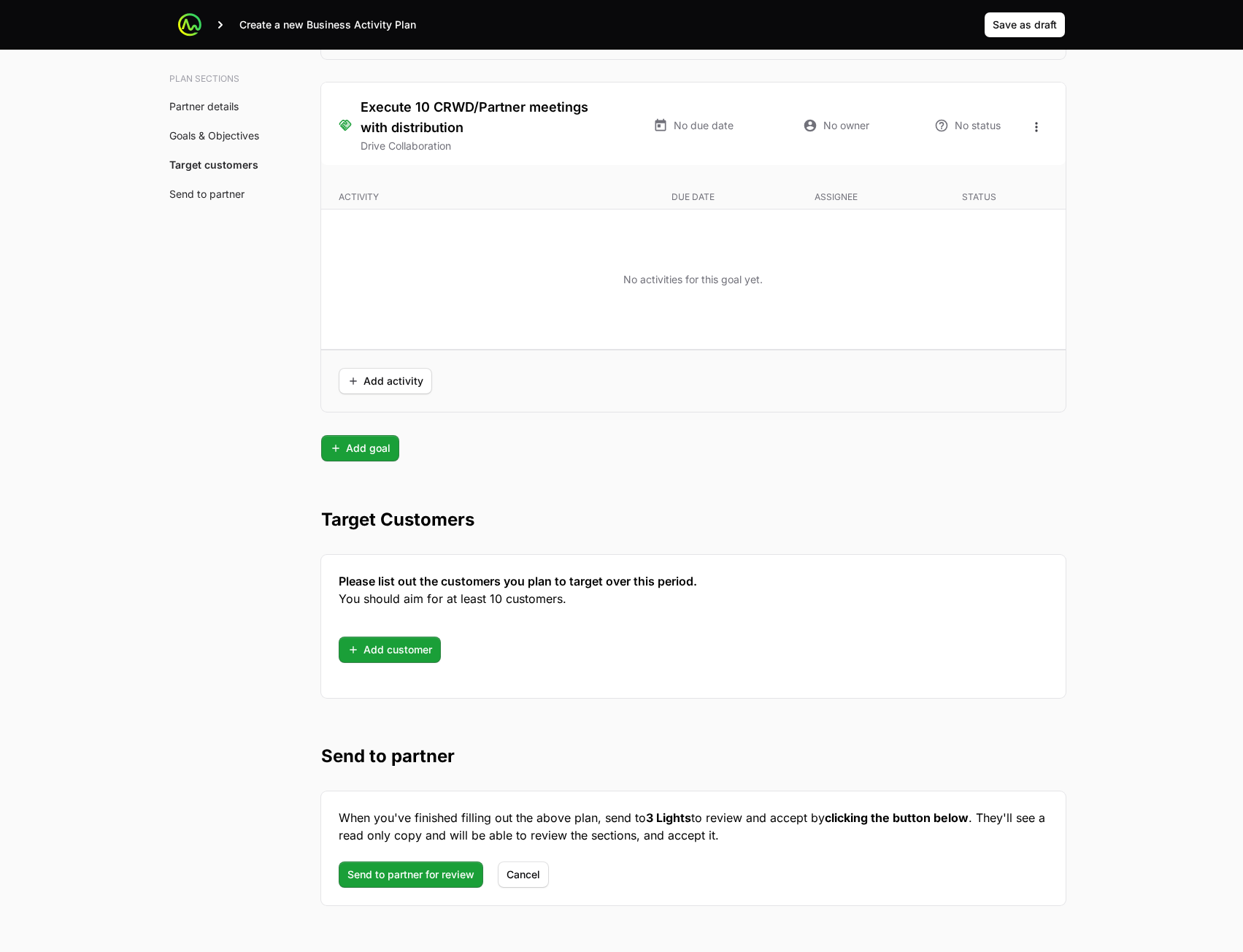
scroll to position [3474, 0]
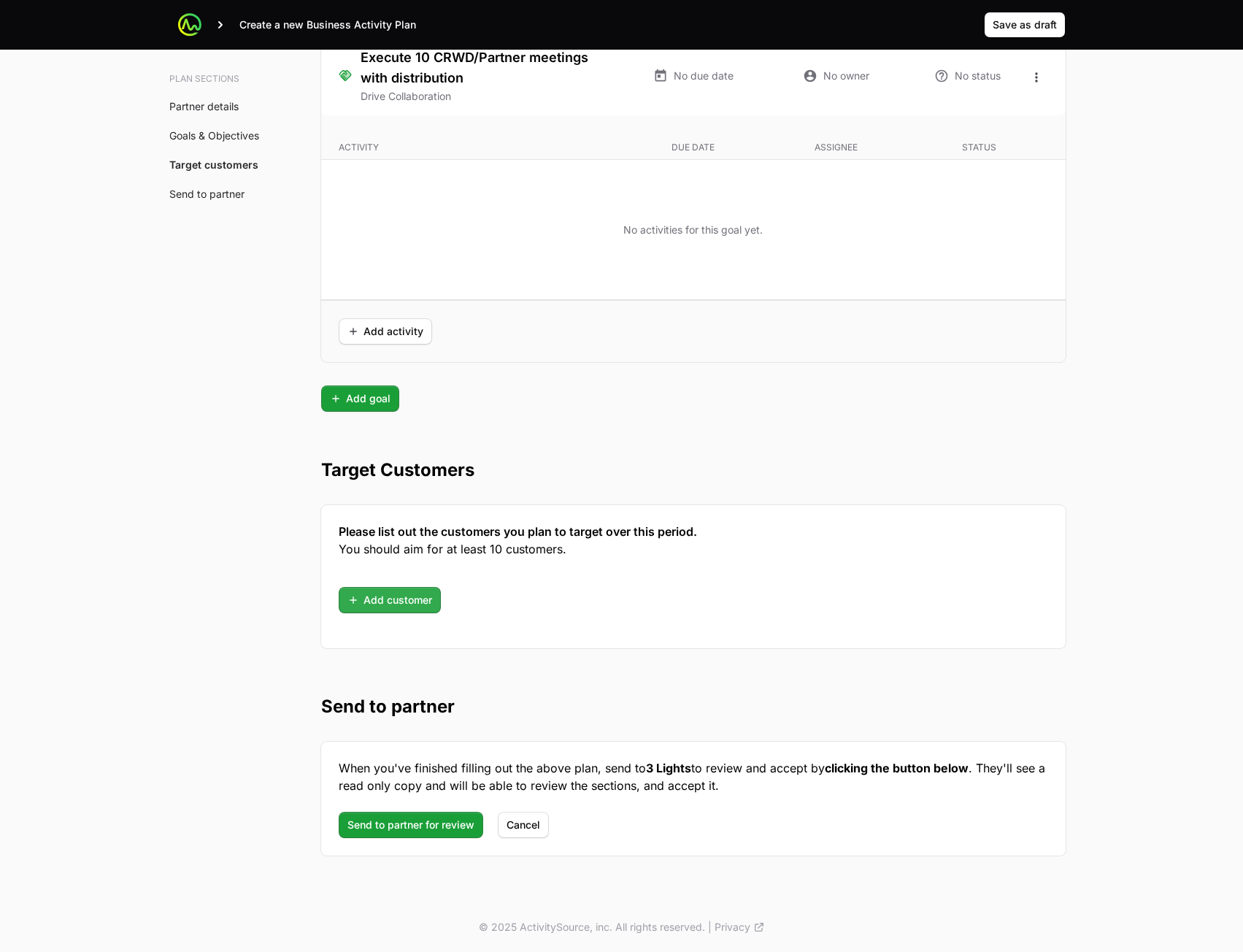
type textarea "dfs"
click at [404, 600] on span "Add customer" at bounding box center [389, 600] width 85 height 18
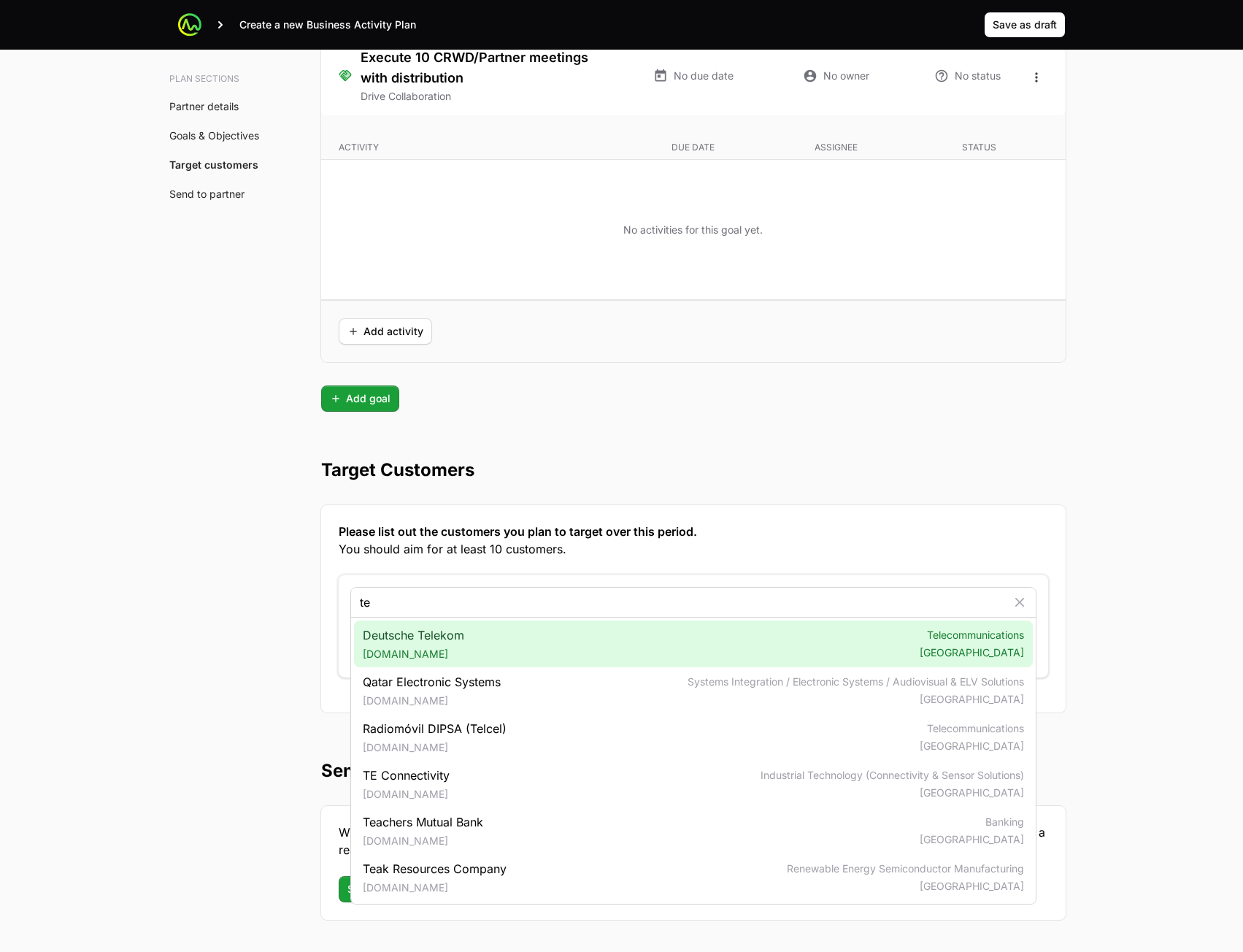
type input "te"
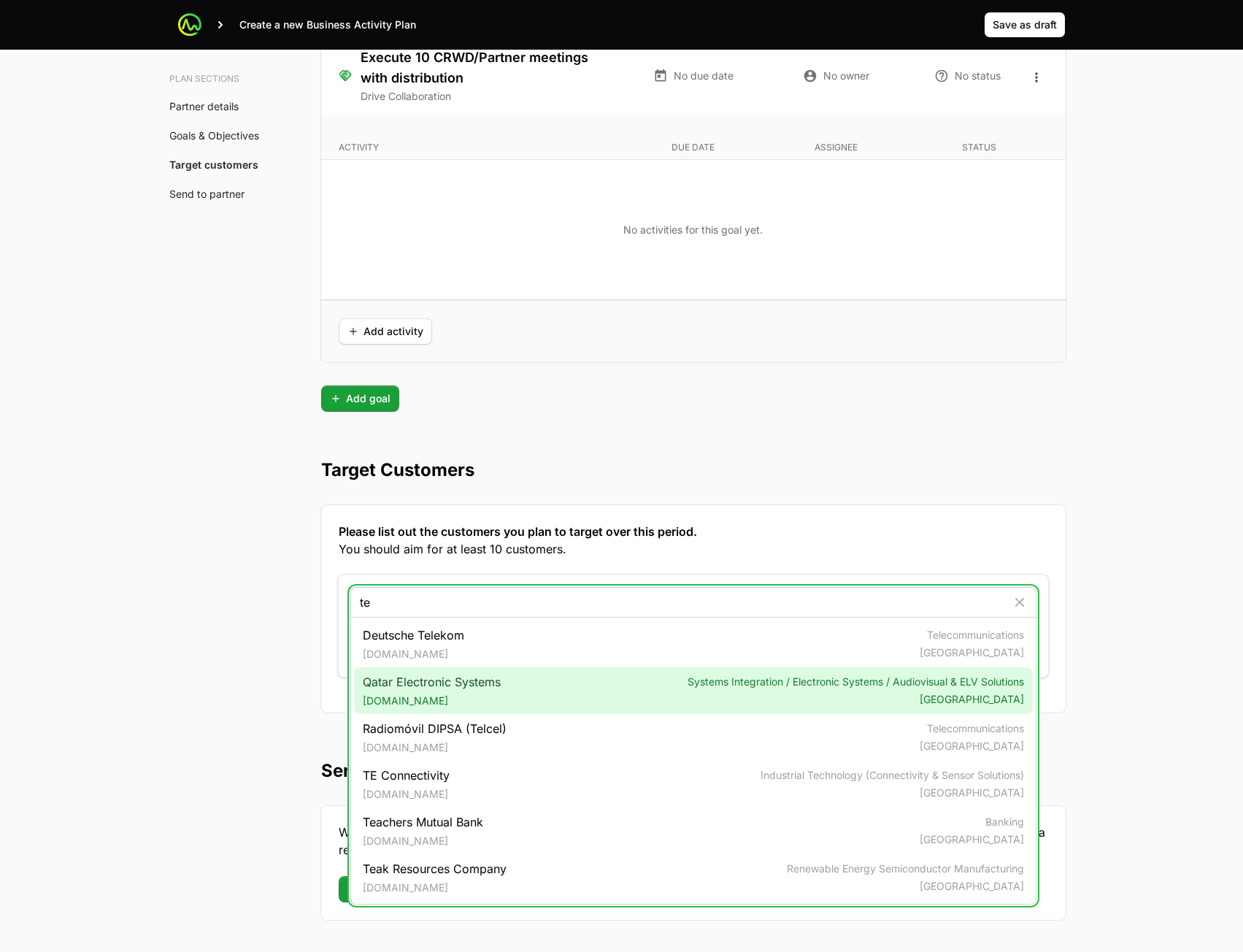
click at [503, 671] on div "Qatar Electronic Systems [DOMAIN_NAME] Systems Integration / Electronic Systems…" at bounding box center [693, 691] width 680 height 47
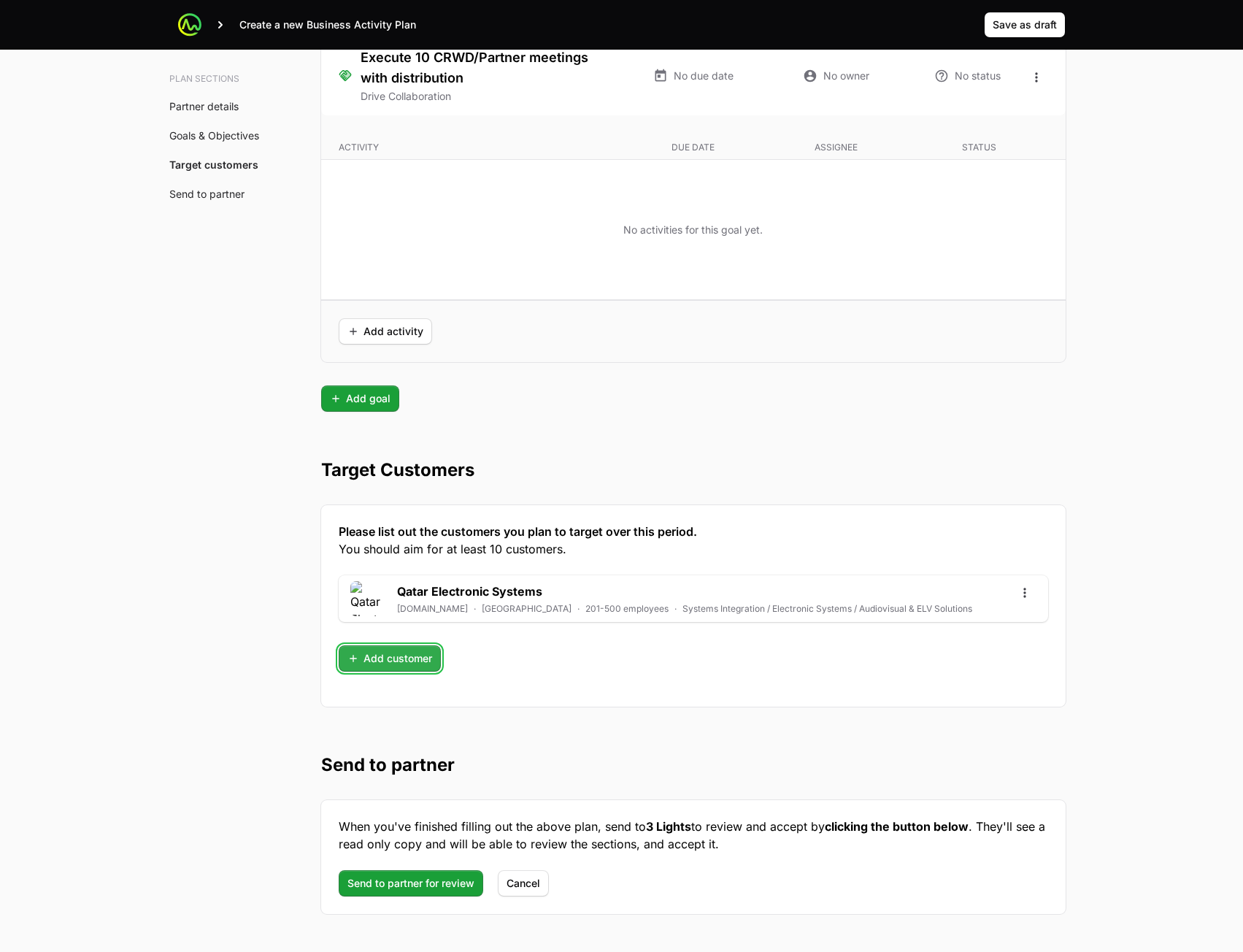
click at [428, 651] on span "Add customer" at bounding box center [389, 659] width 85 height 18
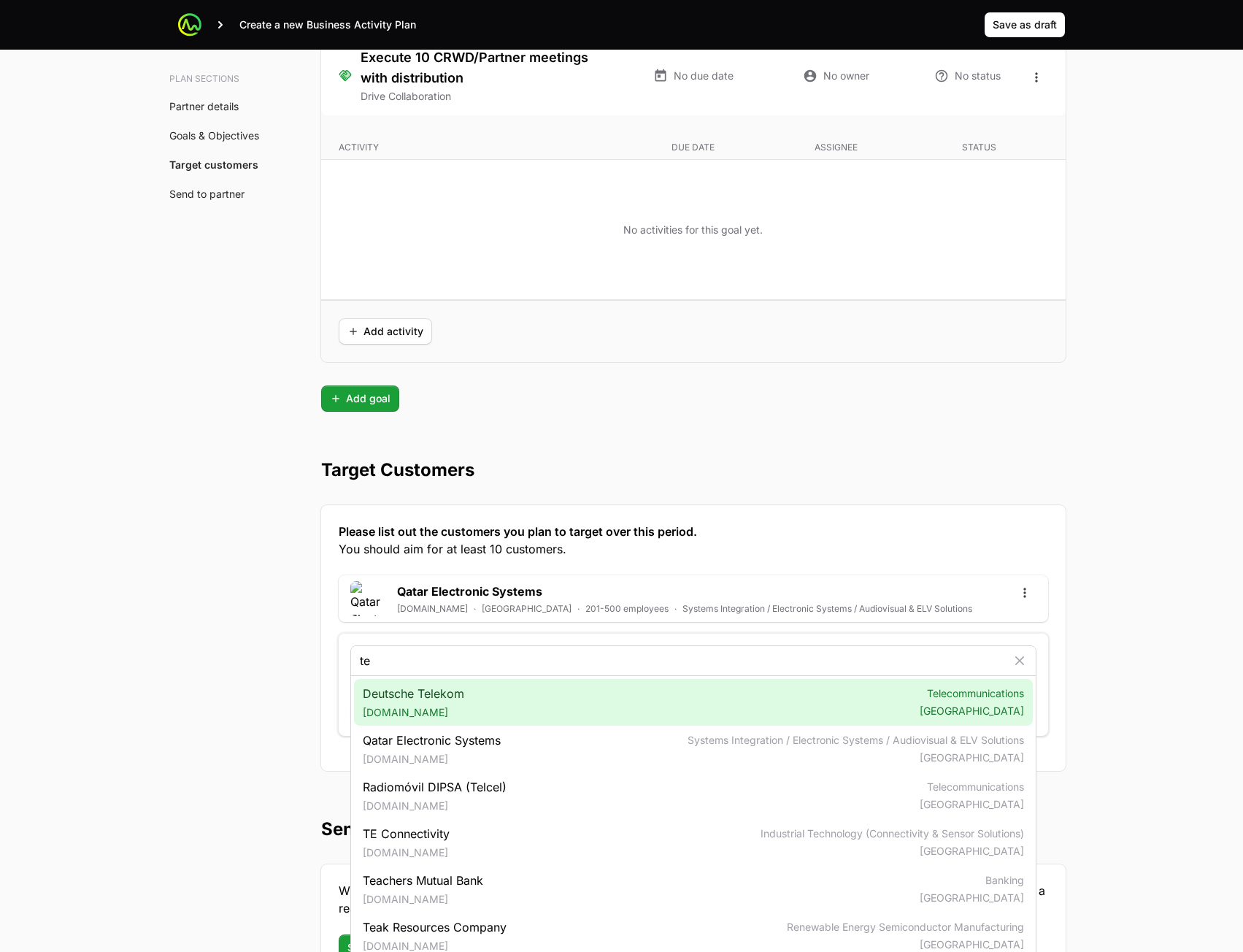
type input "te"
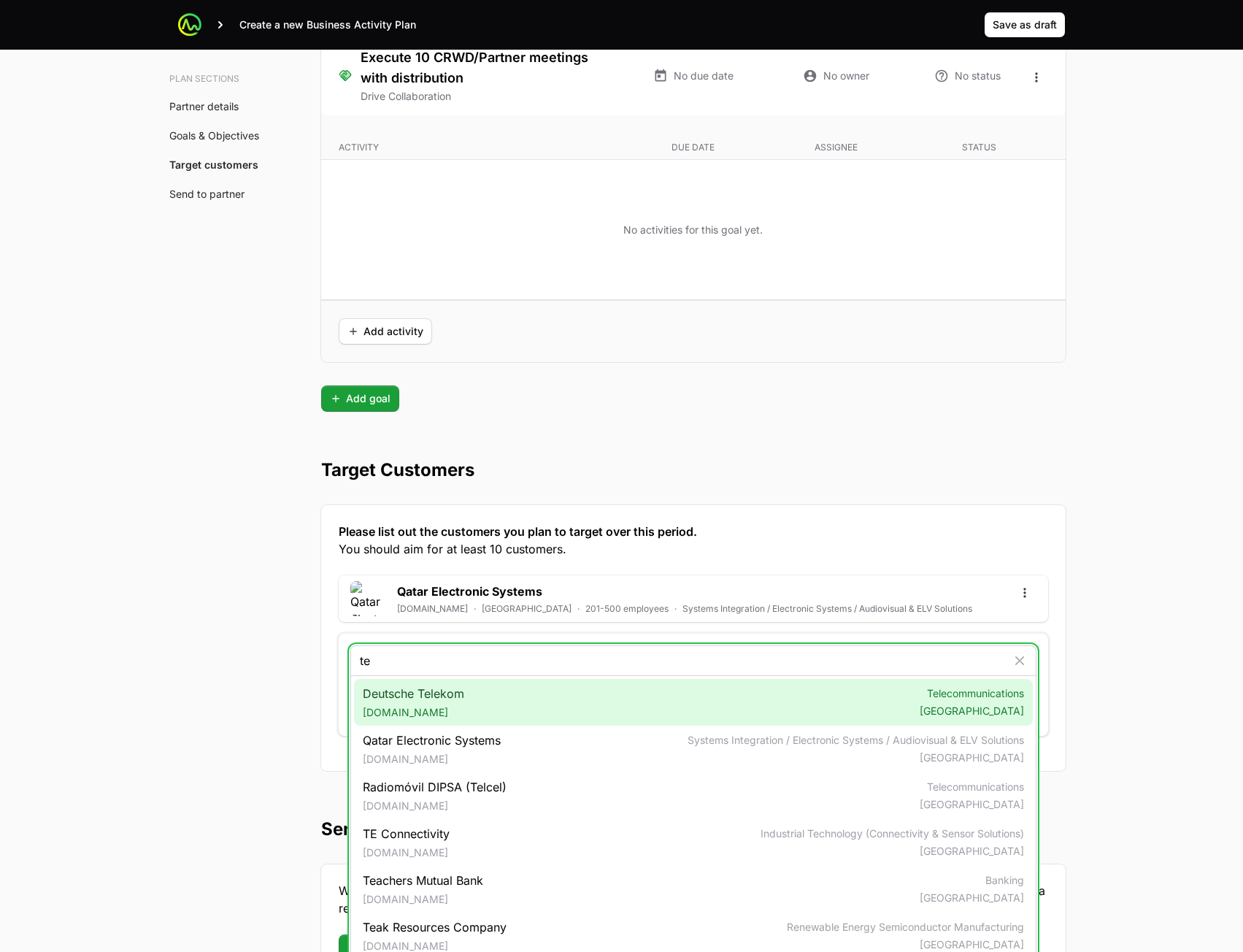
click at [496, 711] on div "Deutsche Telekom [DOMAIN_NAME] Telecommunications [GEOGRAPHIC_DATA]" at bounding box center [693, 703] width 680 height 47
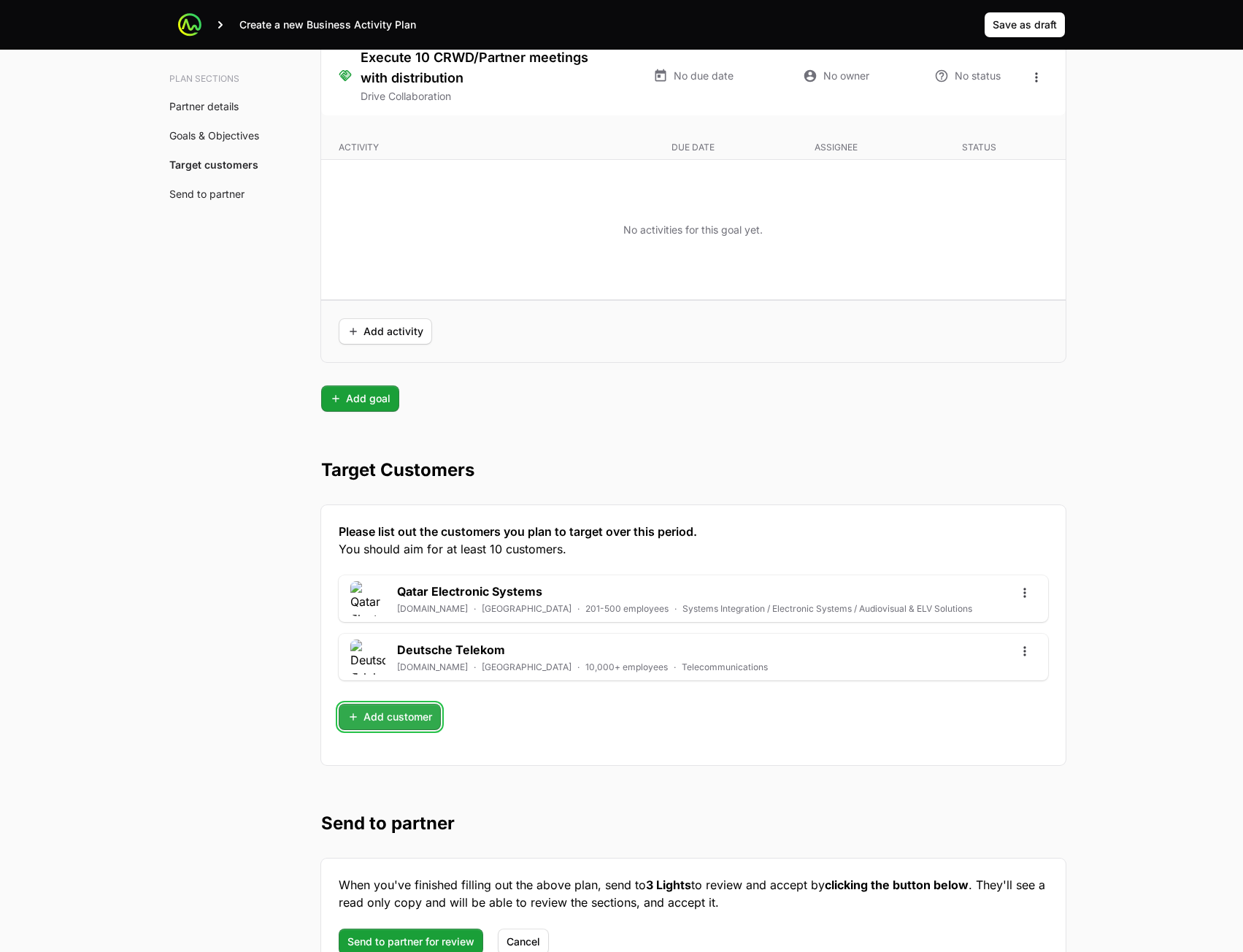
click at [418, 711] on span "Add customer" at bounding box center [389, 717] width 85 height 18
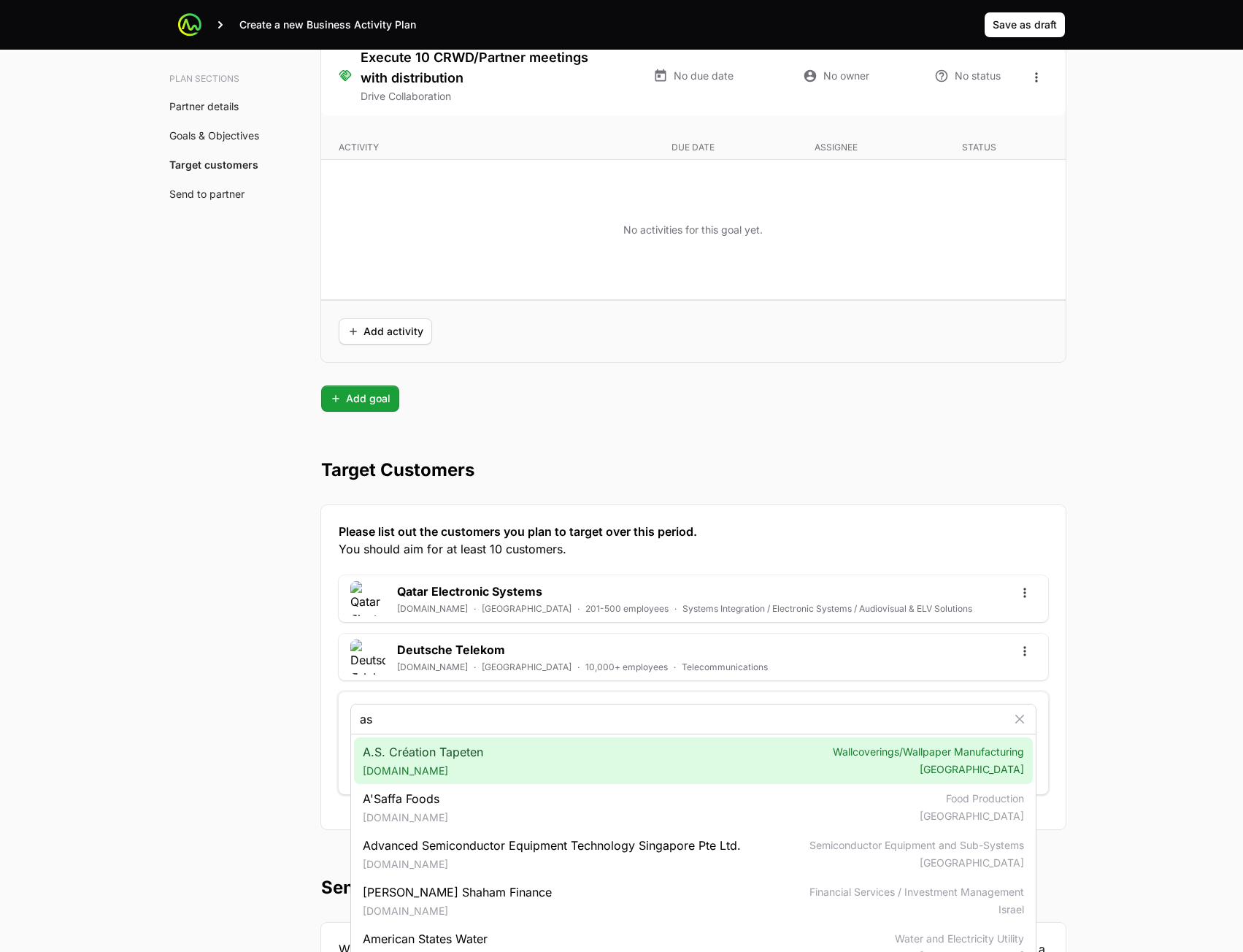
type input "as"
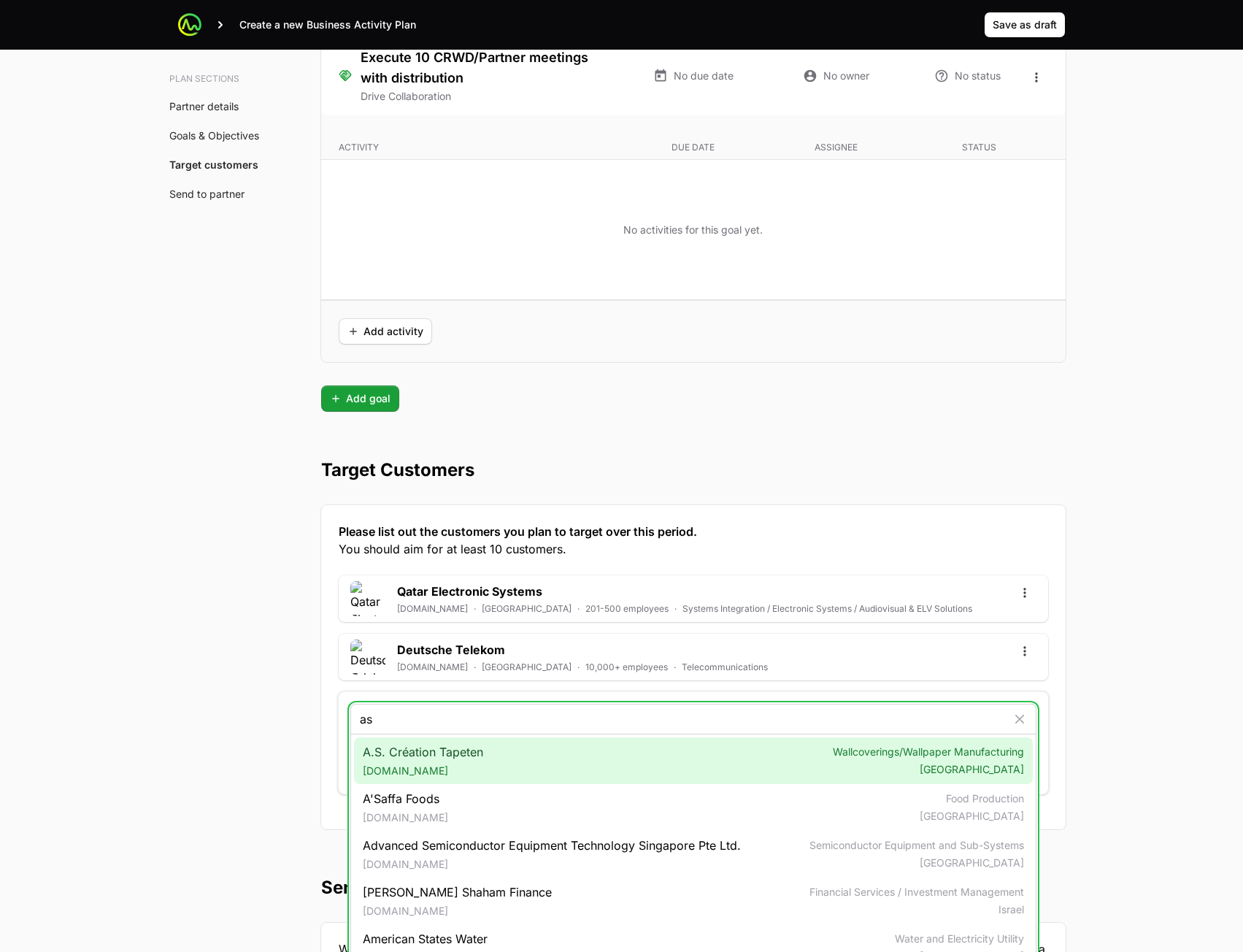
click at [487, 711] on div "A.S. Création Tapeten [DOMAIN_NAME] Wallcoverings/Wallpaper Manufacturing [GEOG…" at bounding box center [693, 761] width 680 height 47
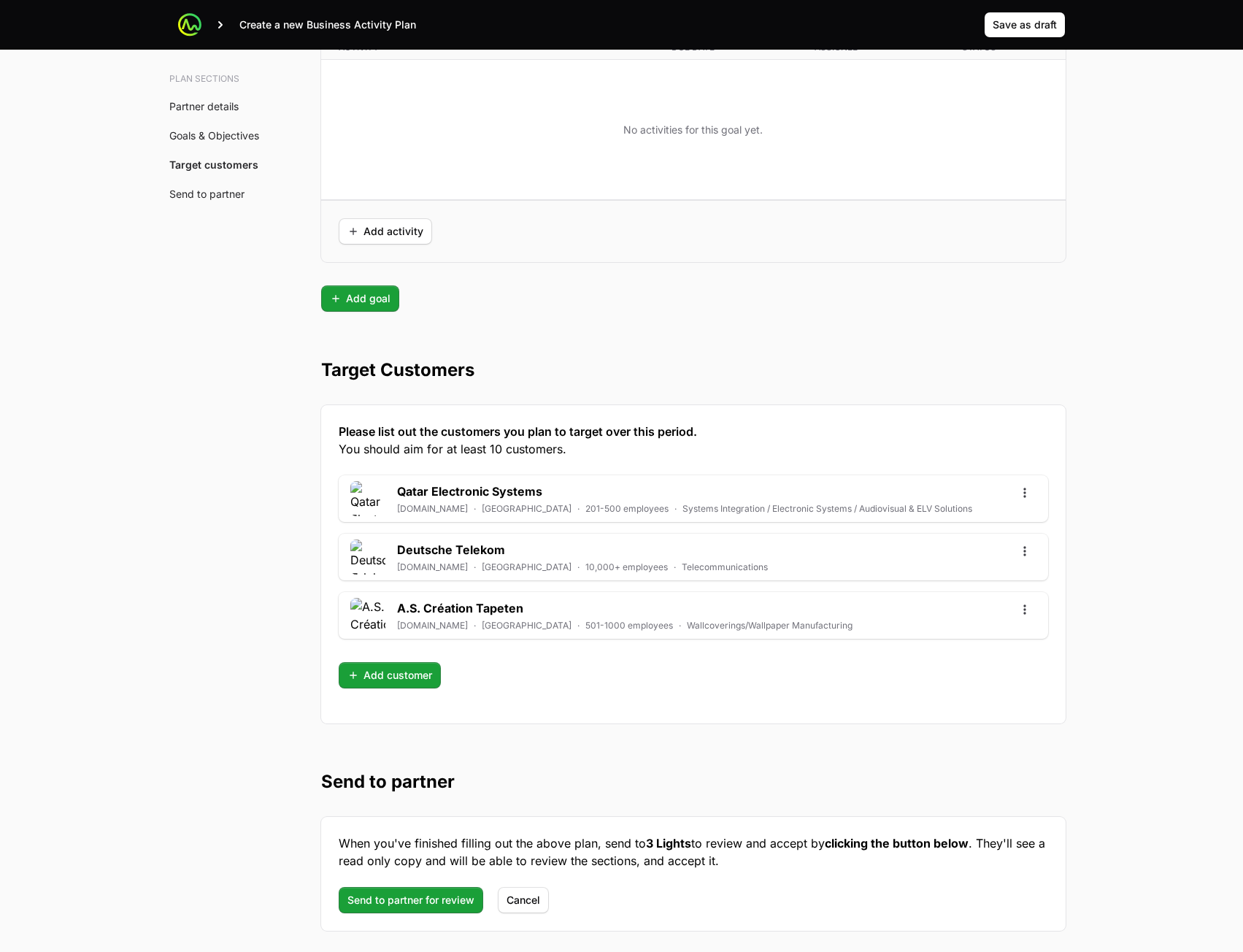
scroll to position [3649, 0]
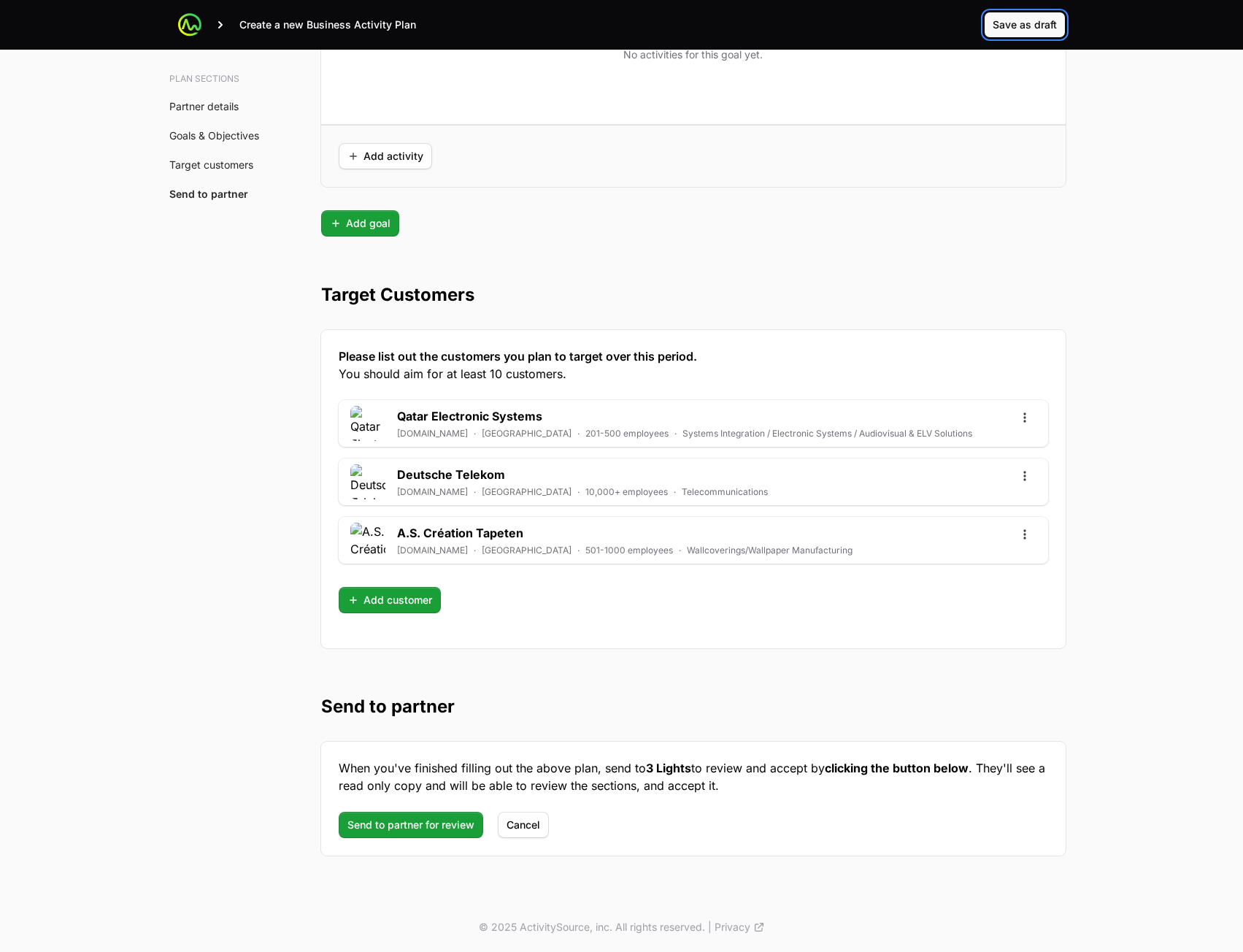
click at [1016, 26] on span "Save as draft" at bounding box center [1025, 25] width 64 height 18
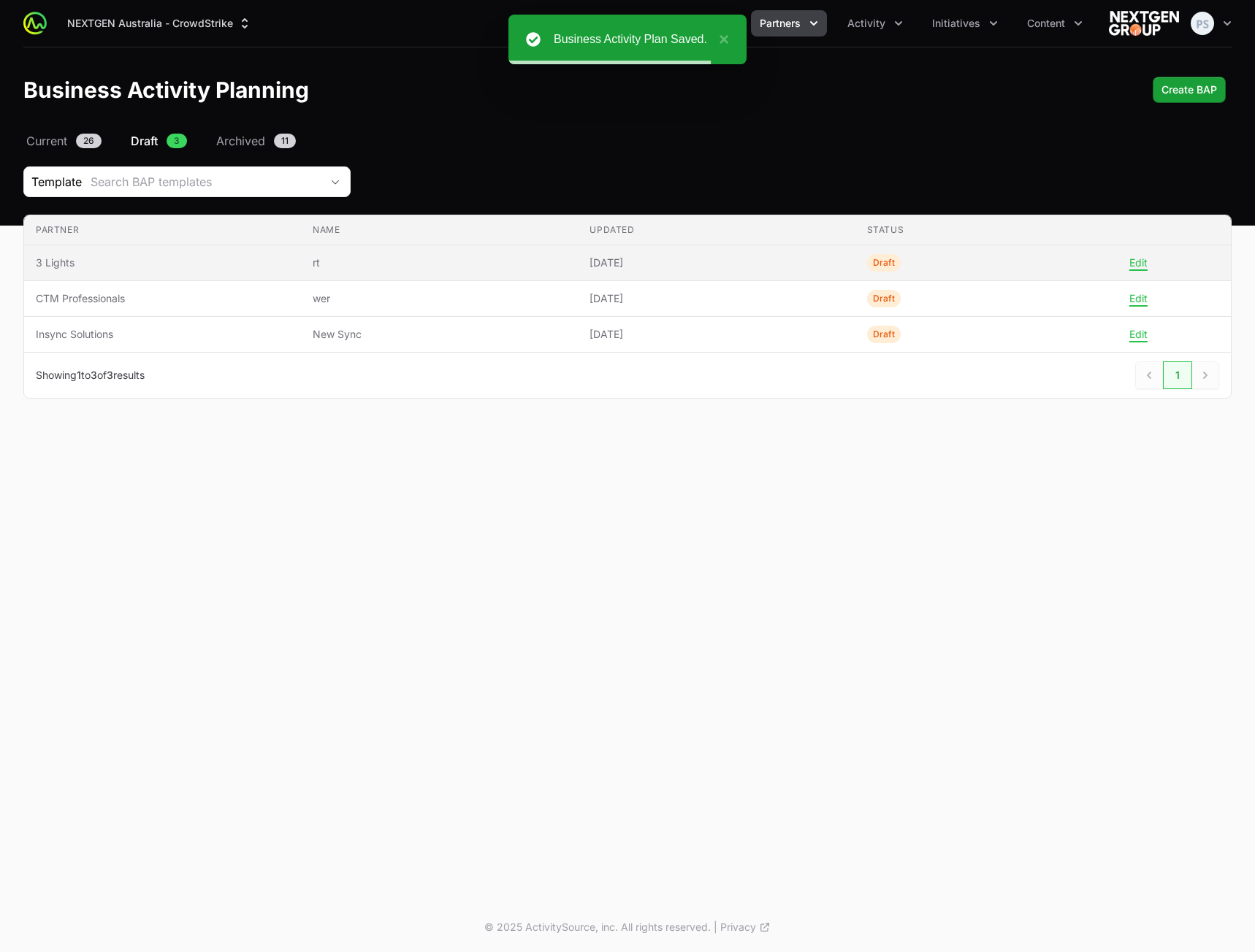
click at [219, 256] on span "3 Lights" at bounding box center [162, 263] width 254 height 15
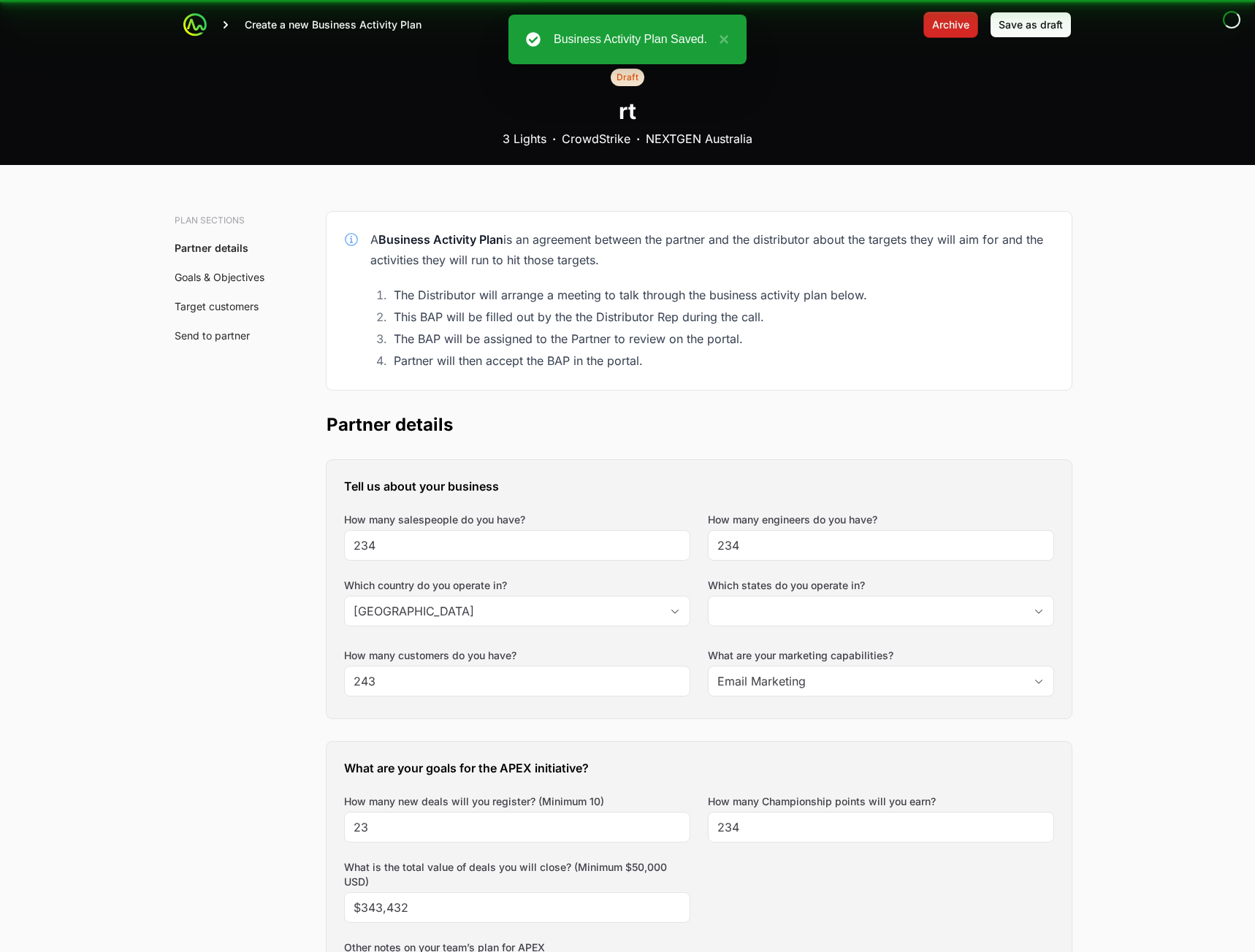
type input "[GEOGRAPHIC_DATA]"
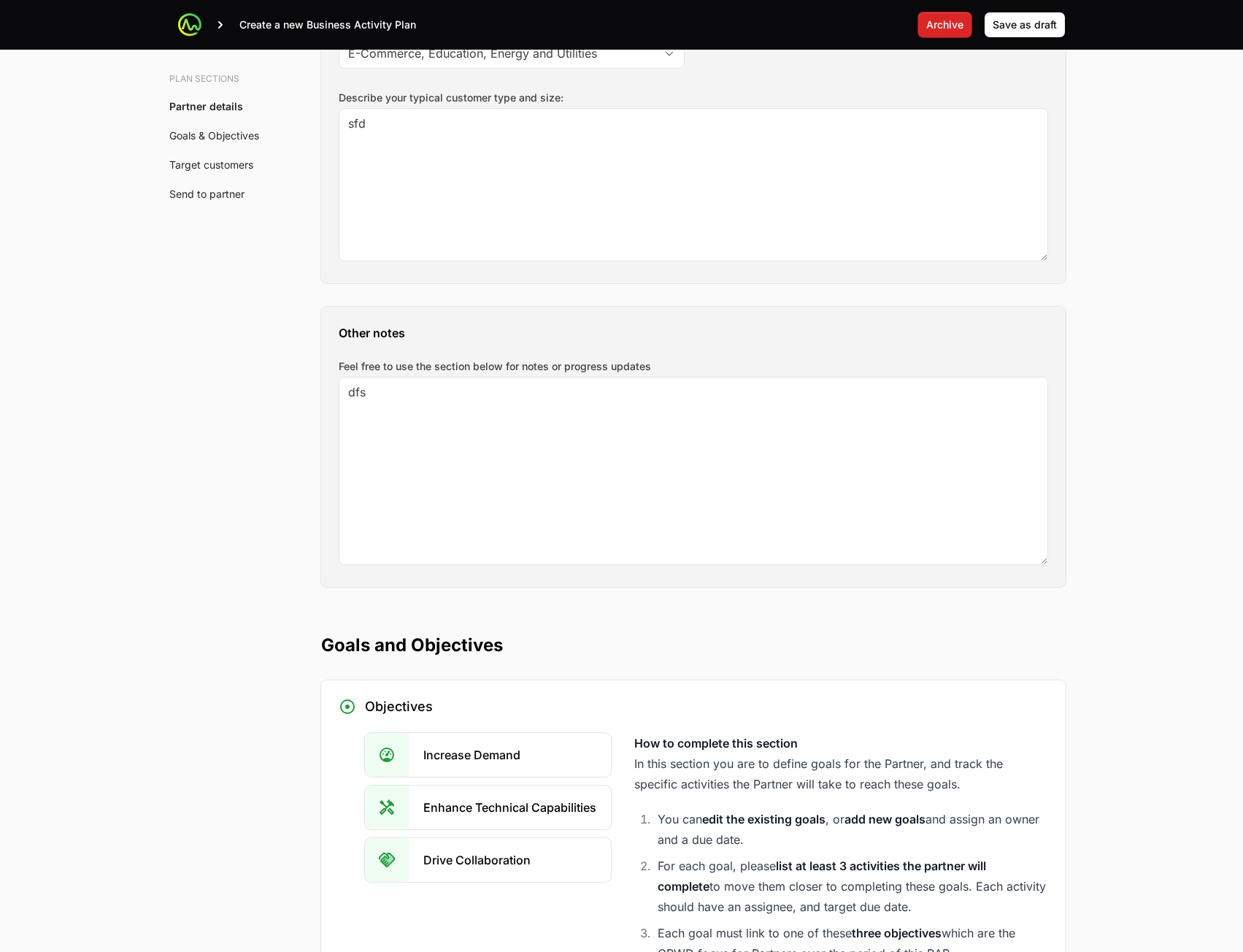
scroll to position [3679, 0]
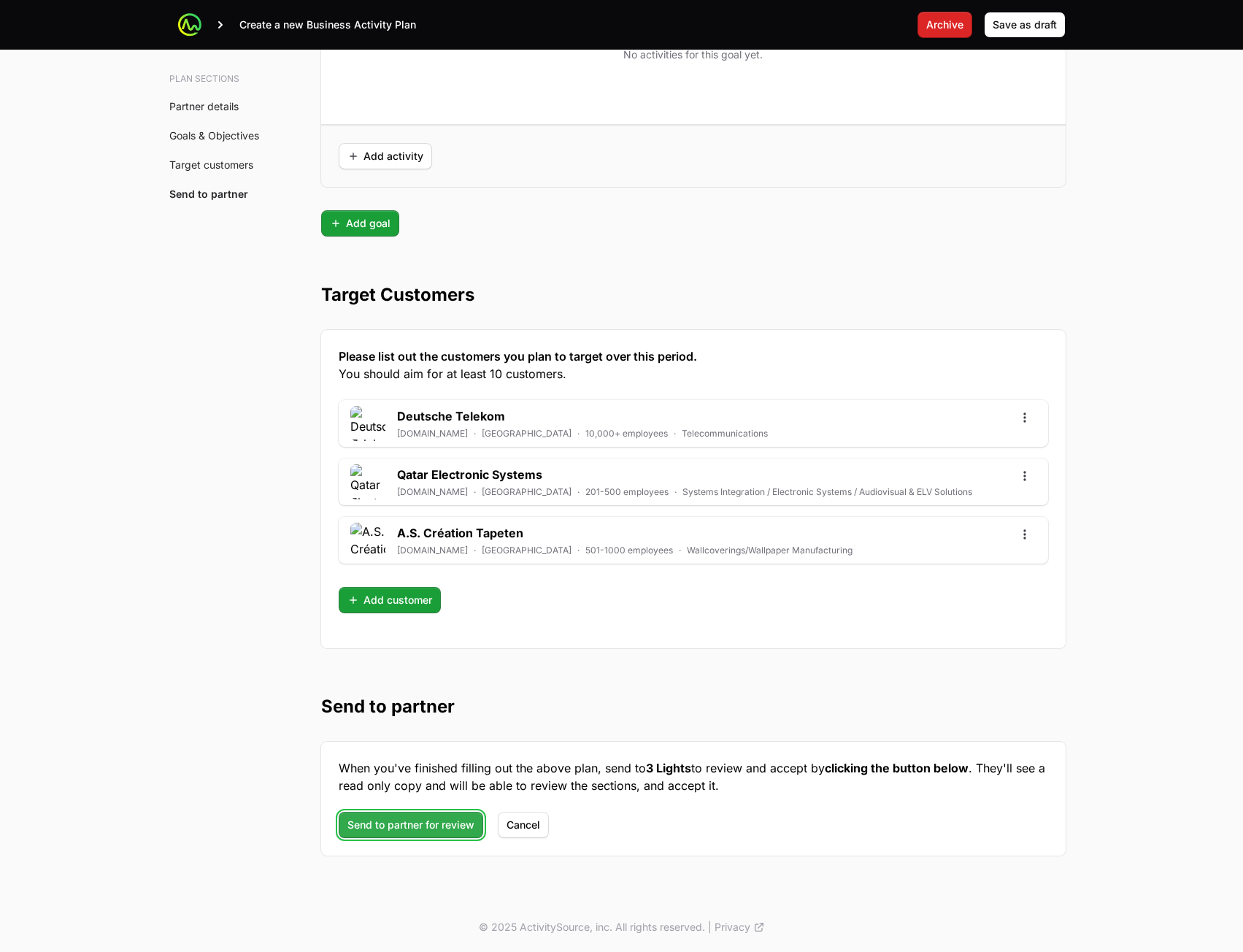
click at [405, 711] on span "Send to partner for review" at bounding box center [410, 825] width 127 height 18
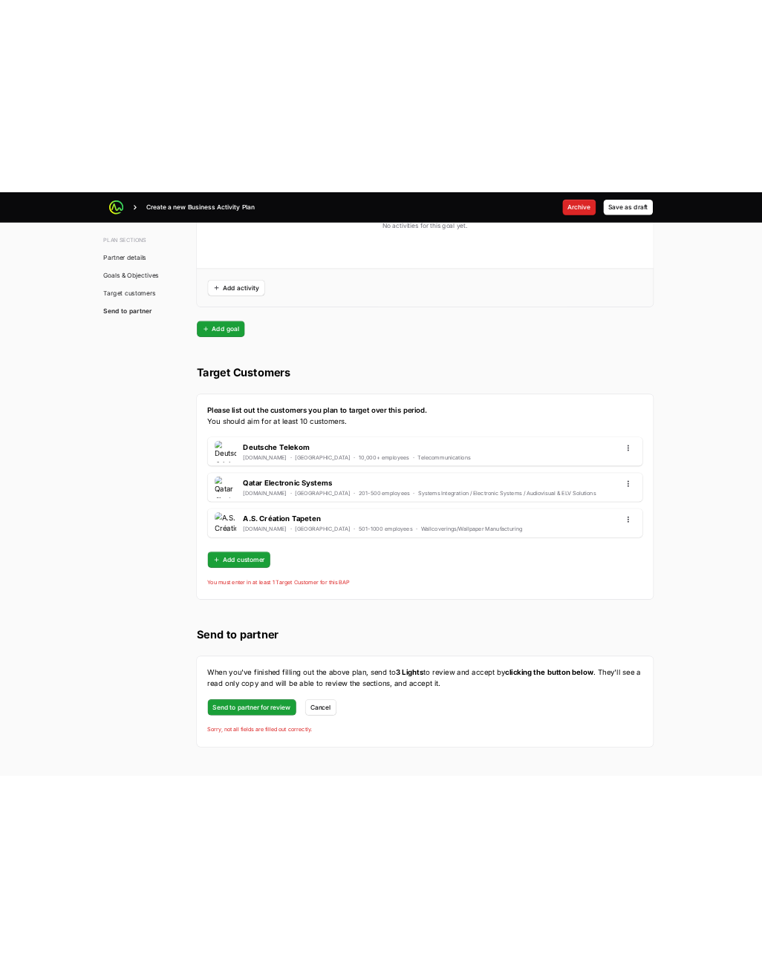
scroll to position [3958, 0]
